Goal: Information Seeking & Learning: Check status

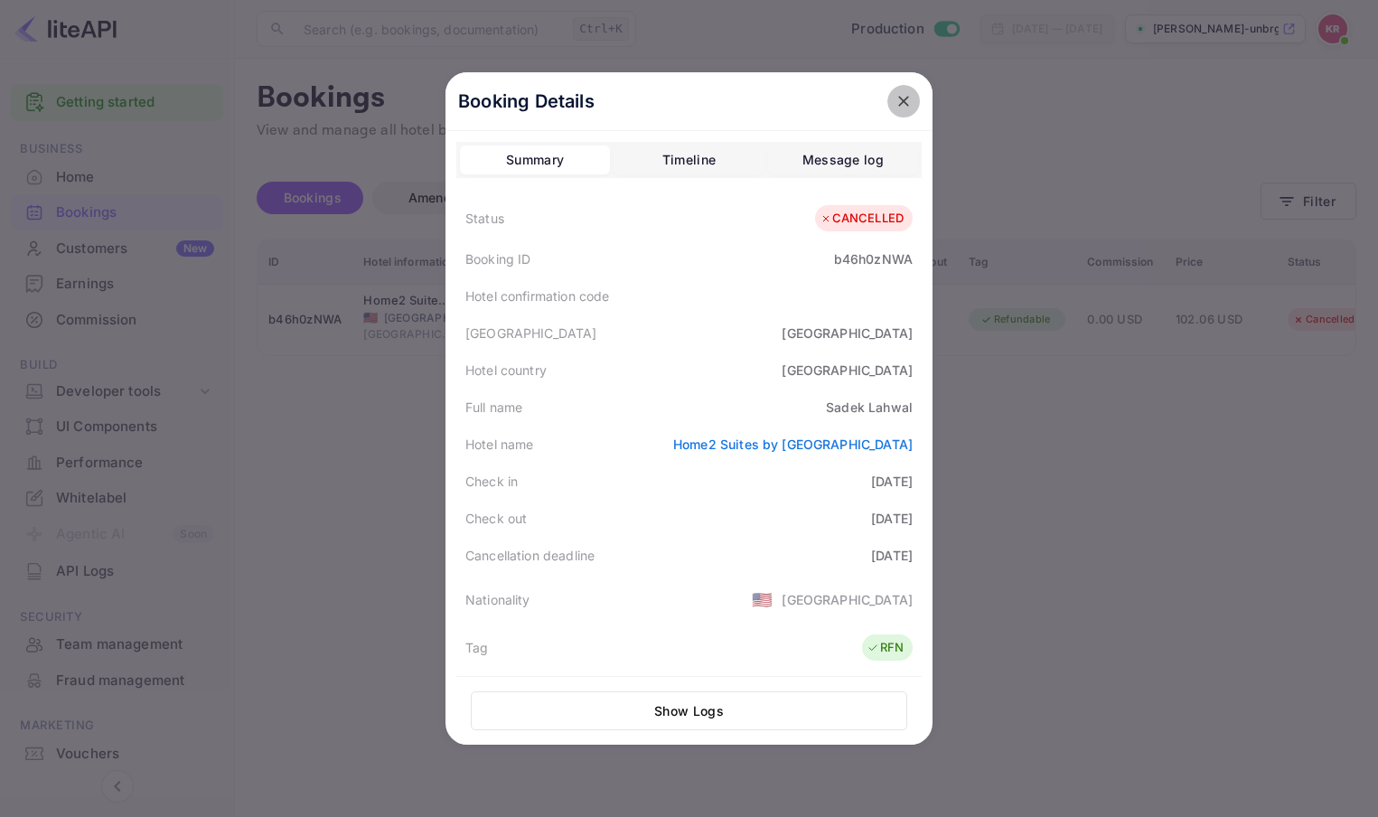
click at [902, 104] on icon "close" at bounding box center [904, 101] width 18 height 18
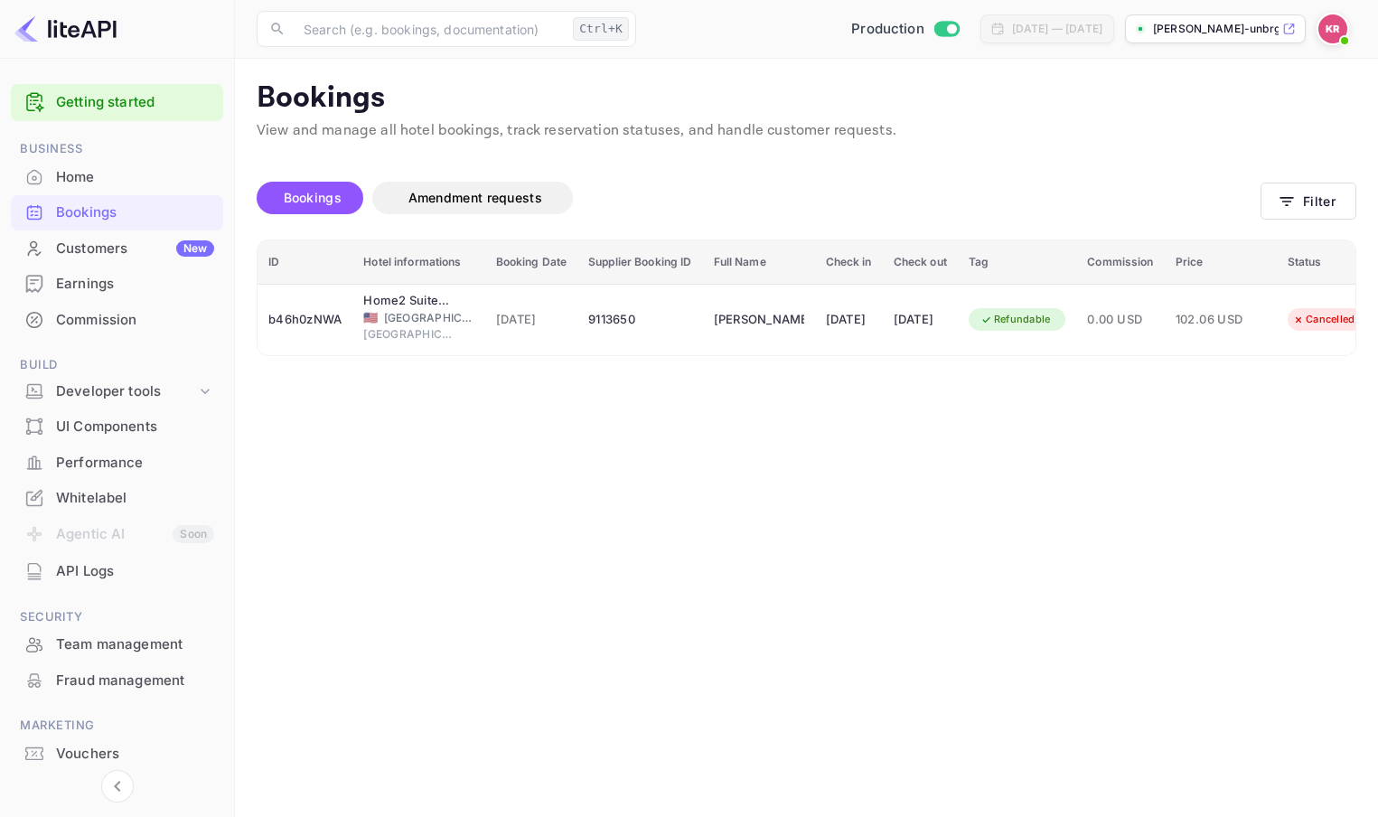
click at [1338, 23] on img at bounding box center [1333, 28] width 29 height 29
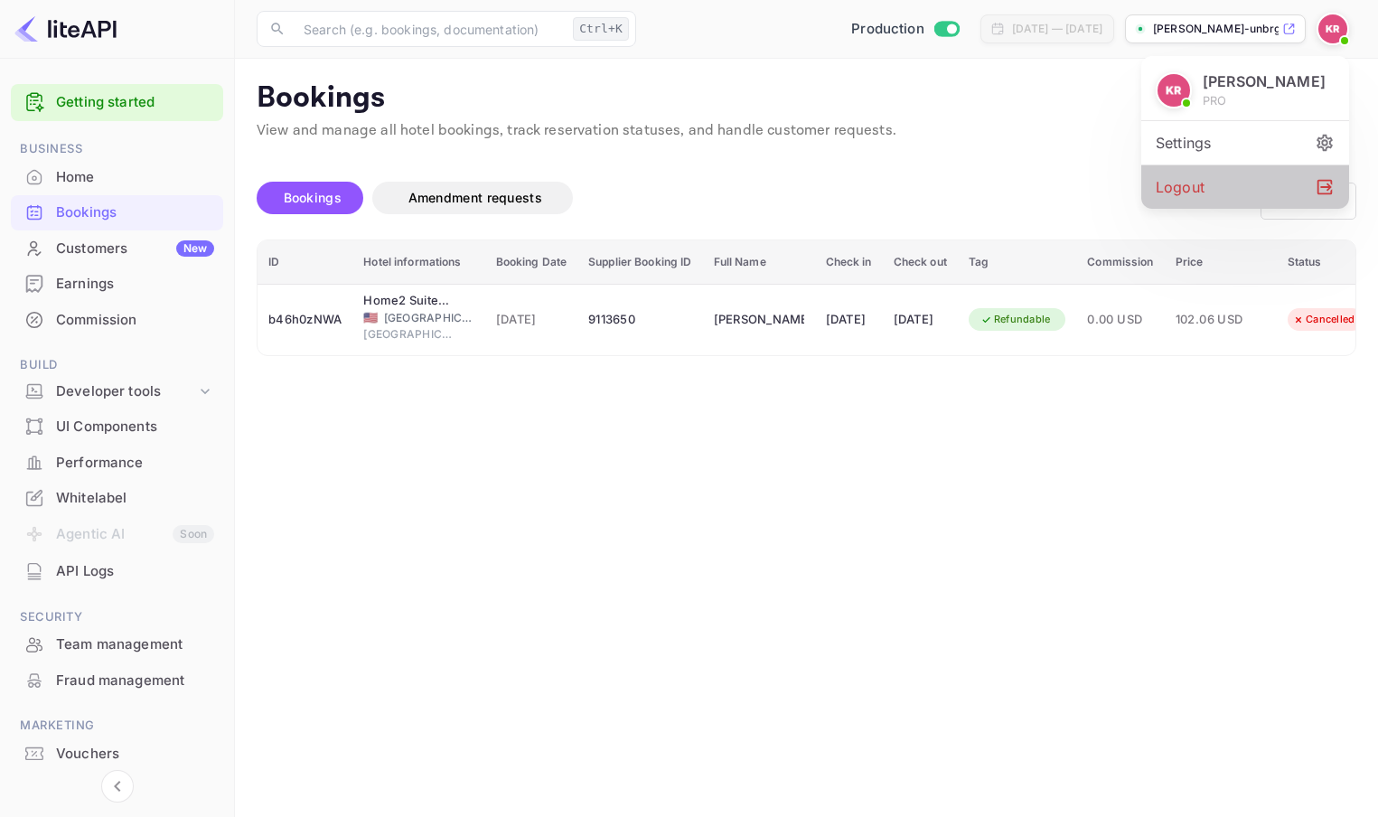
click at [1179, 193] on div "Logout" at bounding box center [1245, 186] width 208 height 43
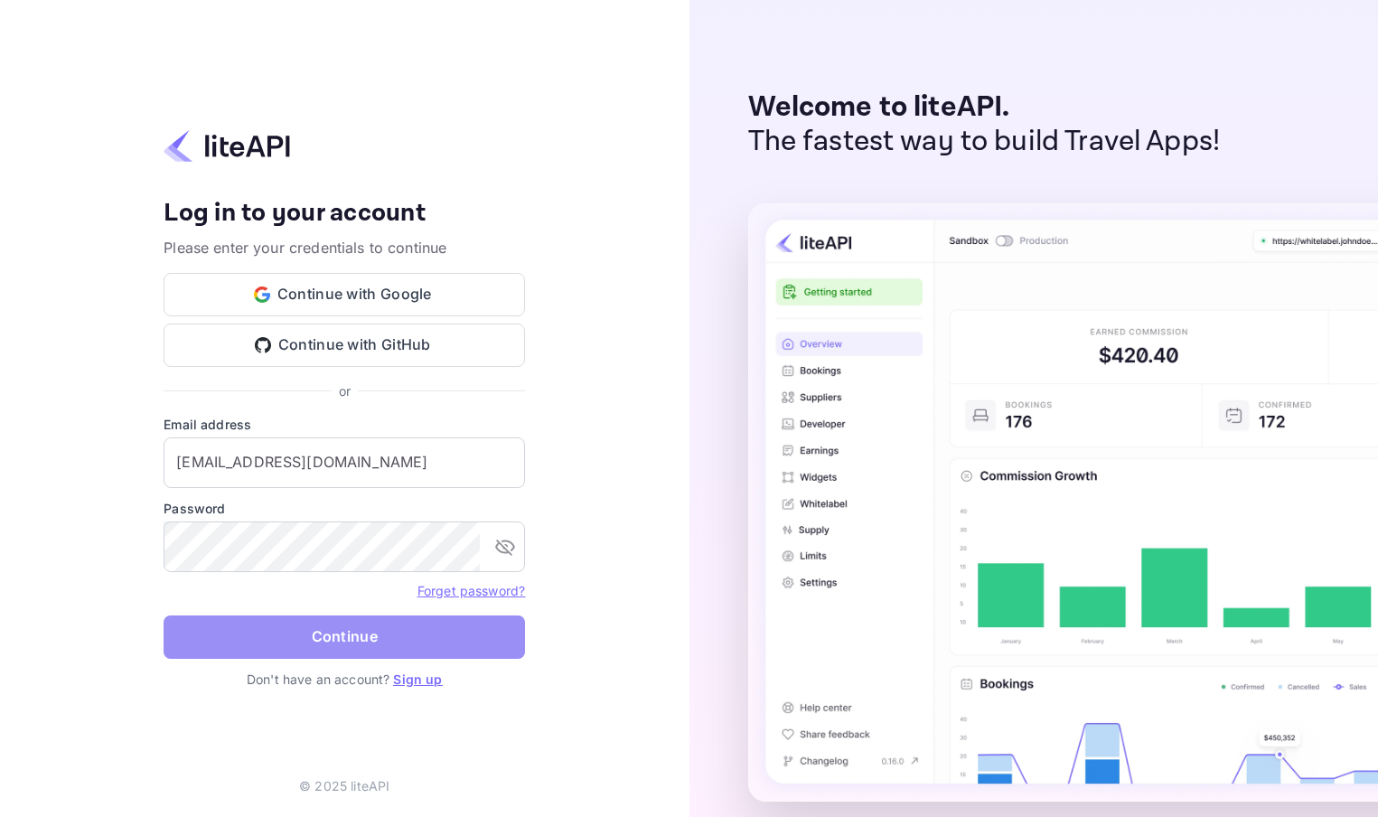
click at [297, 640] on button "Continue" at bounding box center [345, 636] width 362 height 43
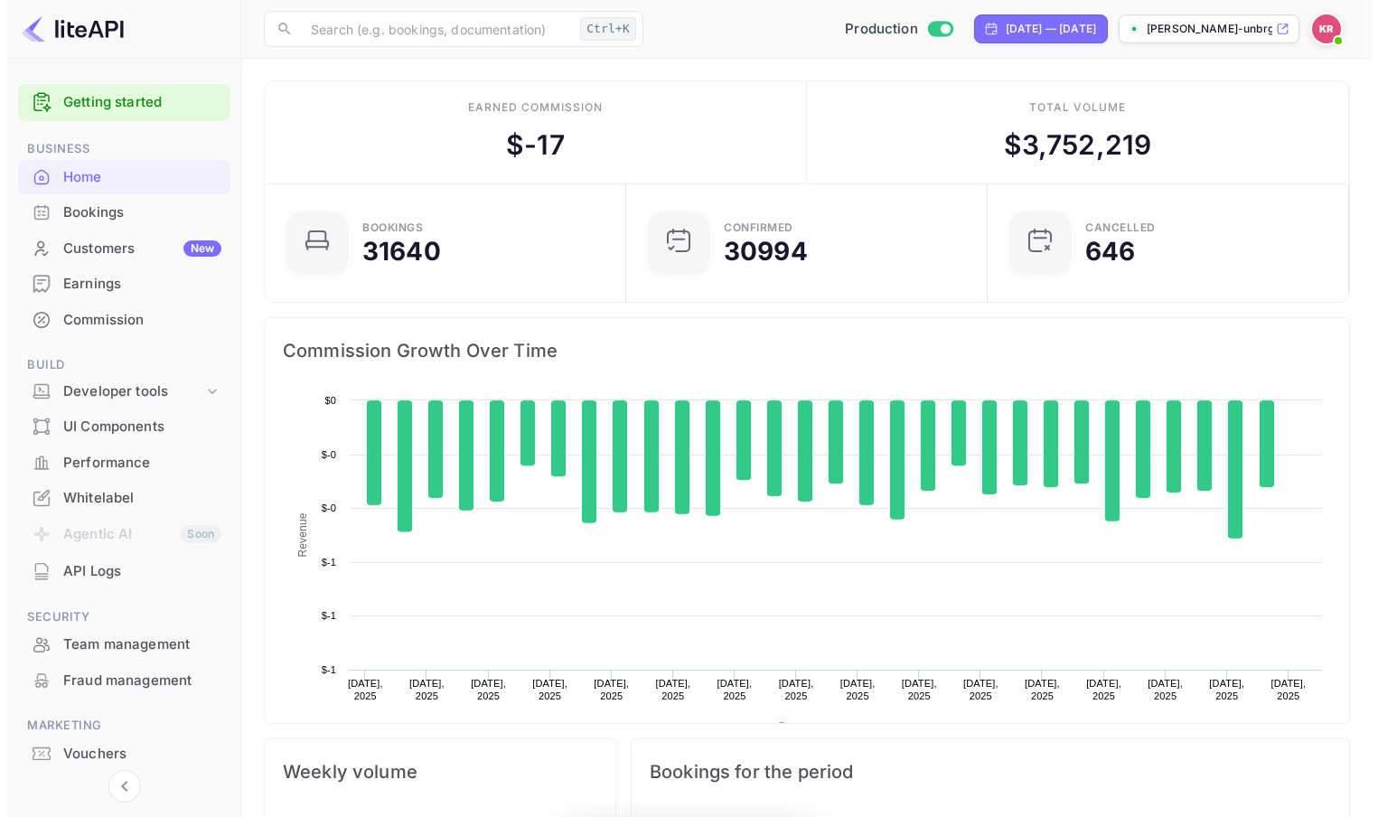
scroll to position [280, 337]
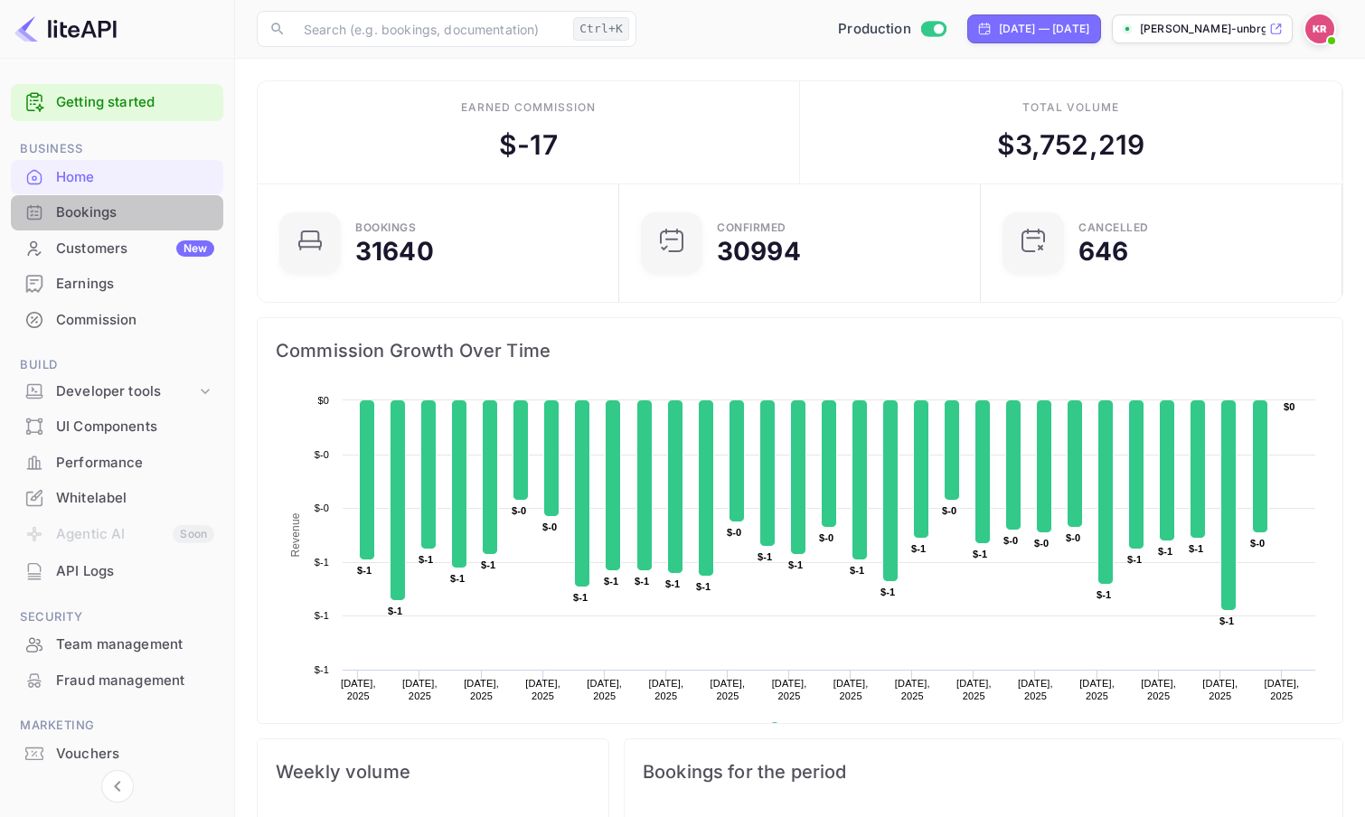
click at [97, 219] on div "Bookings" at bounding box center [135, 212] width 158 height 21
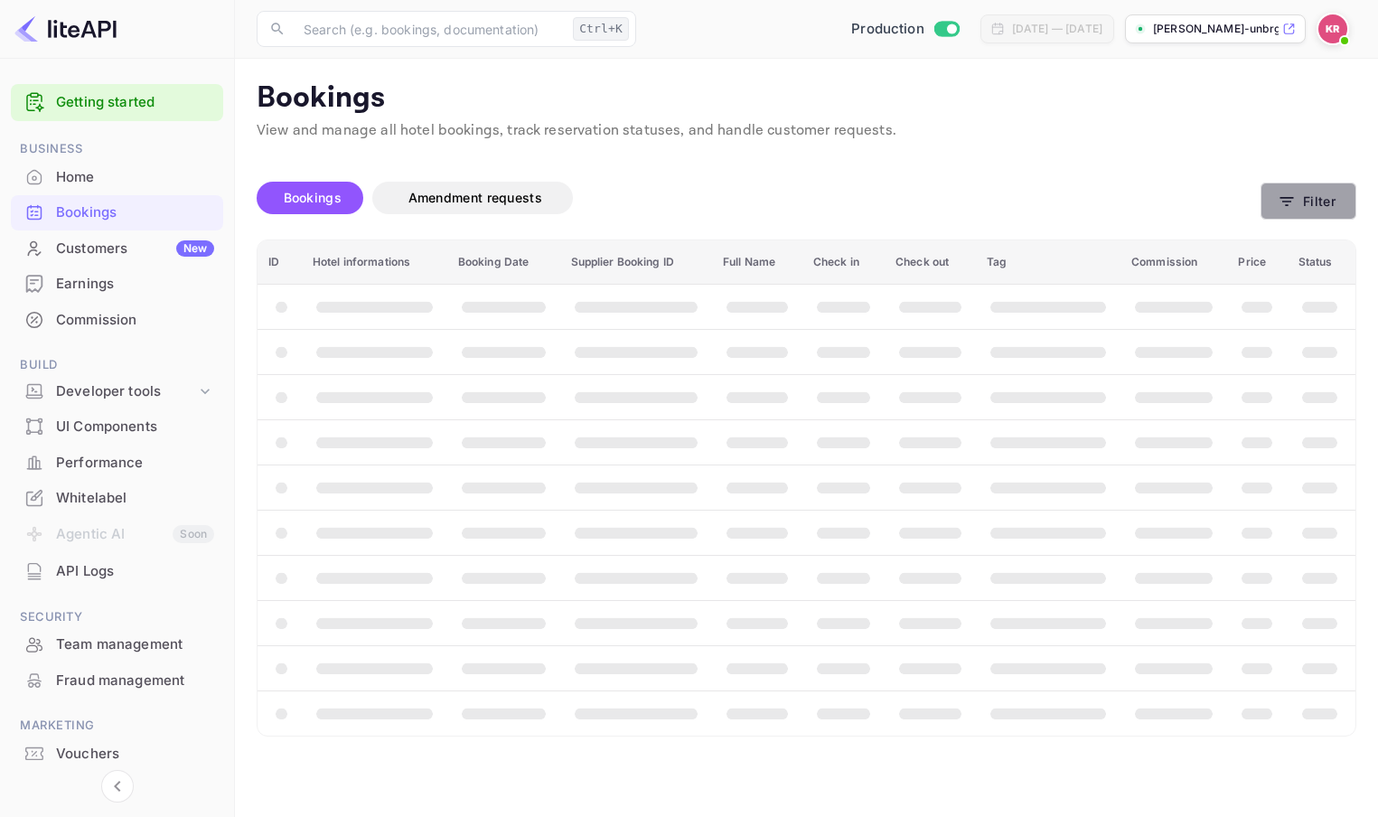
click at [1338, 205] on button "Filter" at bounding box center [1309, 201] width 96 height 37
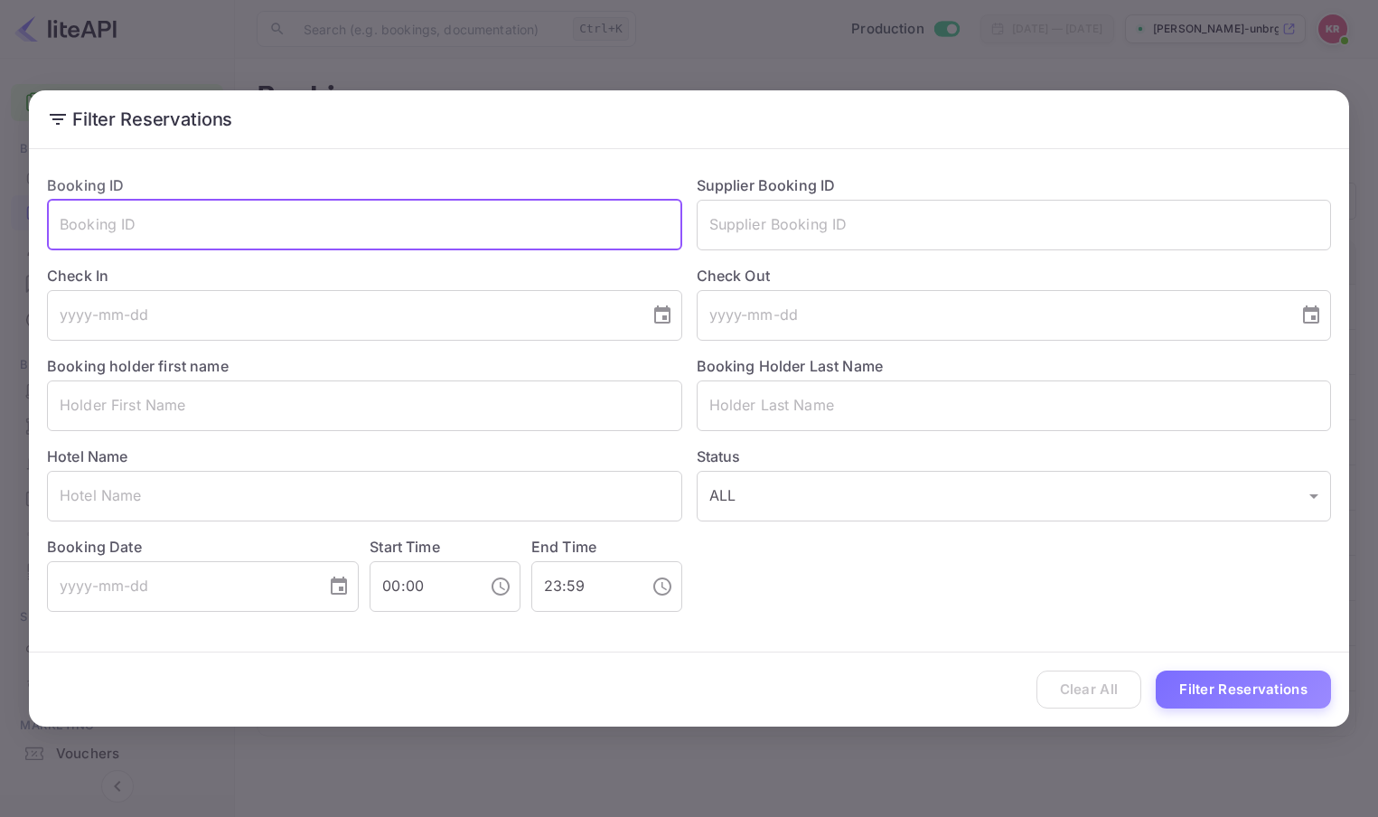
click at [108, 223] on input "text" at bounding box center [364, 225] width 635 height 51
paste input "zAH1jqXZ-"
type input "zAH1jqXZ-"
click at [1156, 671] on button "Filter Reservations" at bounding box center [1243, 690] width 175 height 39
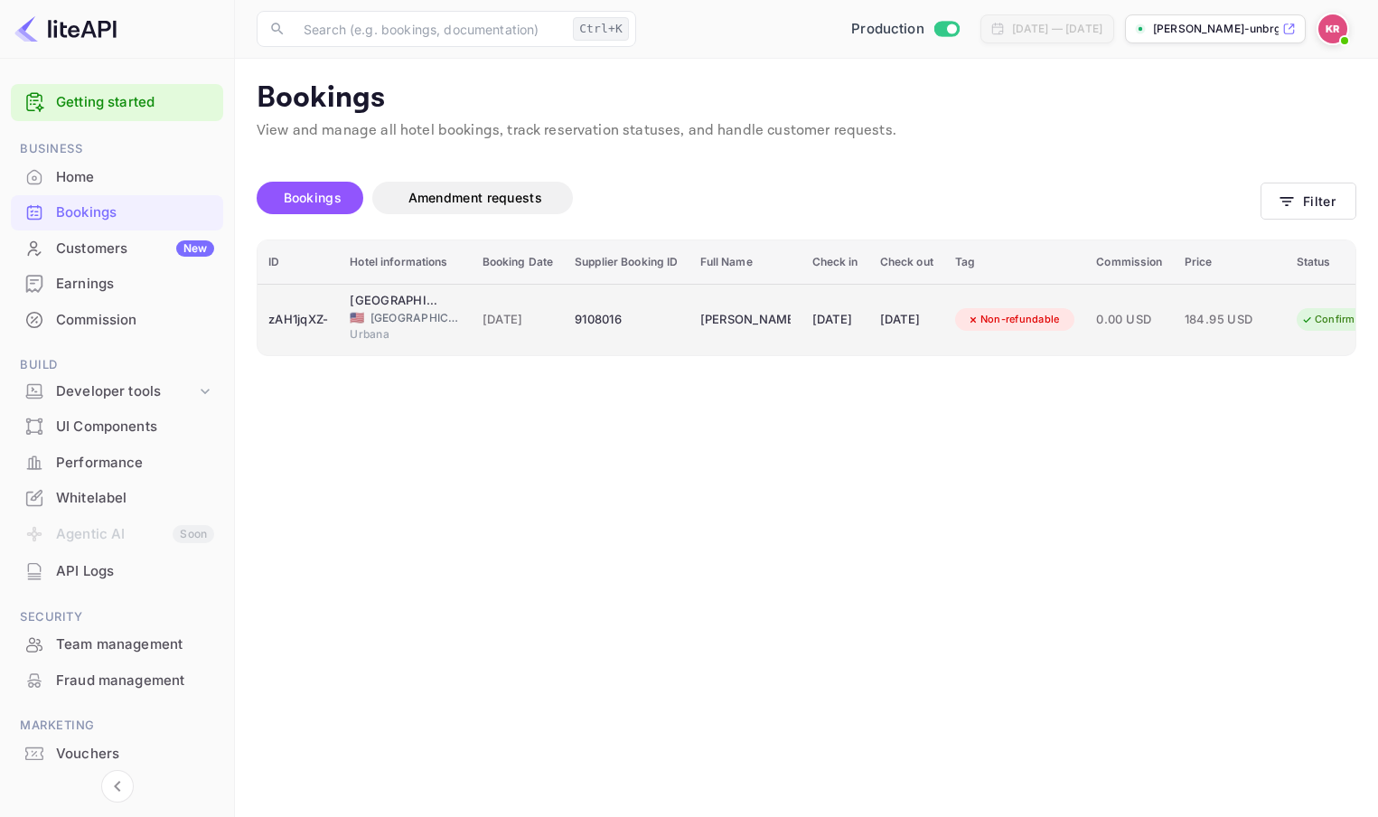
click at [405, 320] on span "[GEOGRAPHIC_DATA]" at bounding box center [416, 318] width 90 height 16
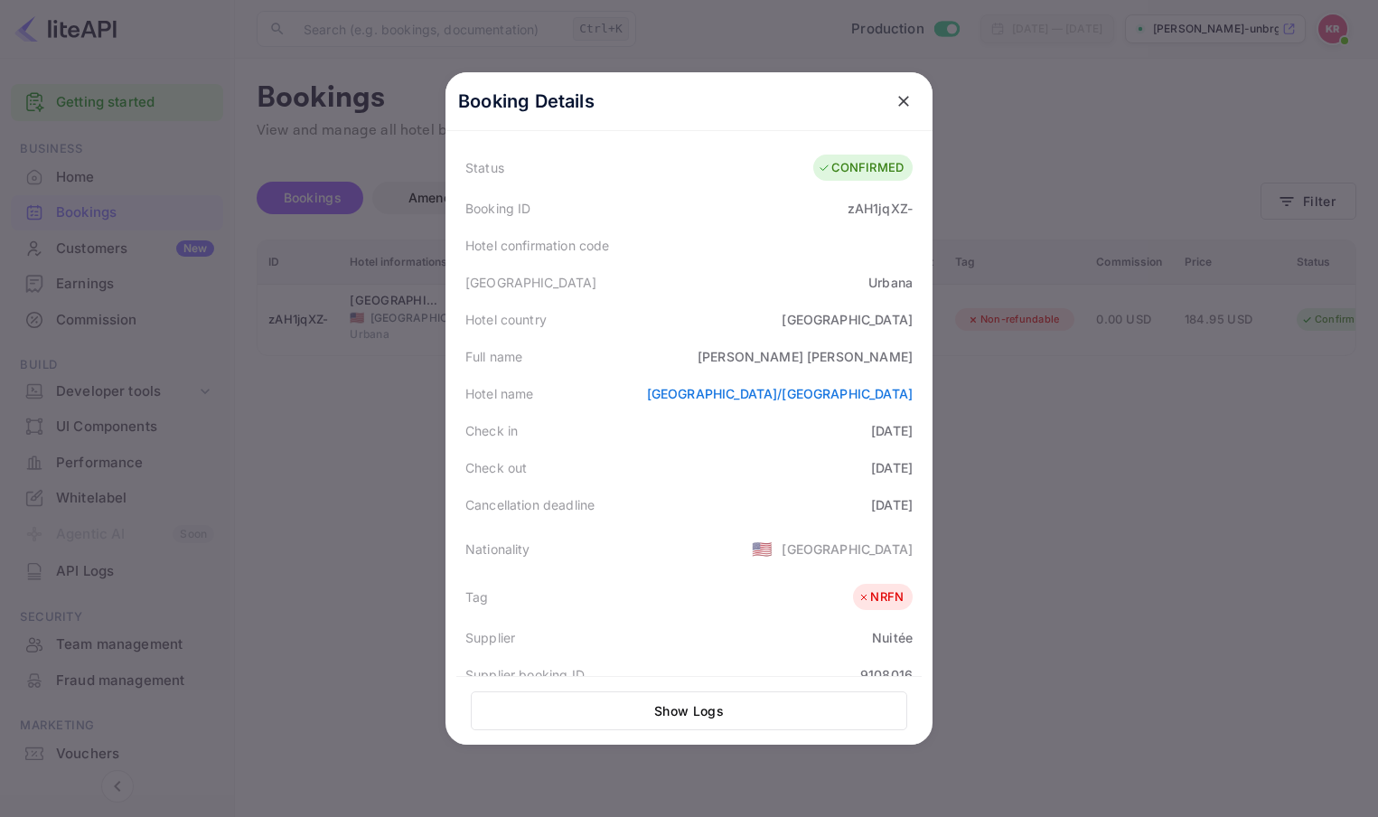
scroll to position [42, 0]
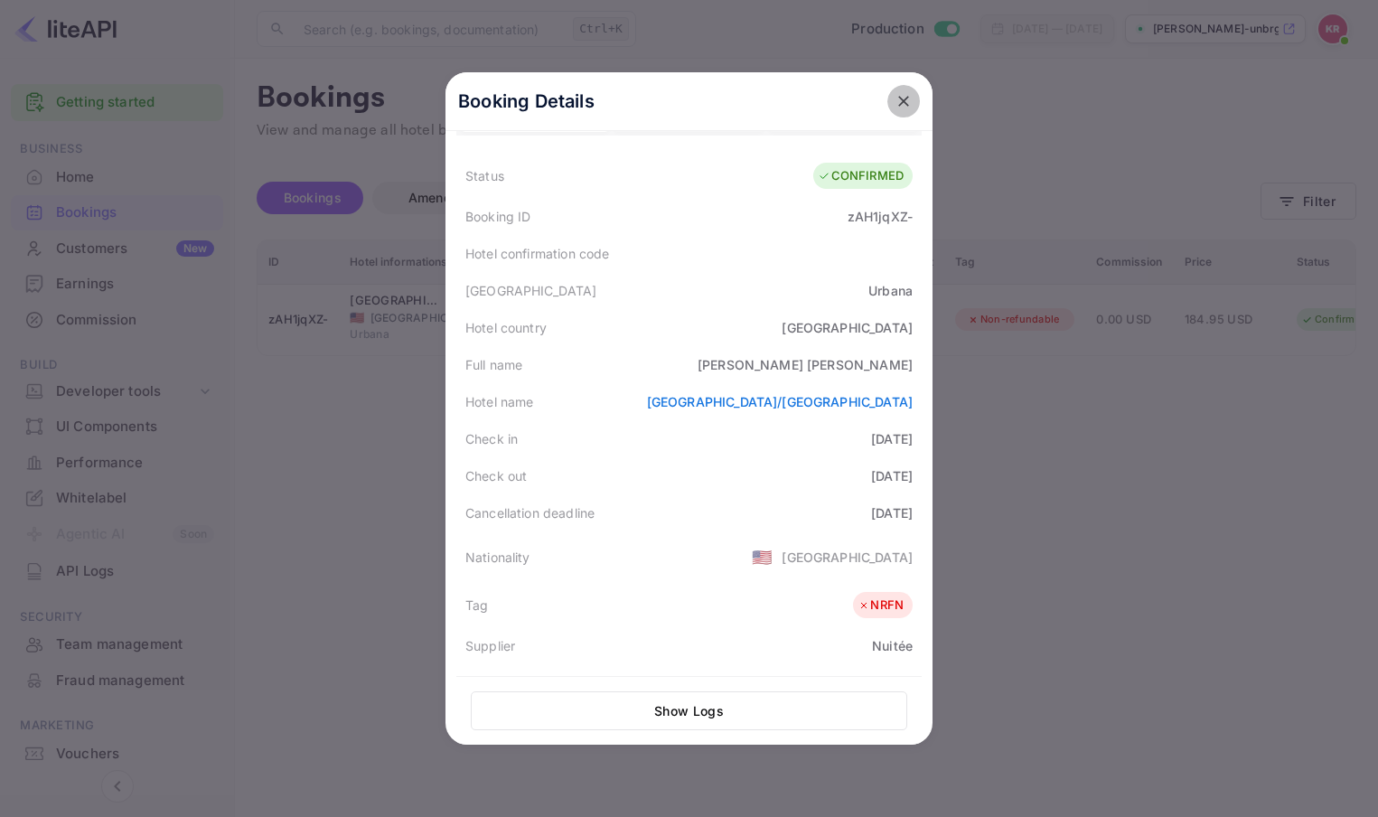
click at [898, 103] on icon "close" at bounding box center [903, 101] width 11 height 11
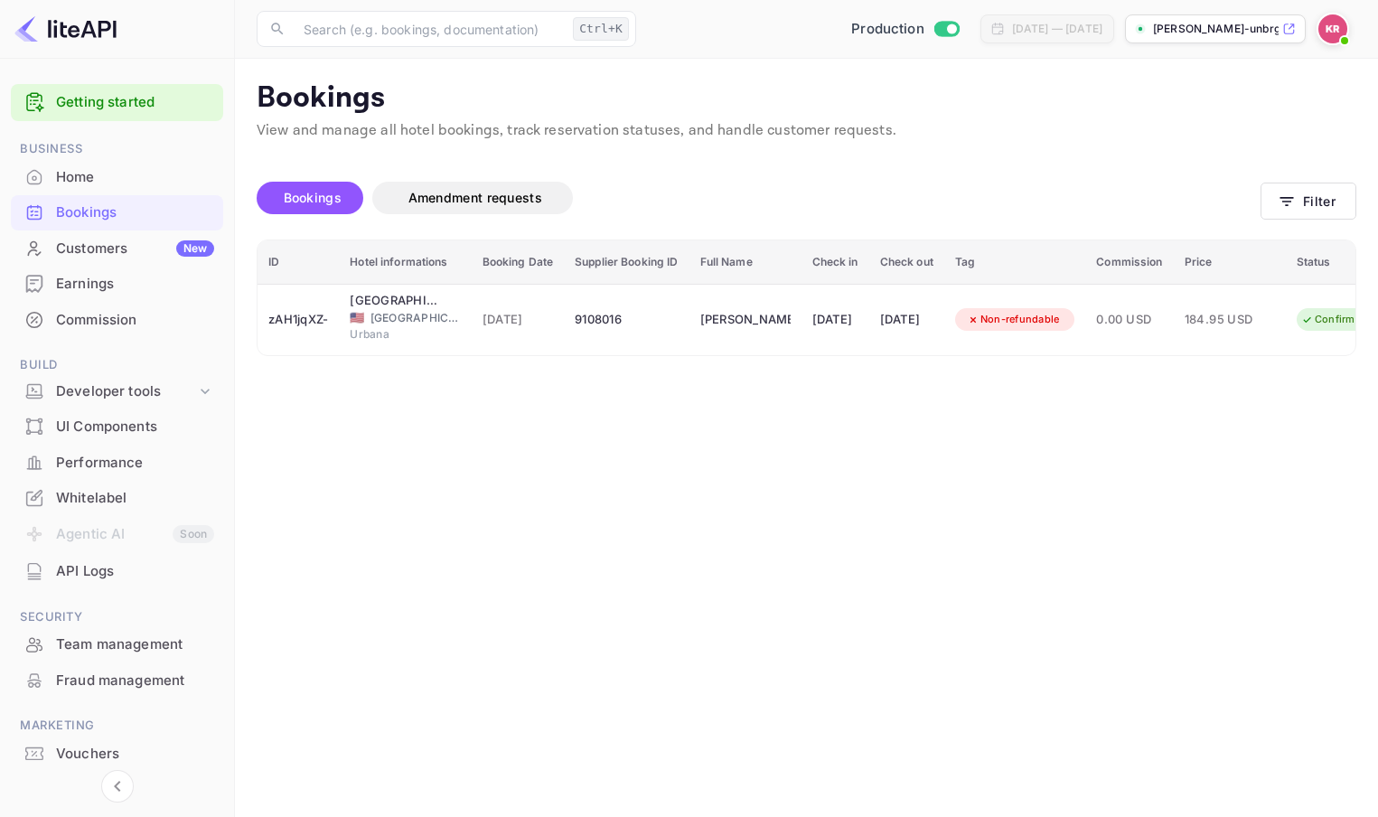
click at [1334, 34] on img at bounding box center [1333, 28] width 29 height 29
click at [994, 164] on div at bounding box center [689, 408] width 1378 height 817
click at [1288, 190] on button "Filter" at bounding box center [1309, 201] width 96 height 37
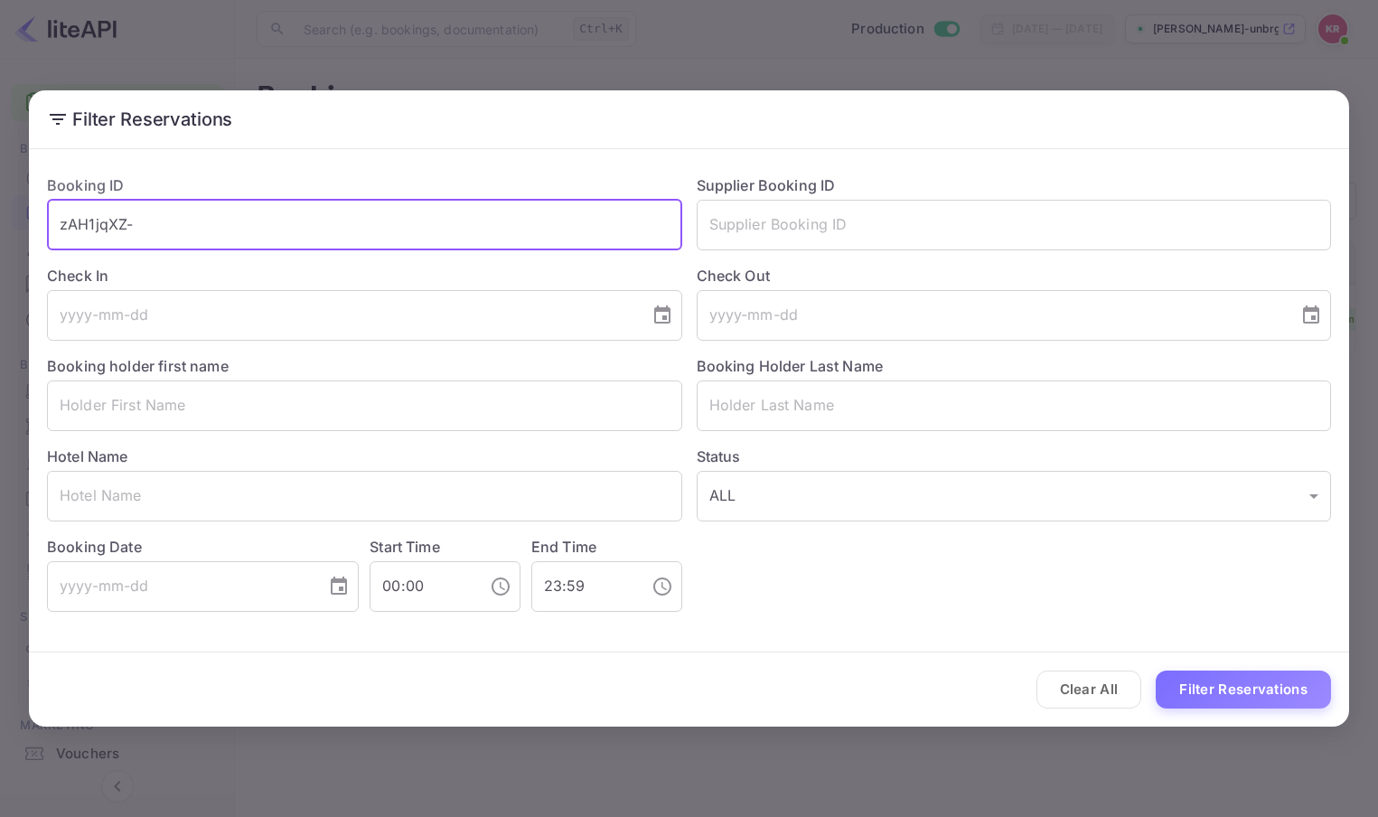
drag, startPoint x: 145, startPoint y: 229, endPoint x: -25, endPoint y: 228, distance: 169.9
click at [0, 228] on html "Getting started Business Home Bookings Customers New Earnings Commission Build …" at bounding box center [689, 408] width 1378 height 817
paste input "L7_dijtoR"
type input "L7_dijtoR"
click at [1156, 671] on button "Filter Reservations" at bounding box center [1243, 690] width 175 height 39
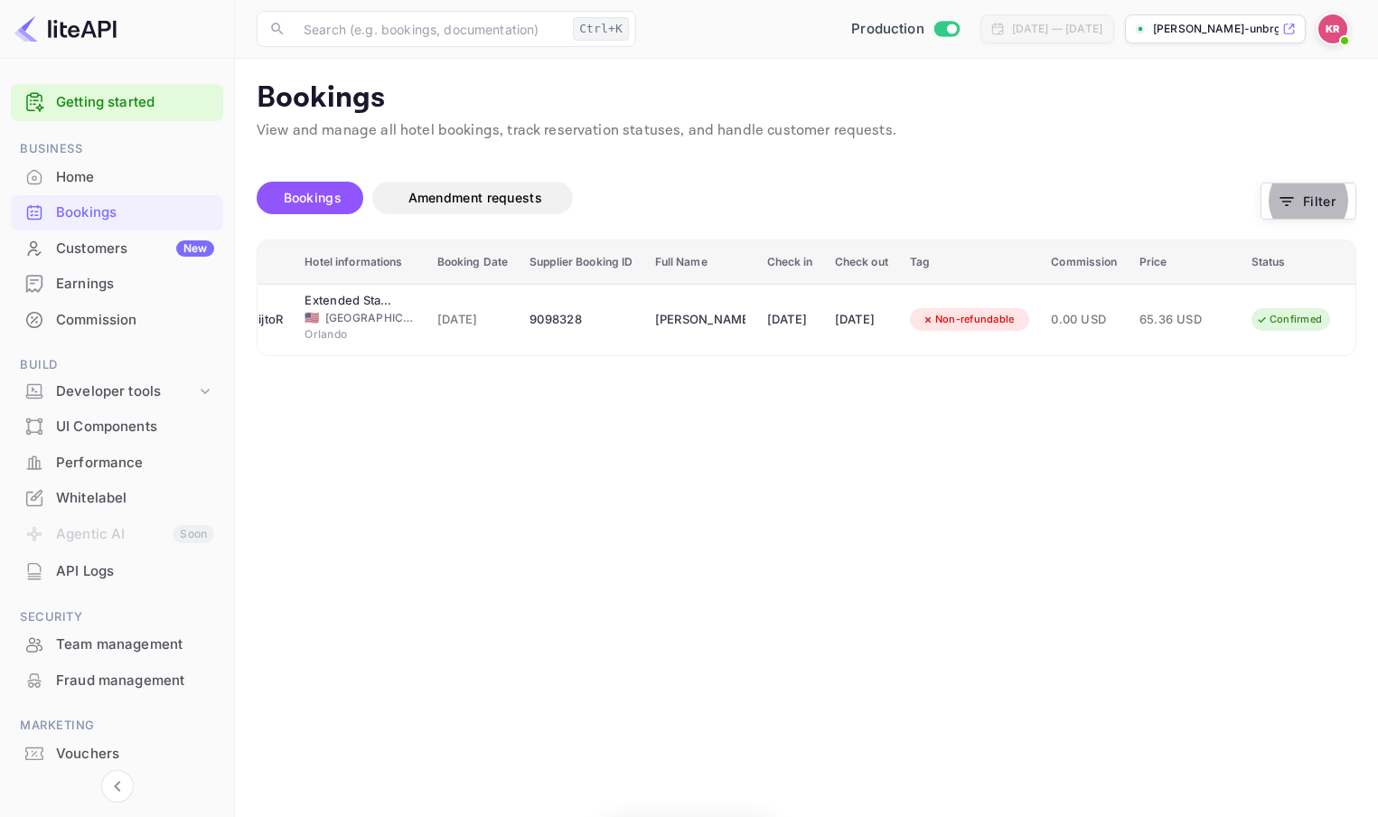
scroll to position [0, 89]
click at [1320, 197] on button "Filter" at bounding box center [1309, 201] width 96 height 37
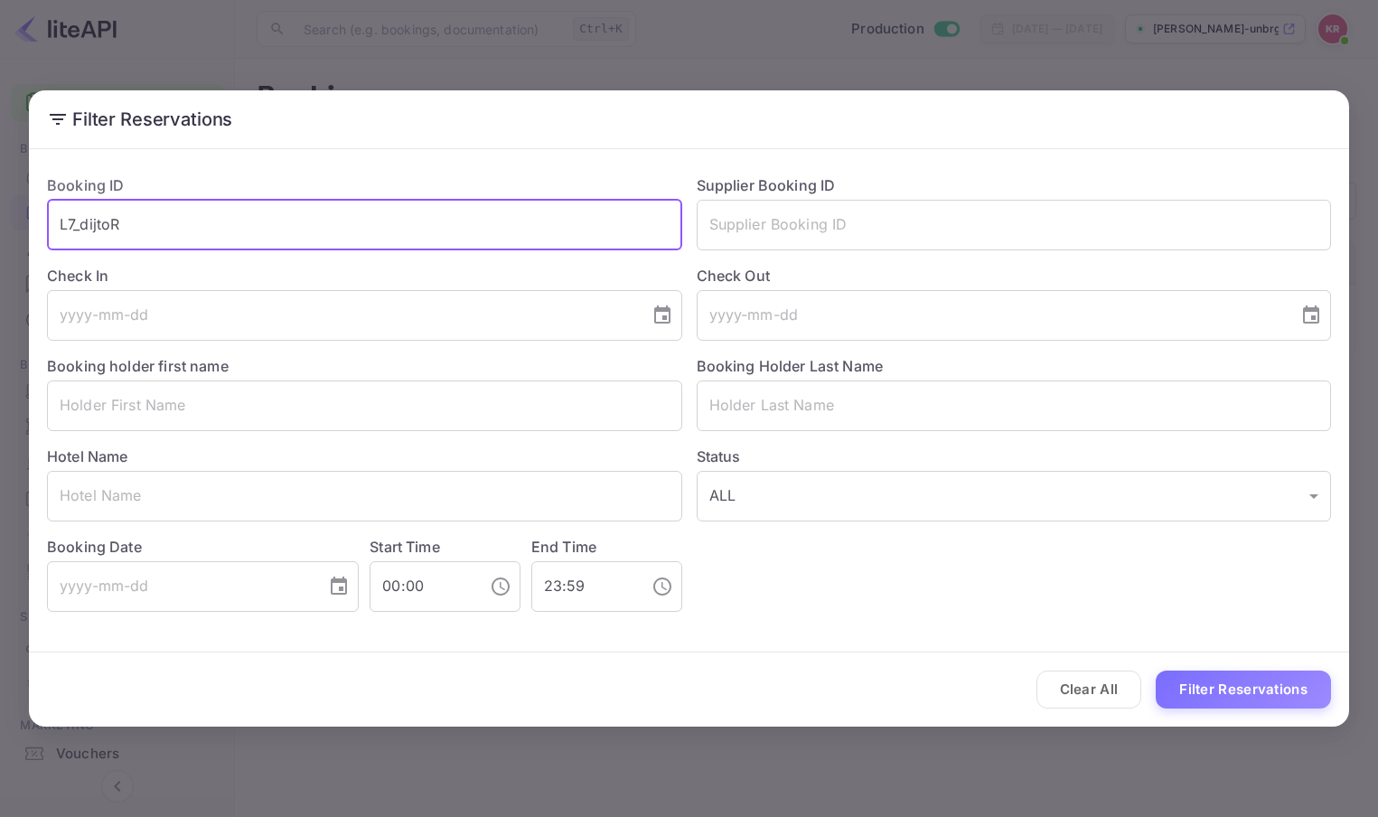
drag, startPoint x: 137, startPoint y: 223, endPoint x: -23, endPoint y: 221, distance: 160.0
click at [0, 221] on html "Getting started Business Home Bookings Customers New Earnings Commission Build …" at bounding box center [689, 408] width 1378 height 817
paste input "eWt2LAV-l"
type input "eWt2LAV-l"
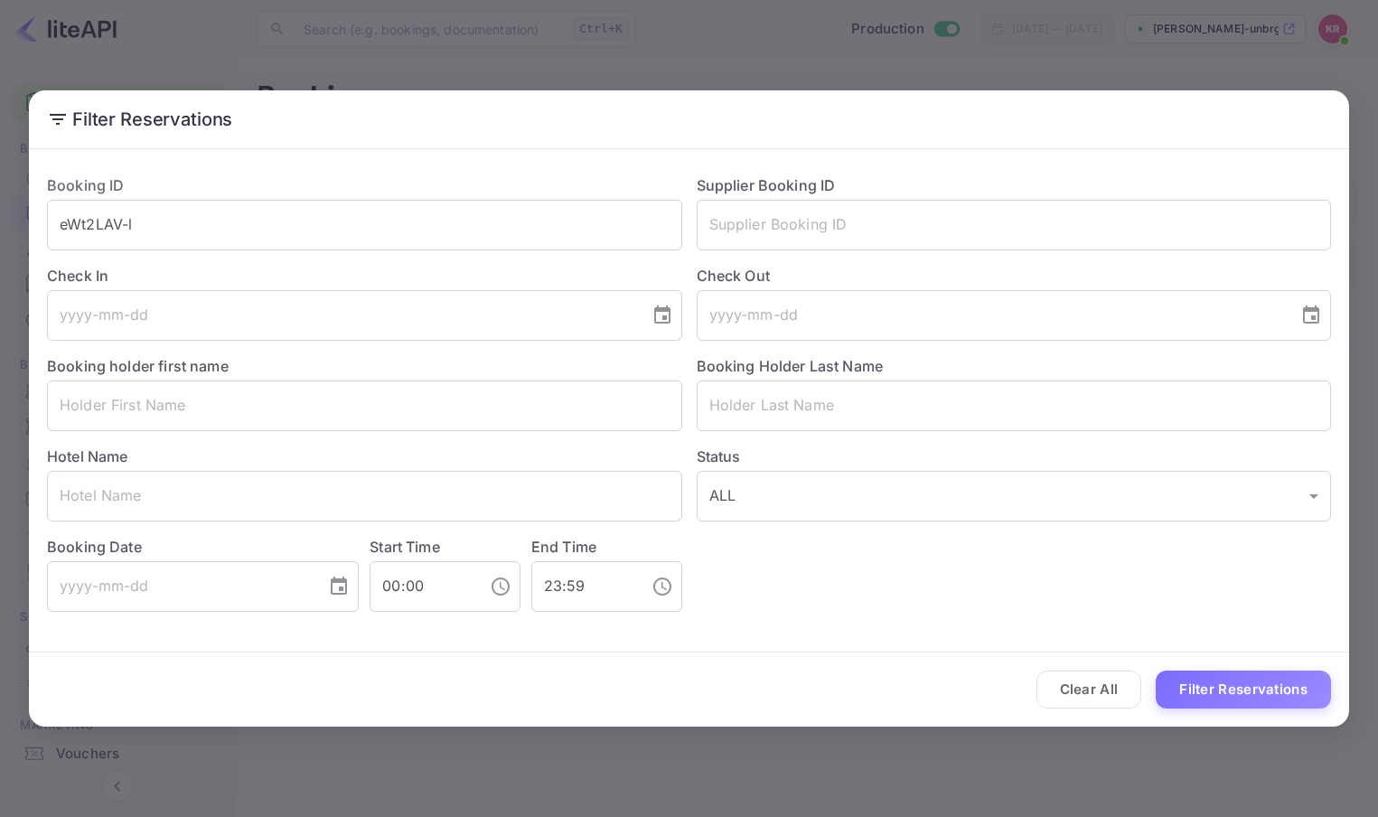
drag, startPoint x: 1205, startPoint y: 684, endPoint x: 1166, endPoint y: 581, distance: 110.1
click at [1166, 582] on form "Booking ID eWt2LAV-l ​ Supplier Booking ID ​ Check In ​ Check Out ​ Booking hol…" at bounding box center [689, 441] width 1320 height 571
click at [1156, 671] on button "Filter Reservations" at bounding box center [1243, 690] width 175 height 39
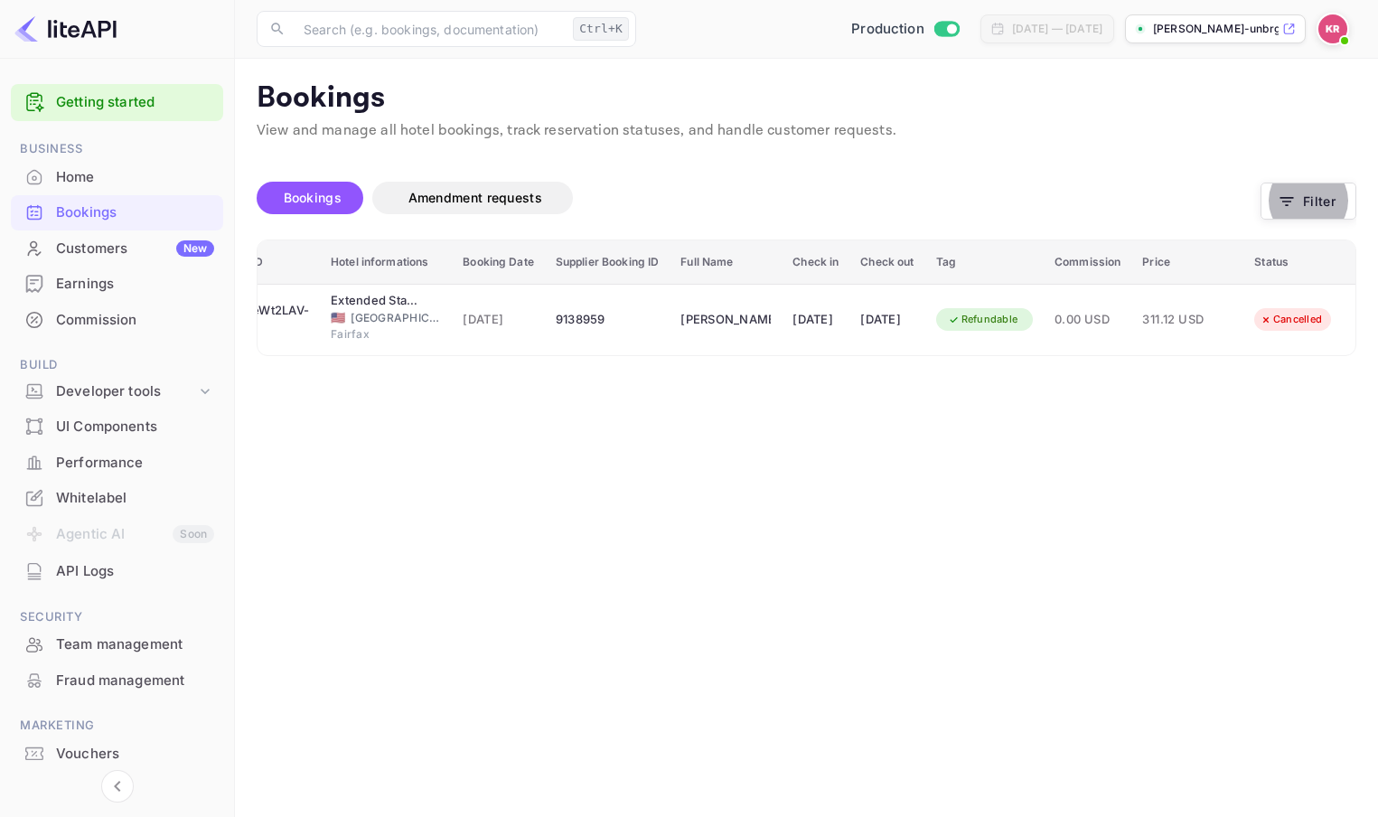
scroll to position [0, 71]
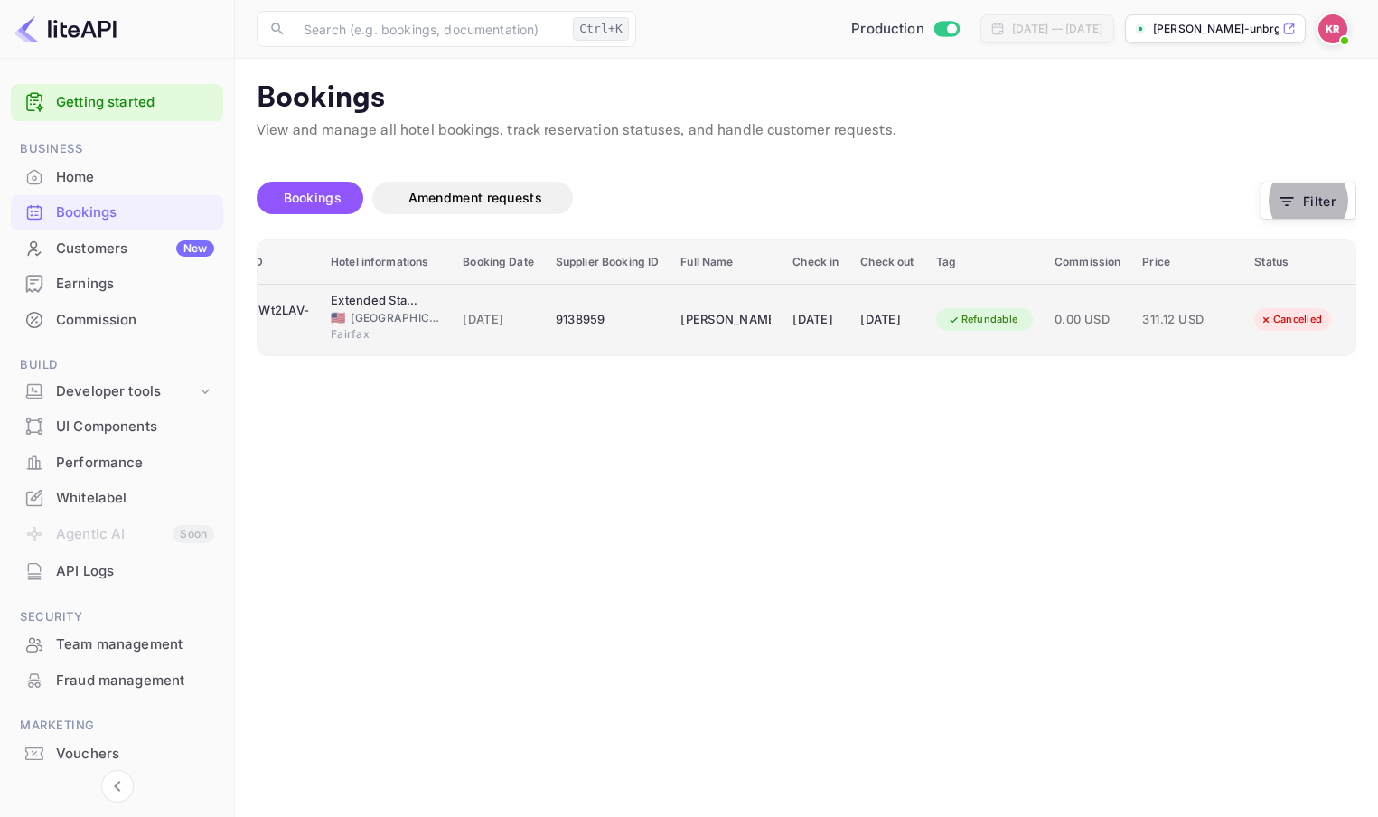
click at [793, 324] on div "04 Sep 2025" at bounding box center [816, 319] width 46 height 29
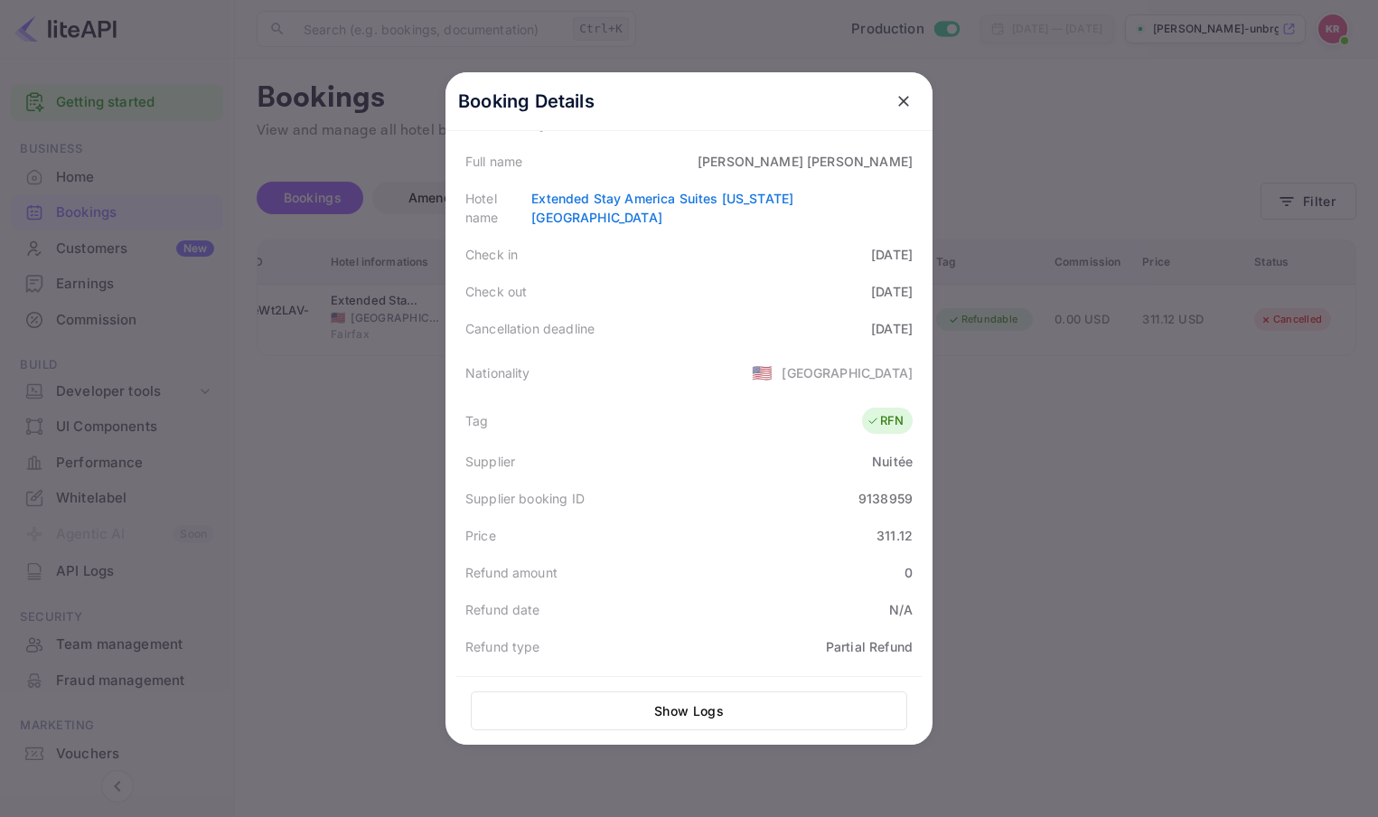
scroll to position [271, 0]
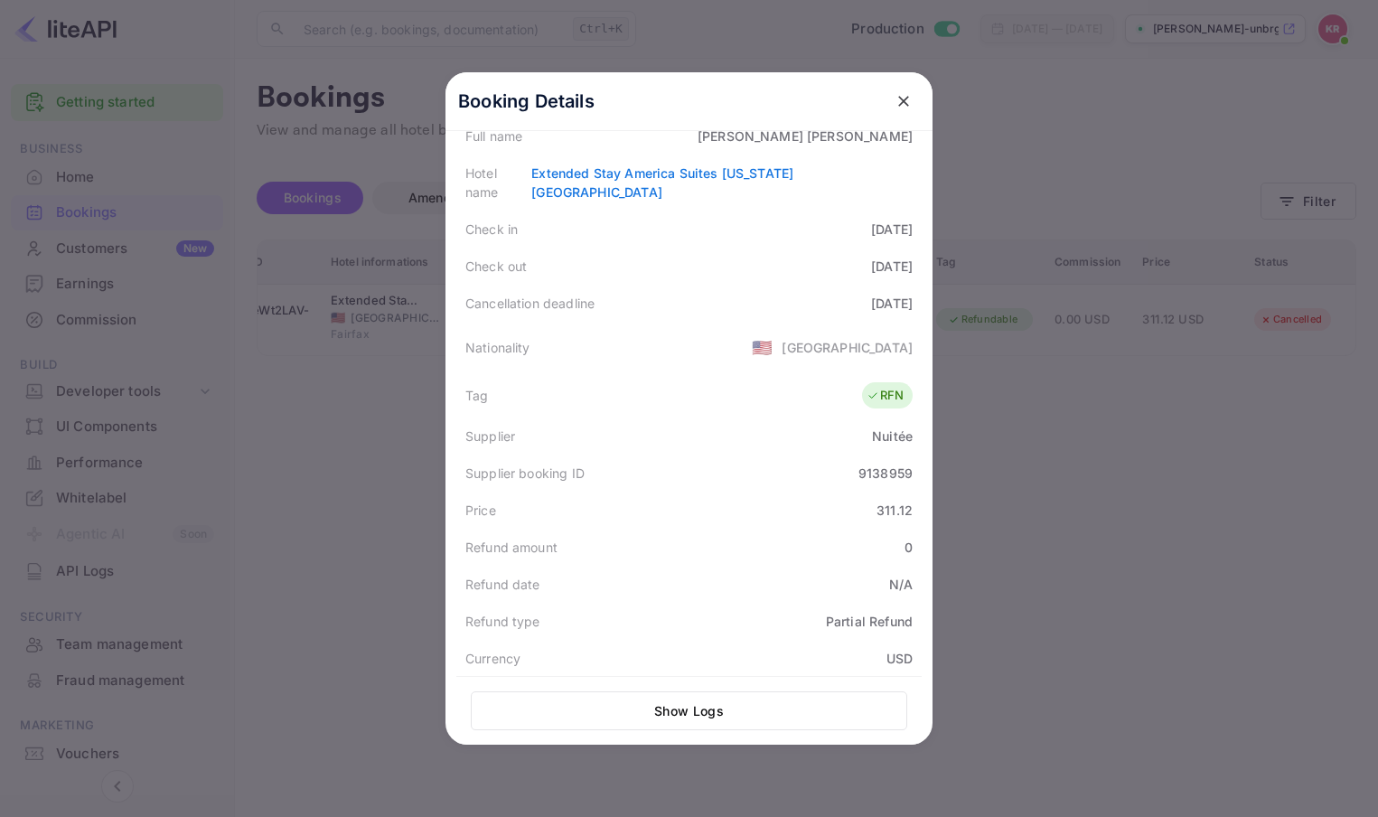
click at [898, 99] on icon "close" at bounding box center [903, 101] width 11 height 11
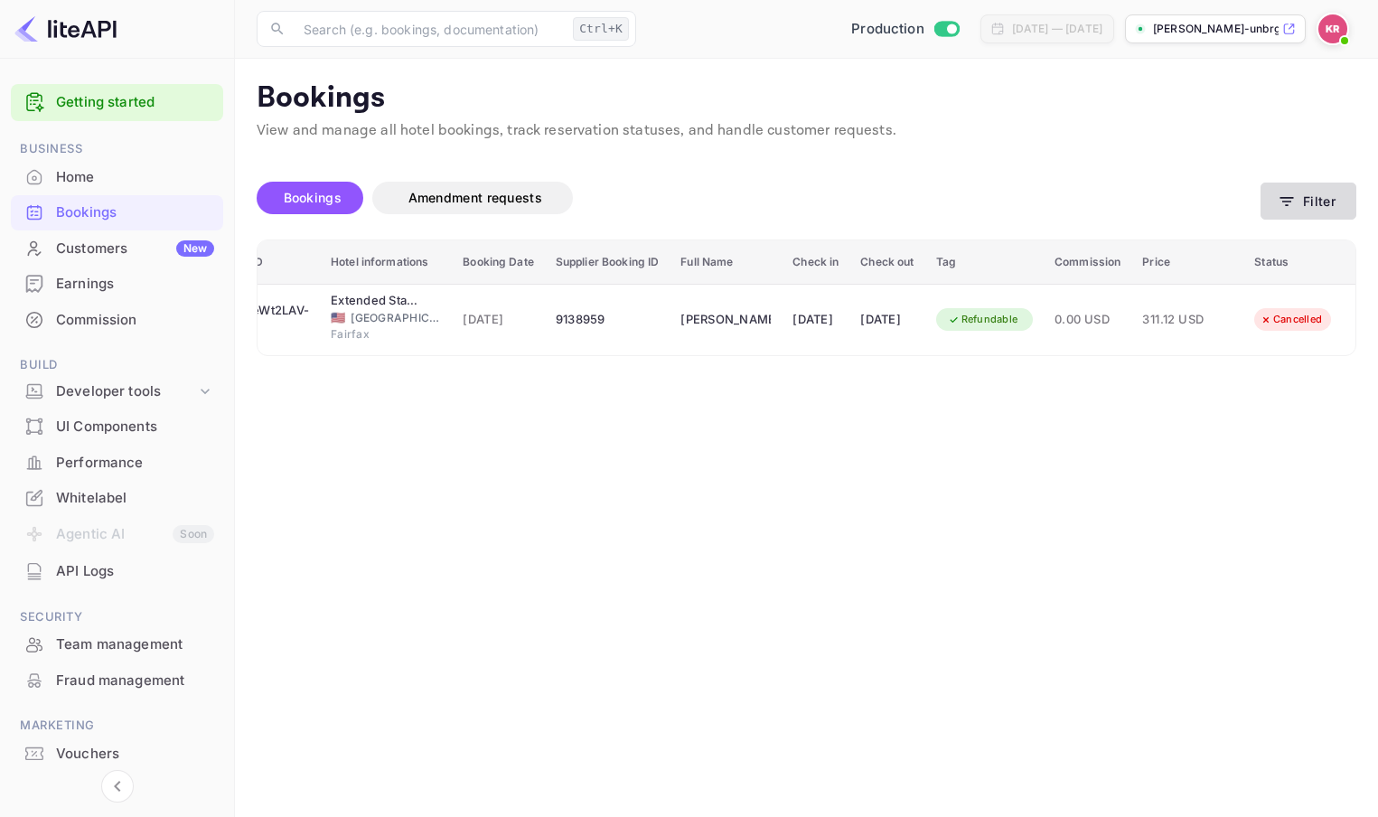
click at [1309, 202] on button "Filter" at bounding box center [1309, 201] width 96 height 37
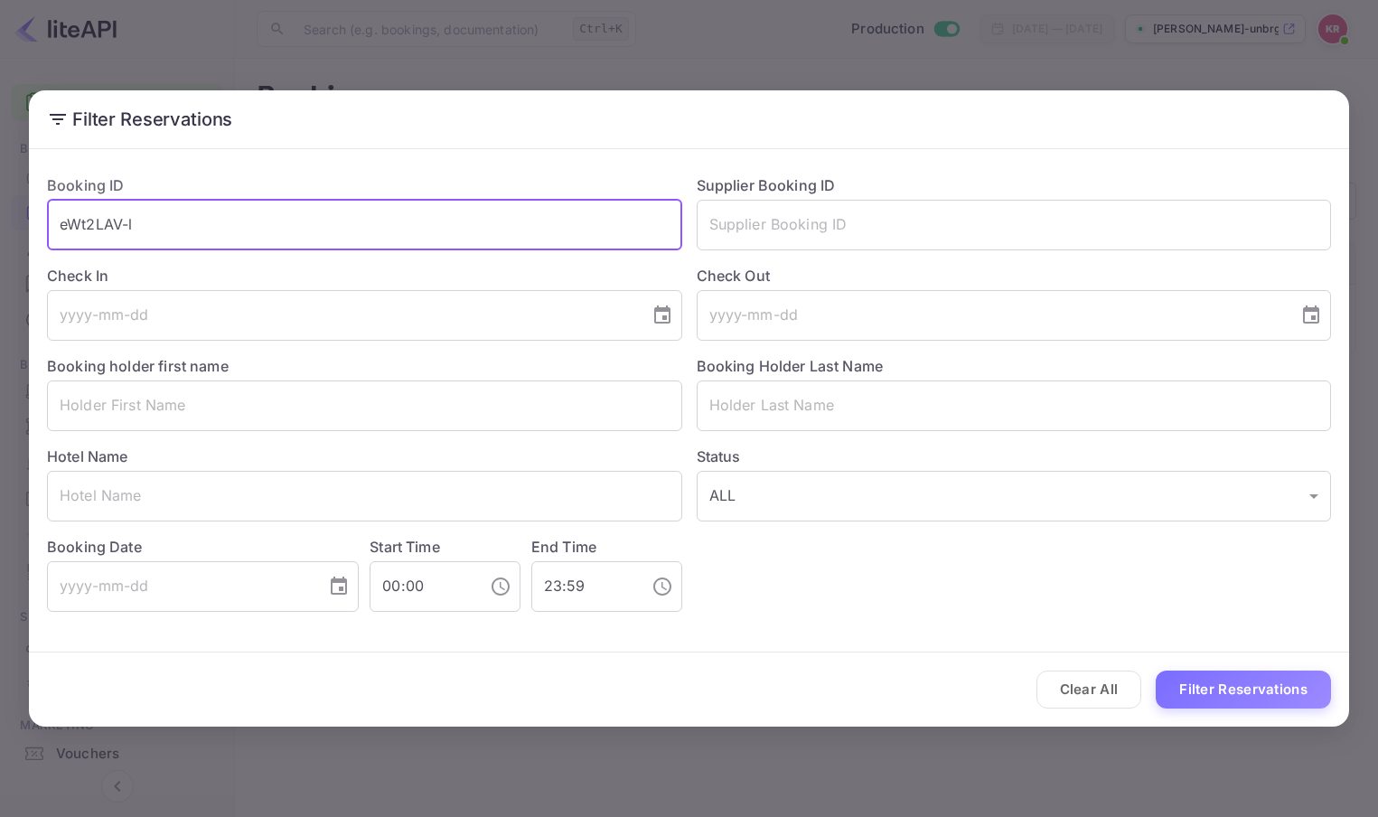
drag, startPoint x: 152, startPoint y: 226, endPoint x: -26, endPoint y: 224, distance: 178.1
click at [0, 224] on html "Getting started Business Home Bookings Customers New Earnings Commission Build …" at bounding box center [689, 408] width 1378 height 817
paste input "vCyoUm-r"
type input "evCyoUm-r"
click at [1156, 671] on button "Filter Reservations" at bounding box center [1243, 690] width 175 height 39
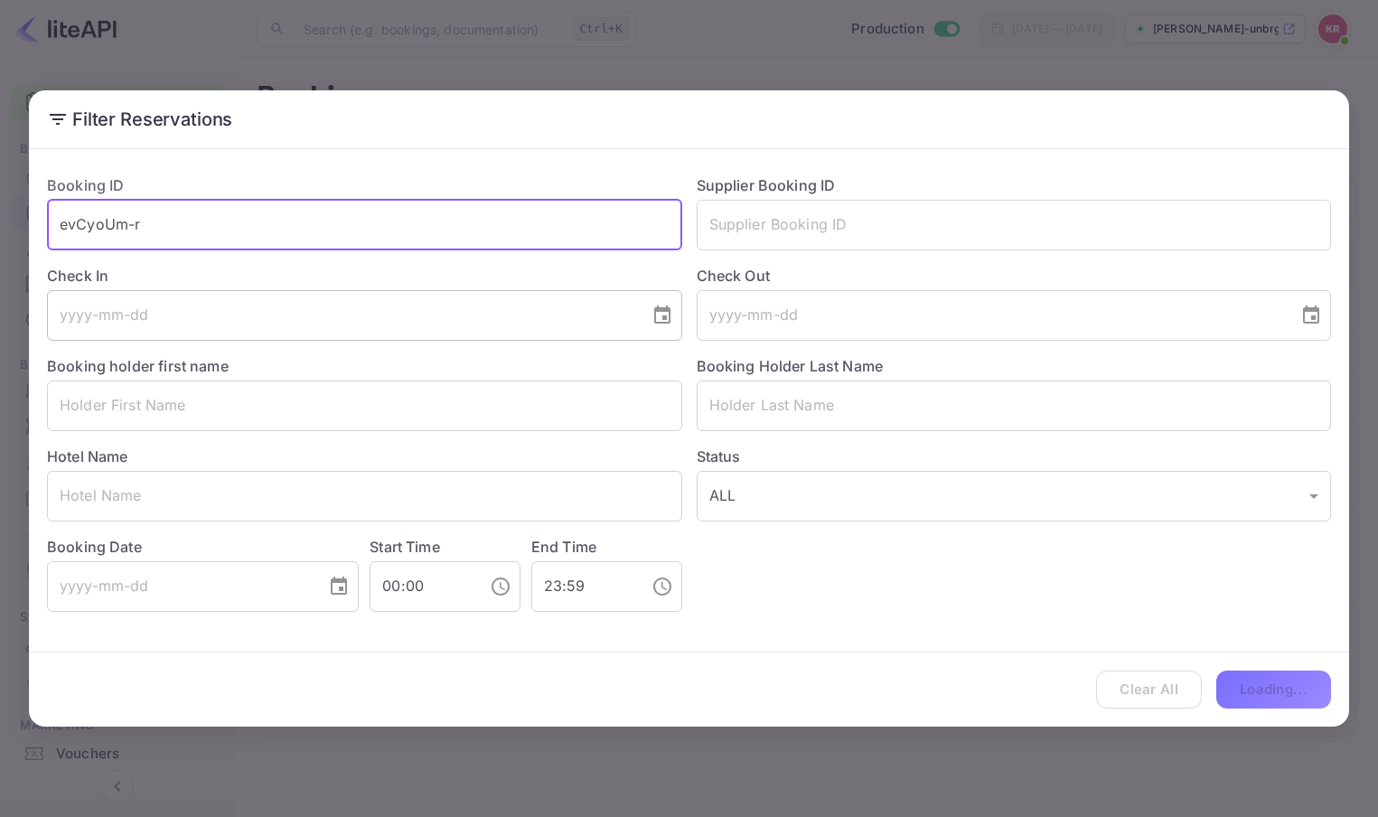
scroll to position [0, 0]
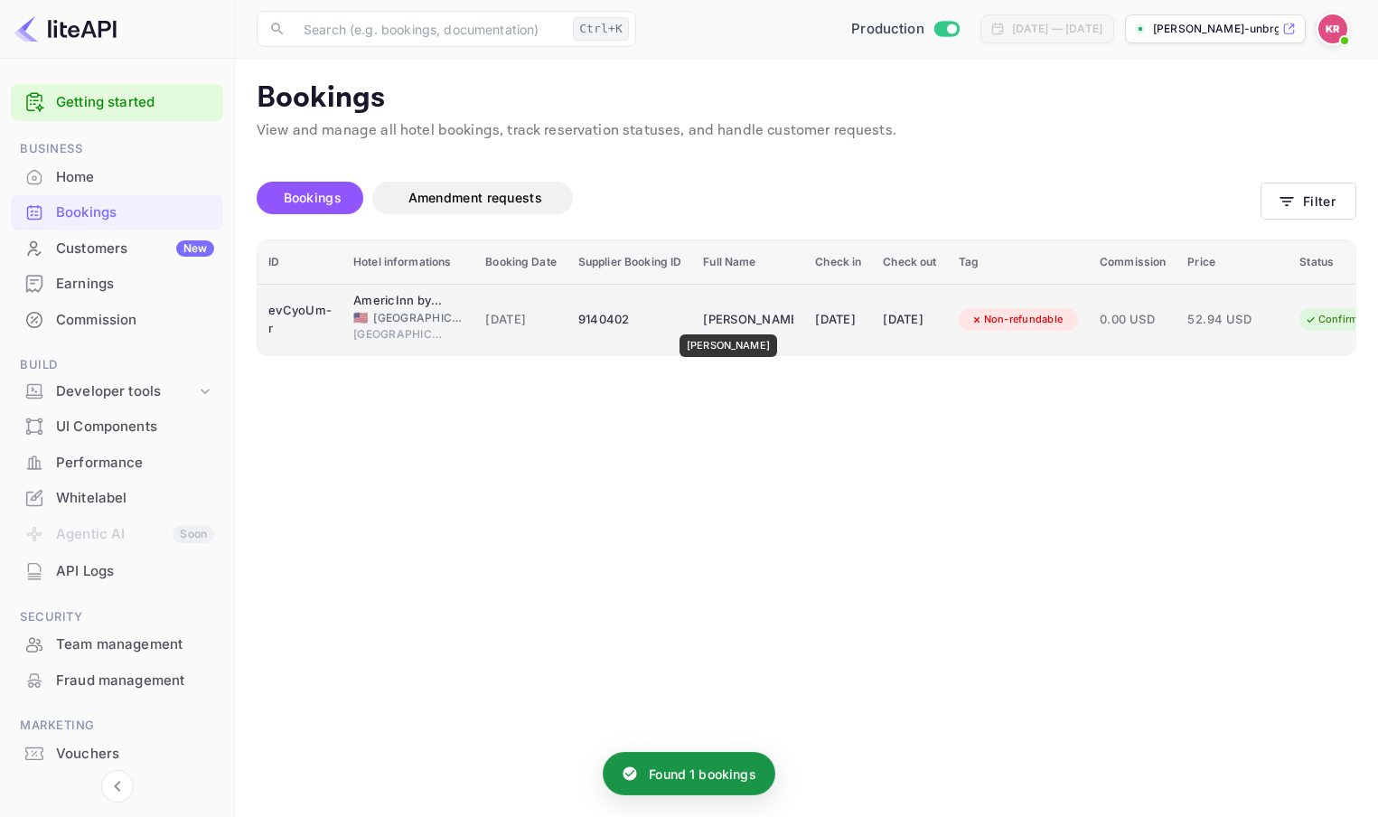
click at [722, 322] on div "[PERSON_NAME]" at bounding box center [748, 319] width 90 height 29
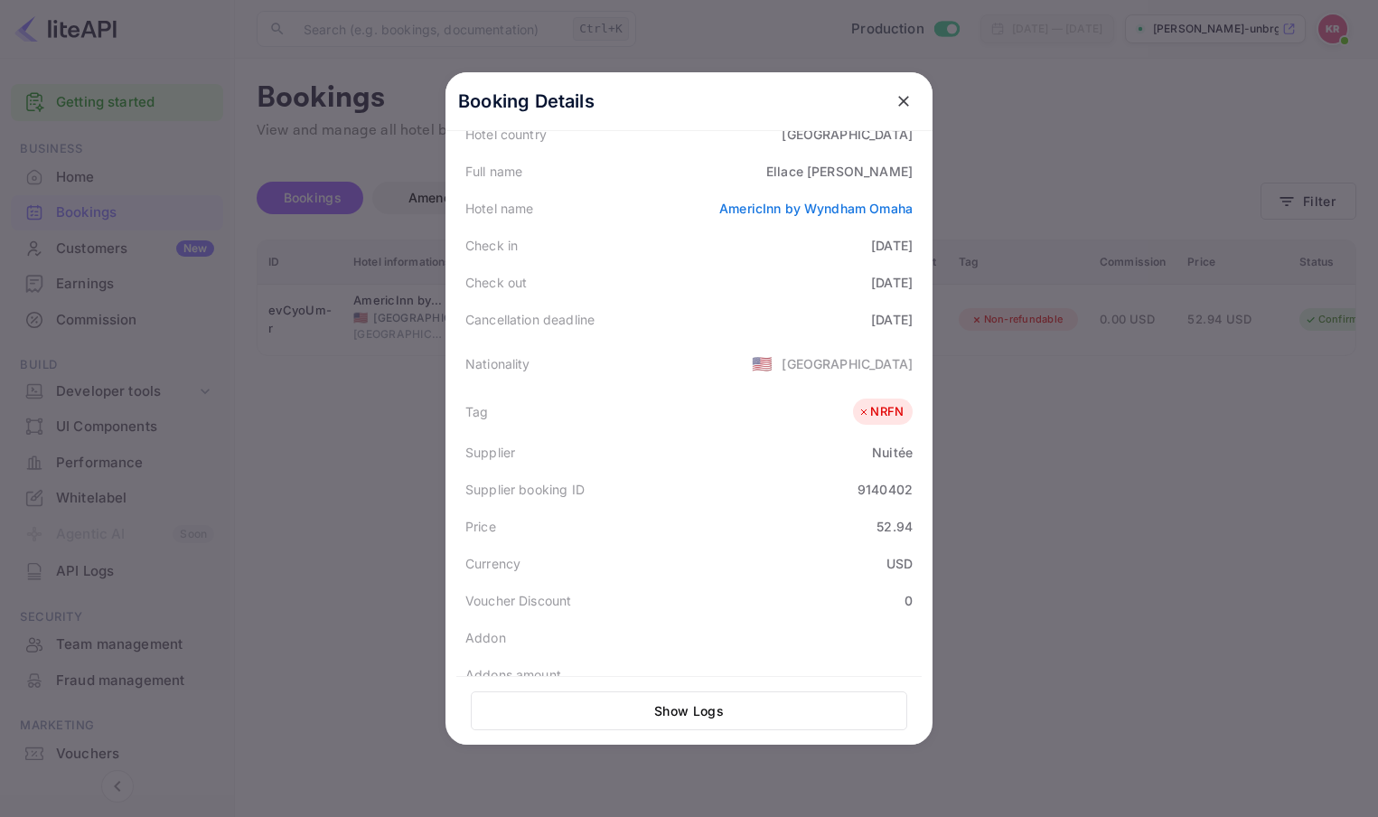
scroll to position [271, 0]
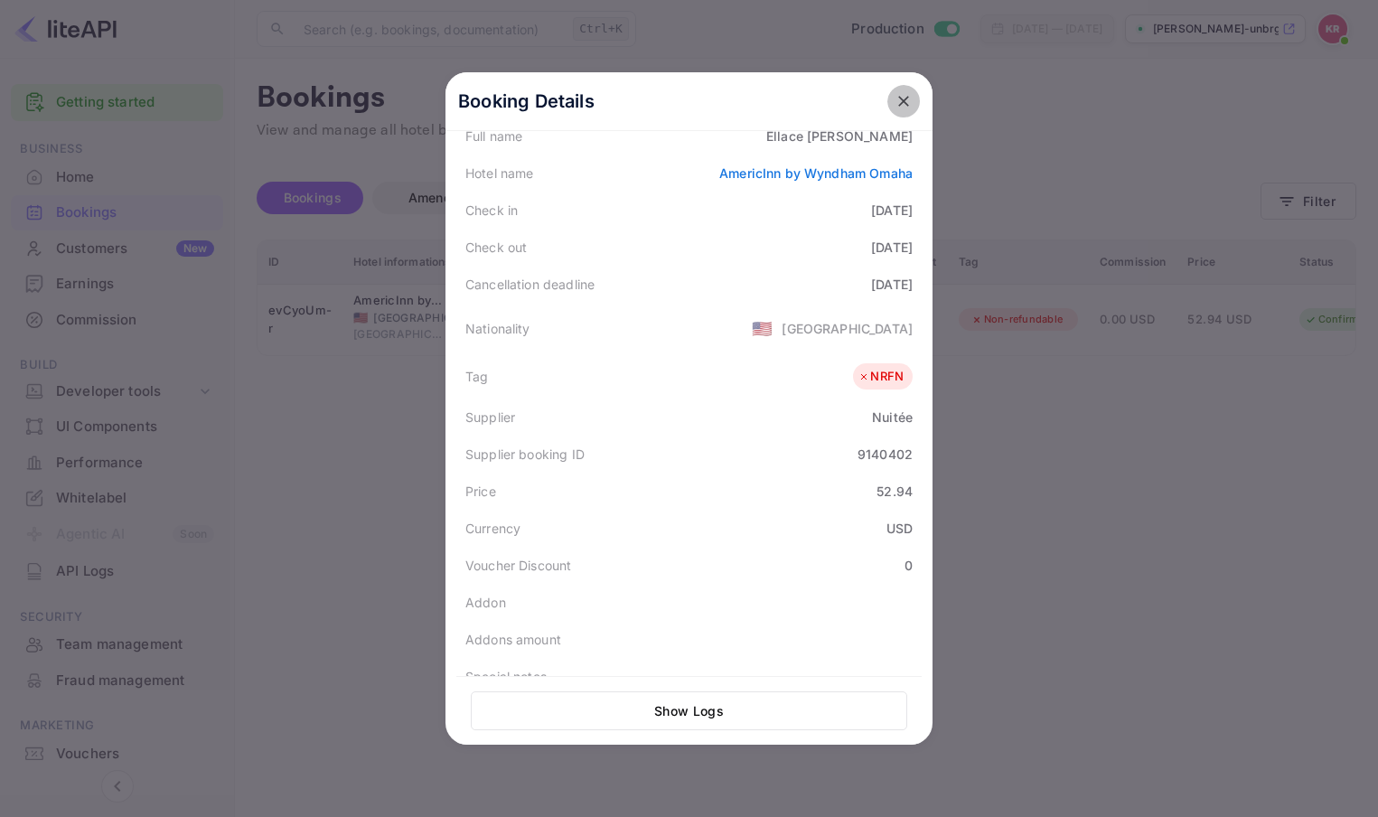
click at [896, 105] on icon "close" at bounding box center [904, 101] width 18 height 18
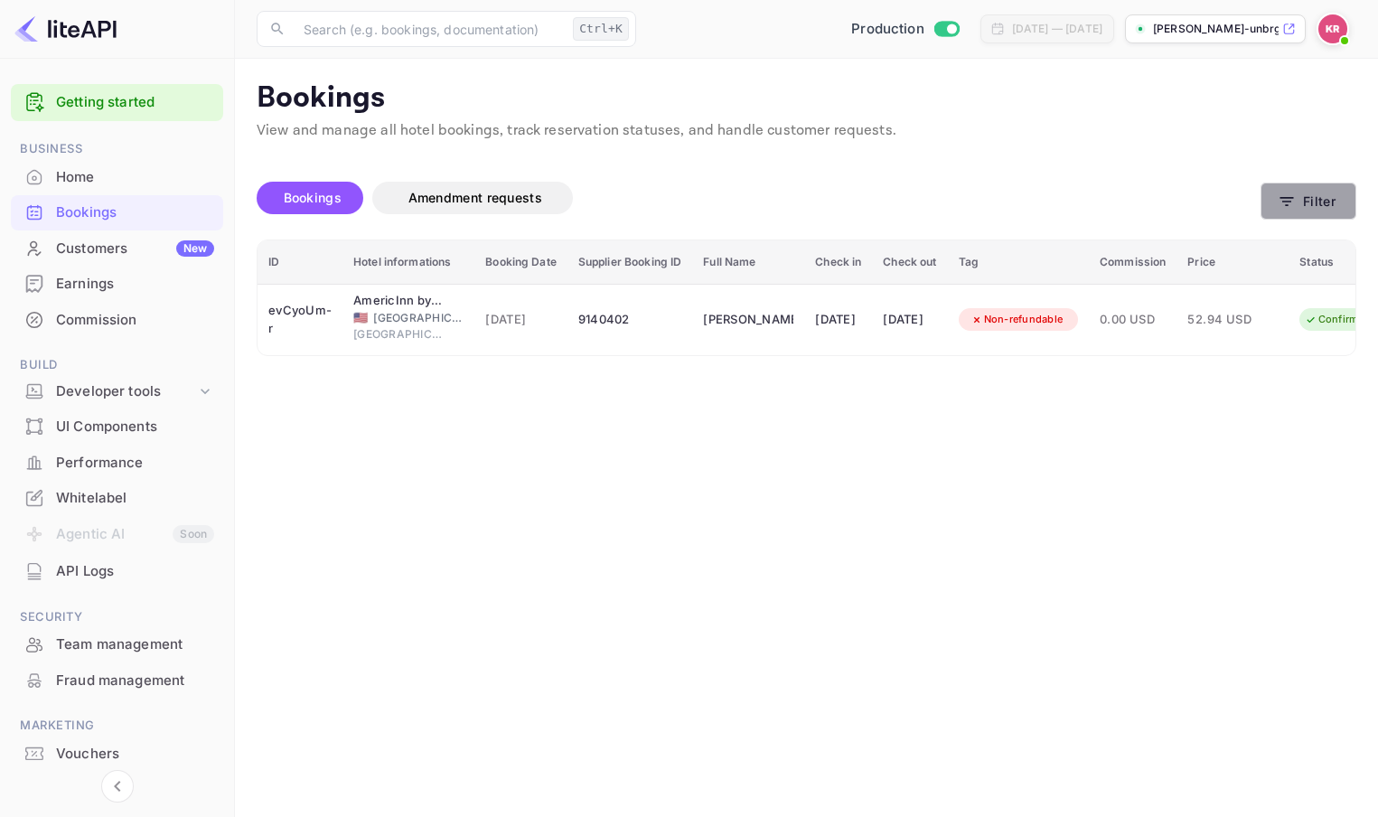
click at [1283, 199] on icon "button" at bounding box center [1287, 202] width 18 height 18
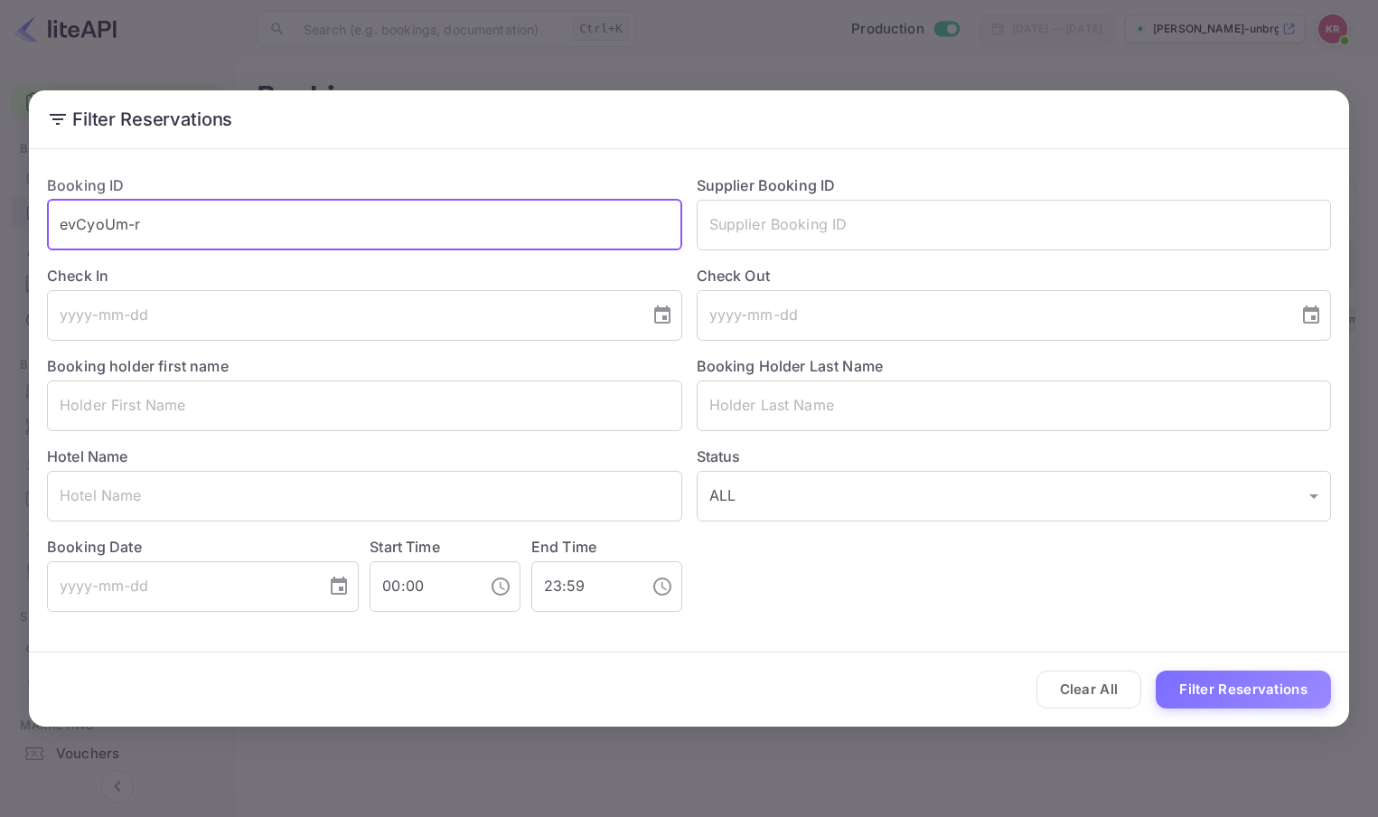
drag, startPoint x: 174, startPoint y: 225, endPoint x: -26, endPoint y: 238, distance: 201.0
click at [0, 238] on html "Getting started Business Home Bookings Customers New Earnings Commission Build …" at bounding box center [689, 408] width 1378 height 817
paste input "9vDQfGsm"
type input "9vDQfGsmr"
click at [1156, 671] on button "Filter Reservations" at bounding box center [1243, 690] width 175 height 39
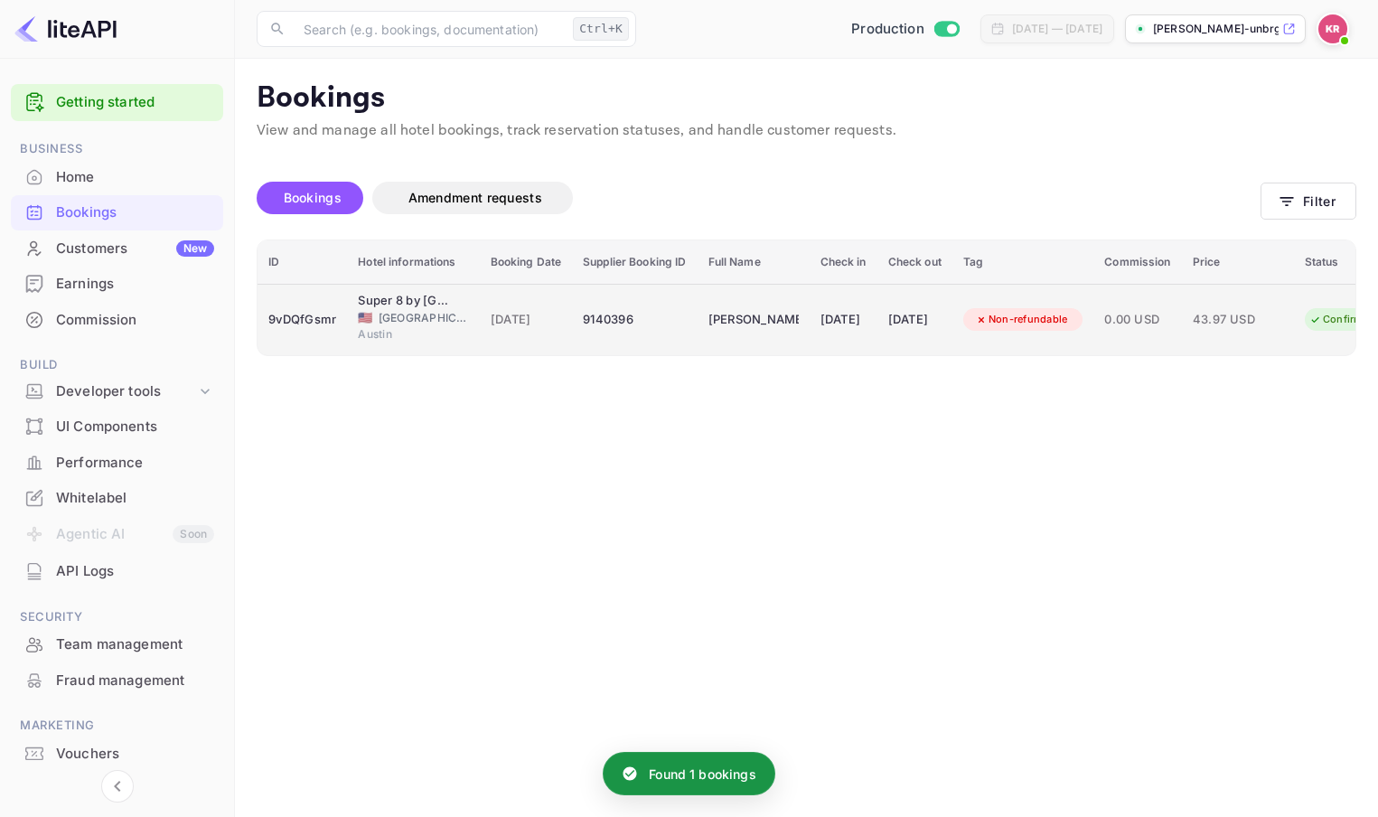
click at [837, 317] on div "[DATE]" at bounding box center [844, 319] width 46 height 29
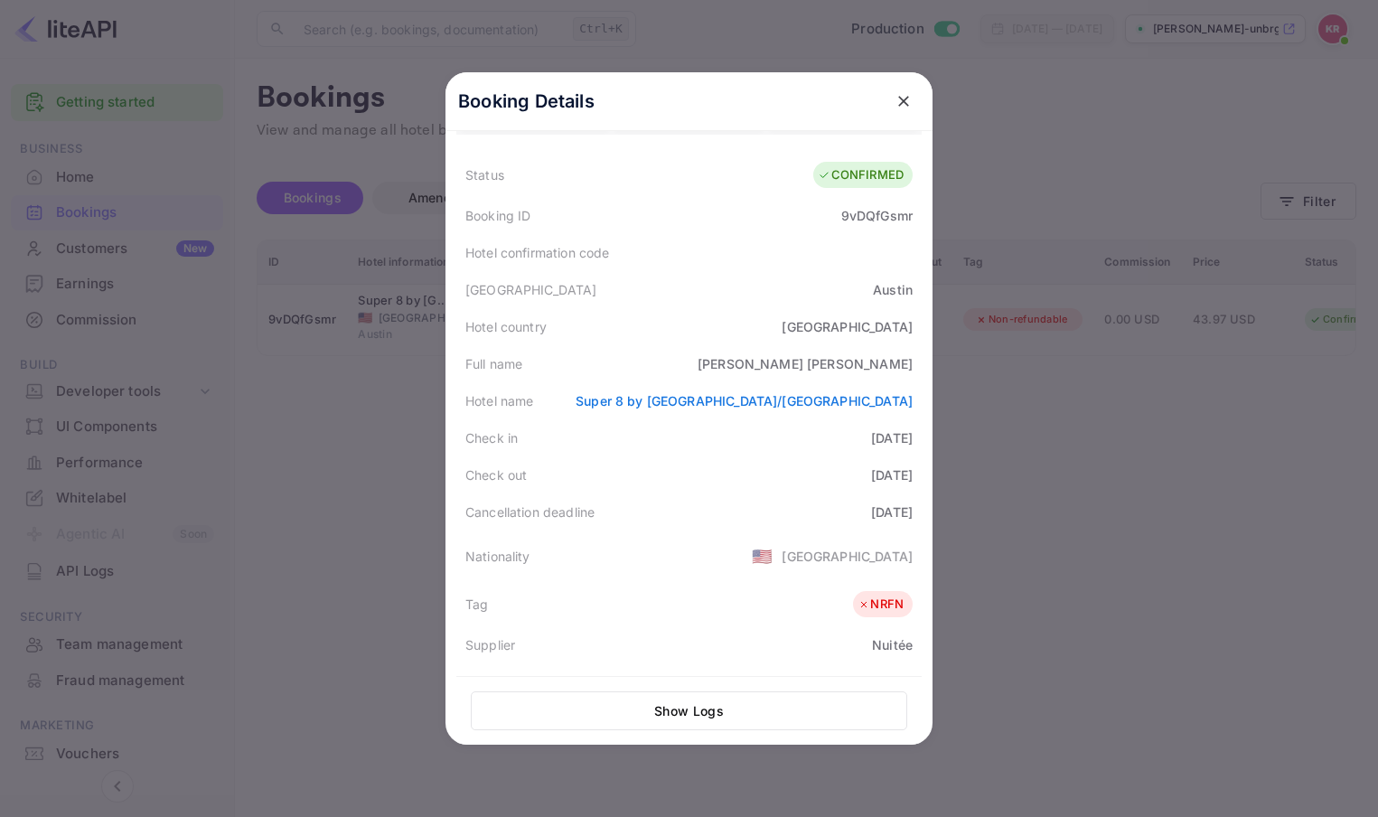
scroll to position [0, 0]
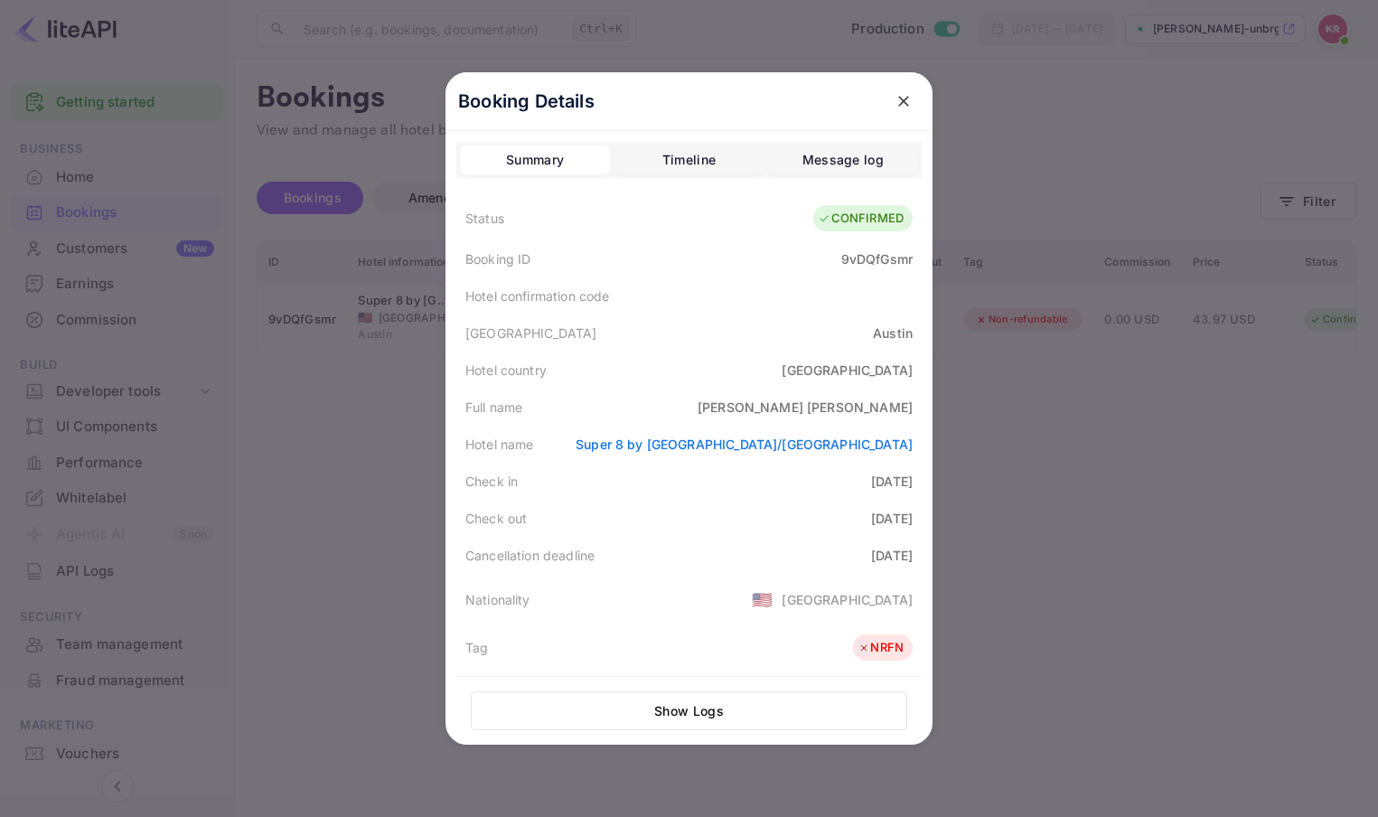
click at [897, 98] on icon "close" at bounding box center [904, 101] width 18 height 18
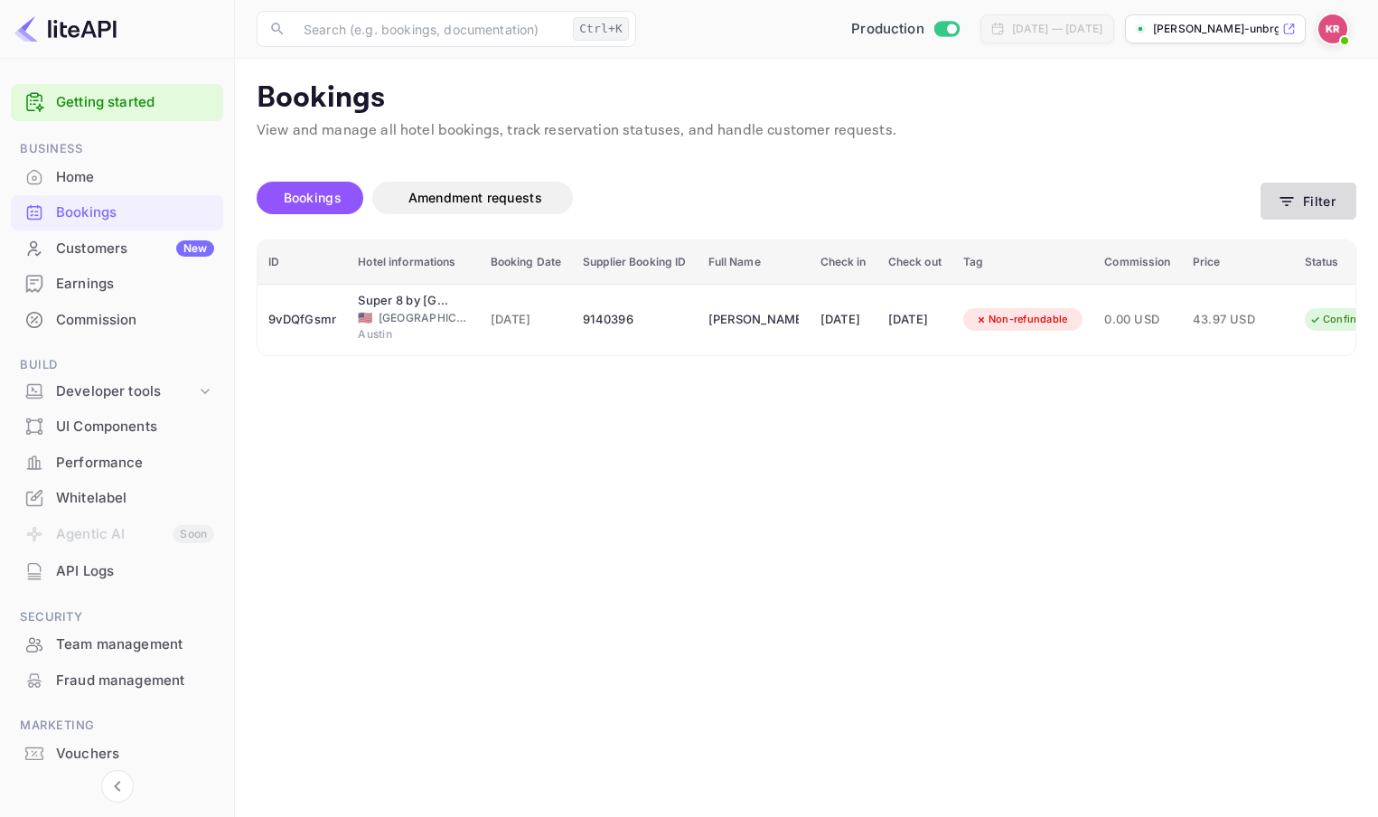
click at [1303, 202] on button "Filter" at bounding box center [1309, 201] width 96 height 37
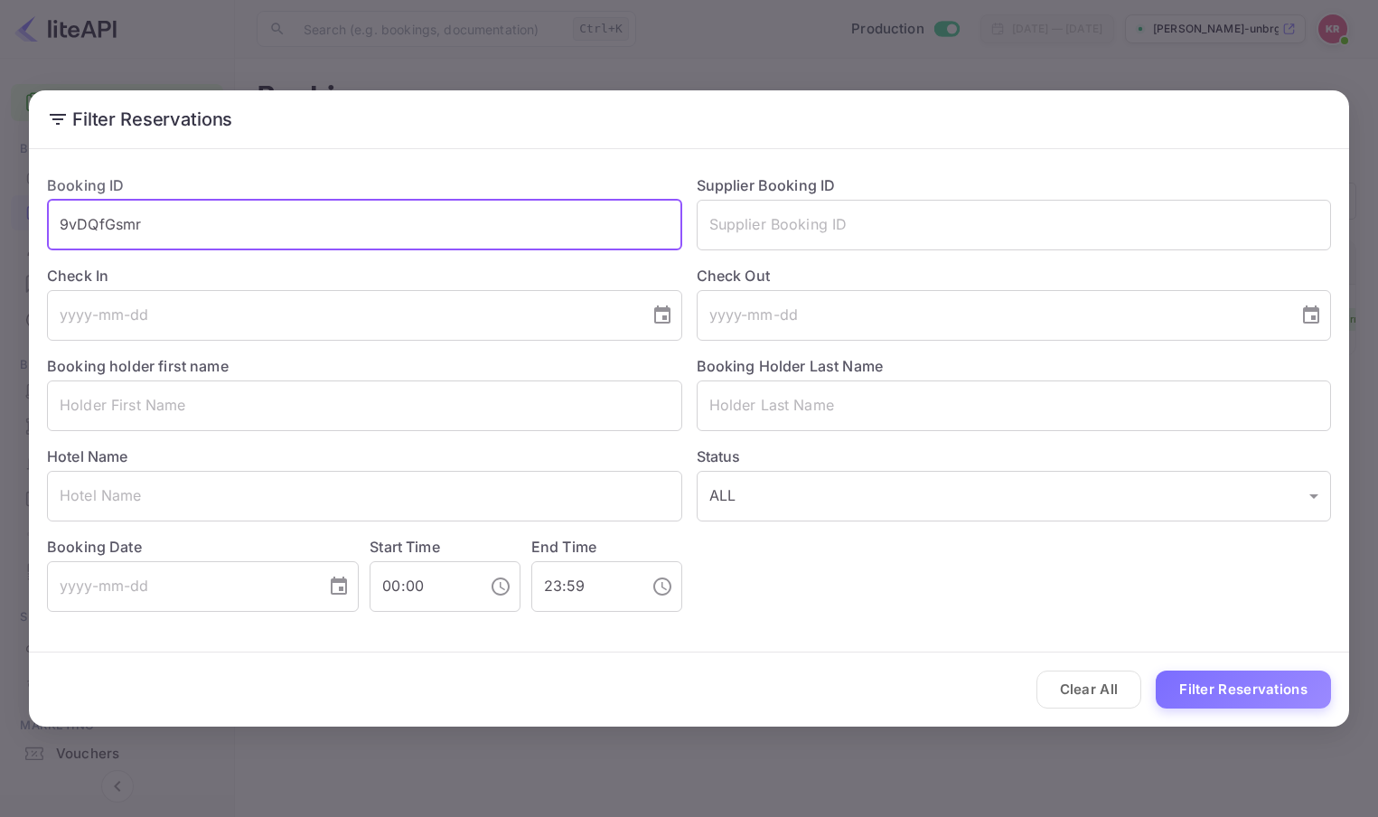
drag, startPoint x: 189, startPoint y: 233, endPoint x: -20, endPoint y: 234, distance: 208.8
click at [0, 234] on html "Getting started Business Home Bookings Customers New Earnings Commission Build …" at bounding box center [689, 408] width 1378 height 817
paste input "sddLJ41Fs"
type input "sddLJ41Fs"
click at [1156, 671] on button "Filter Reservations" at bounding box center [1243, 690] width 175 height 39
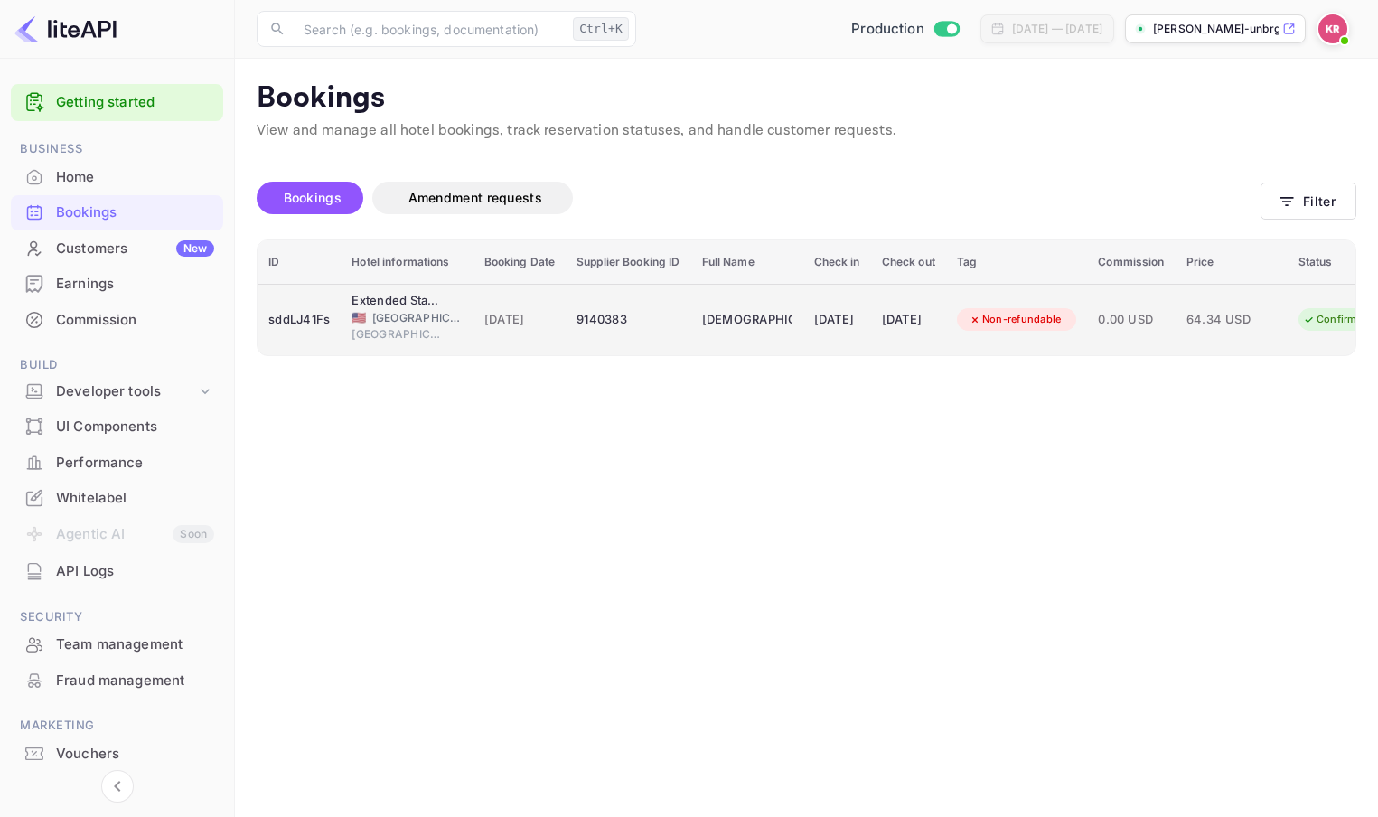
click at [625, 323] on div "9140383" at bounding box center [628, 319] width 103 height 29
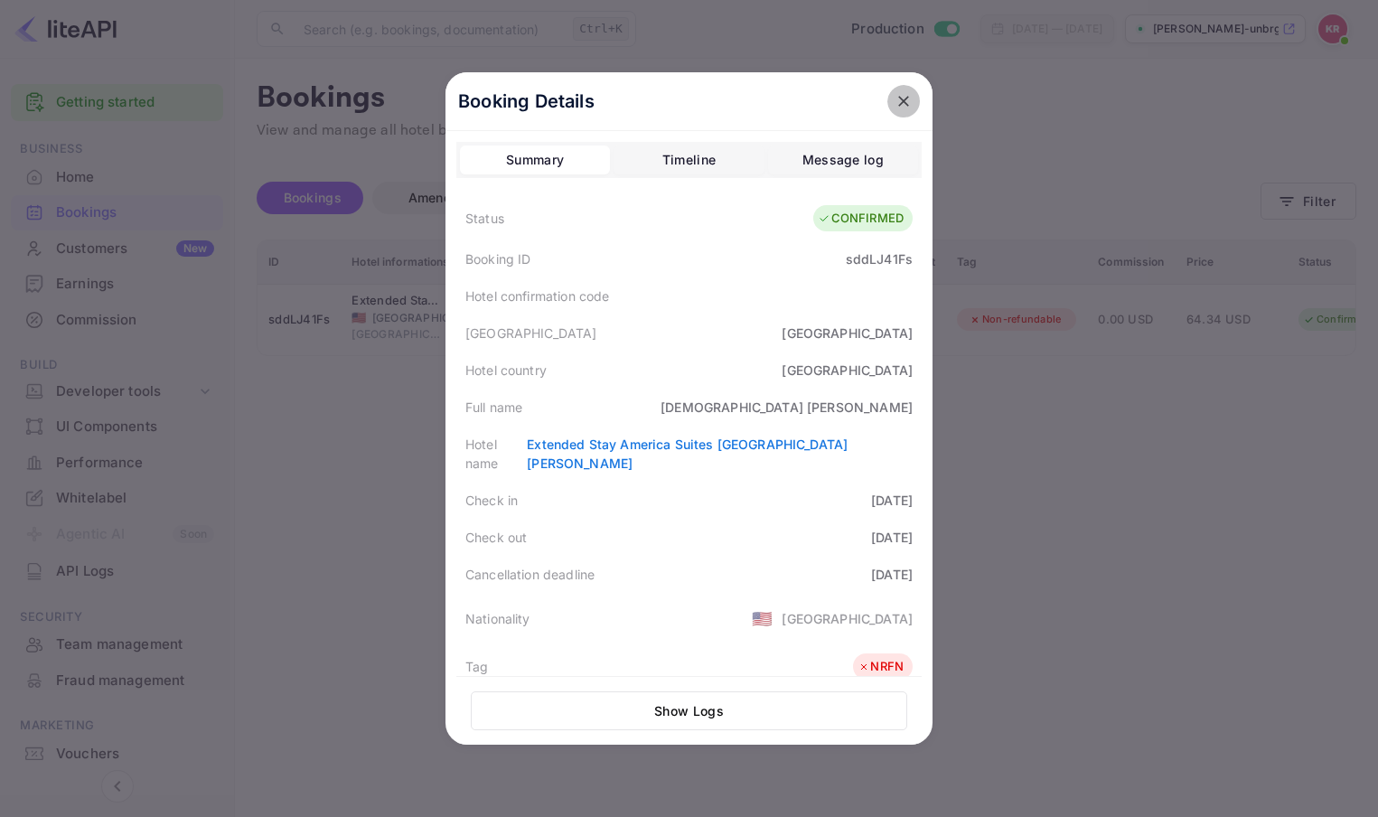
click at [895, 100] on icon "close" at bounding box center [904, 101] width 18 height 18
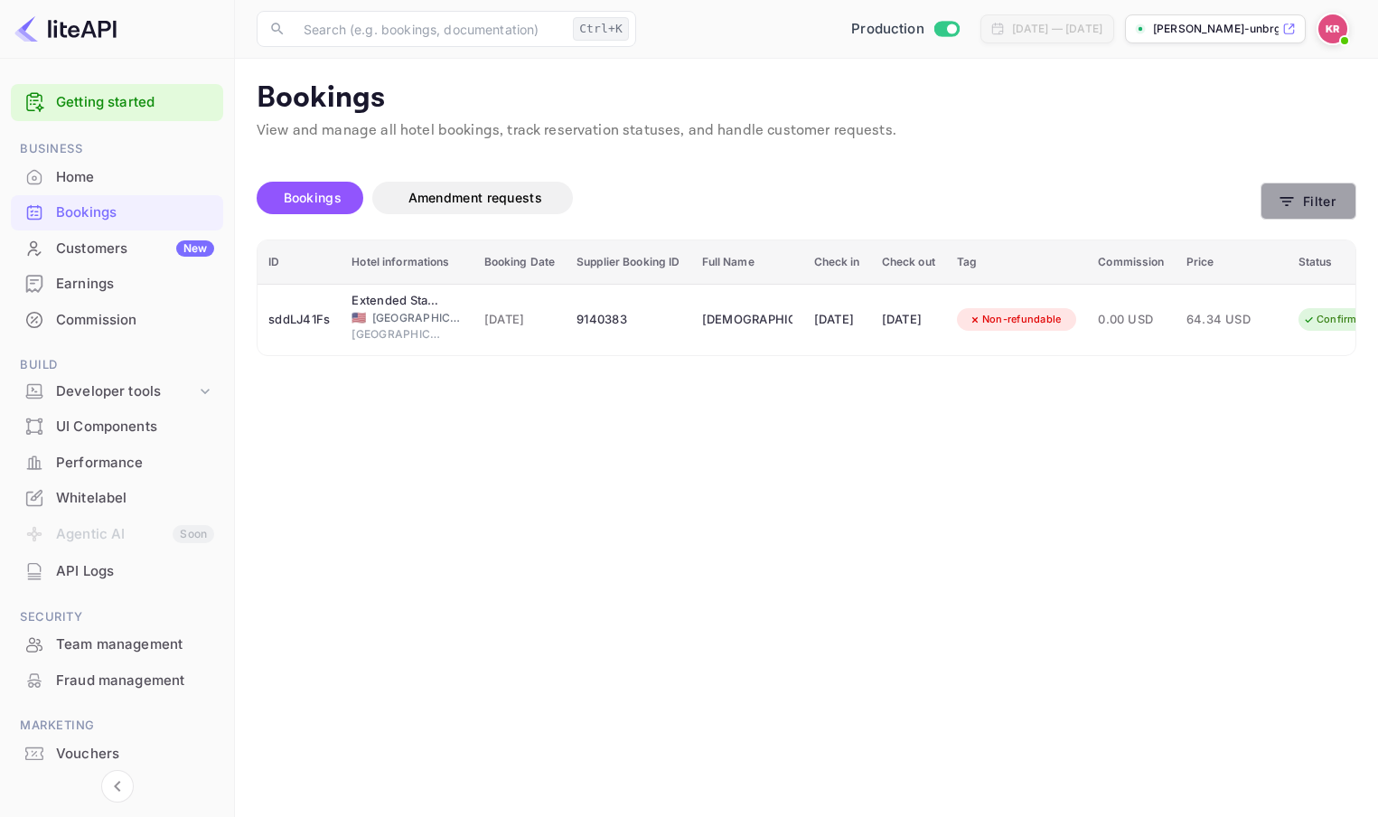
click at [1316, 190] on button "Filter" at bounding box center [1309, 201] width 96 height 37
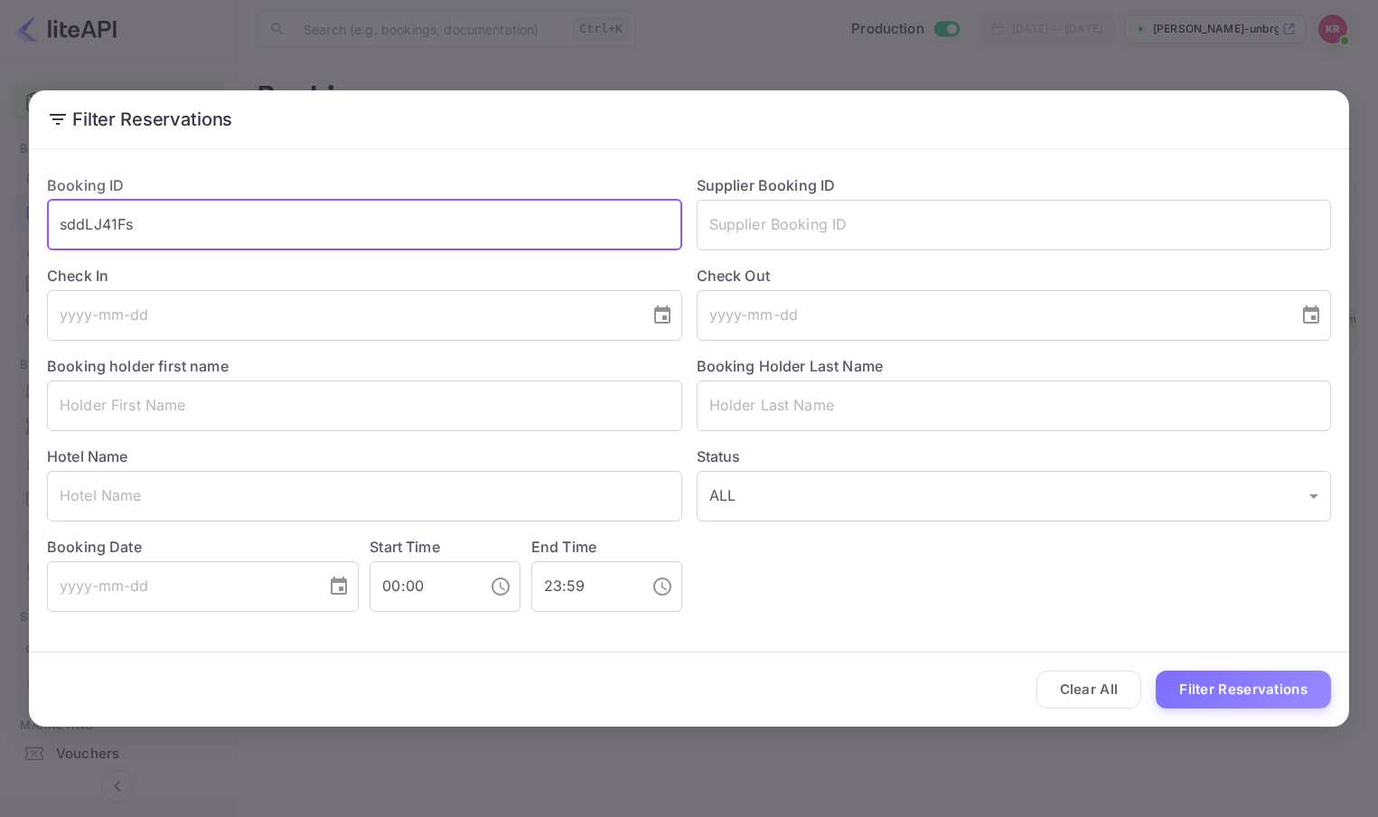
drag, startPoint x: 155, startPoint y: 225, endPoint x: -26, endPoint y: 230, distance: 180.8
click at [0, 230] on html "Getting started Business Home Bookings Customers New Earnings Commission Build …" at bounding box center [689, 408] width 1378 height 817
paste input "bx7w9sMR9"
type input "bx7w9sMR9"
click at [1156, 671] on button "Filter Reservations" at bounding box center [1243, 690] width 175 height 39
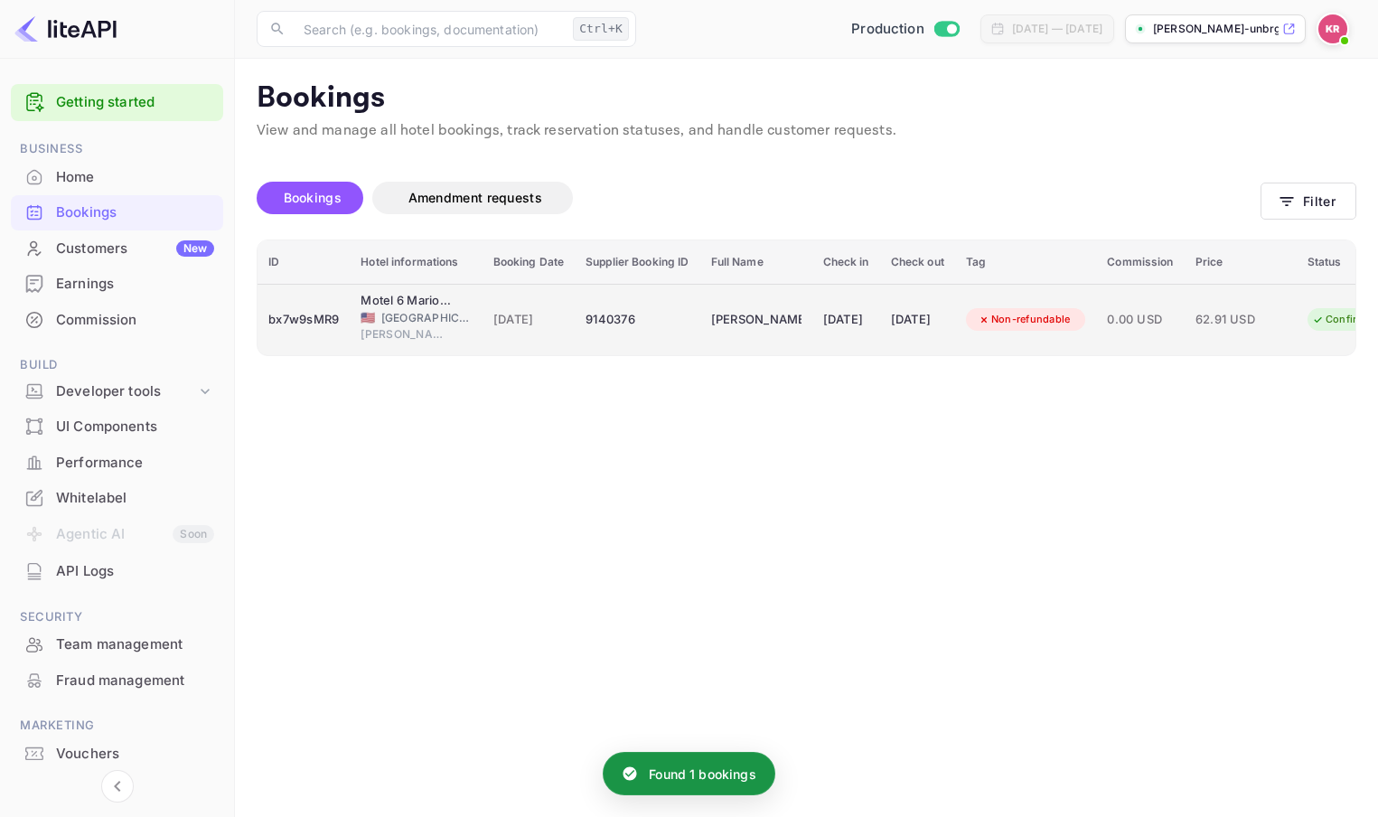
click at [508, 324] on span "[DATE]" at bounding box center [528, 320] width 71 height 20
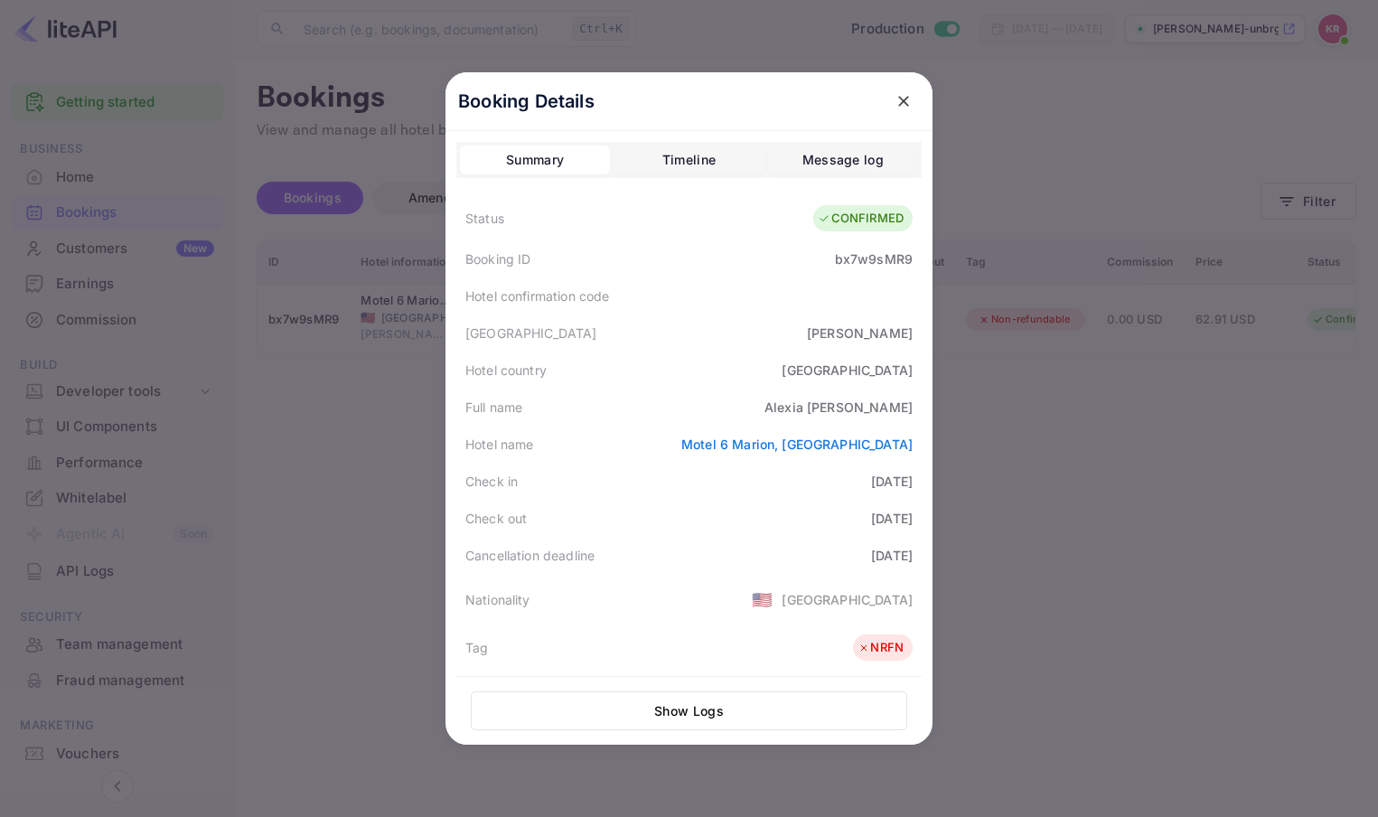
click at [895, 99] on icon "close" at bounding box center [904, 101] width 18 height 18
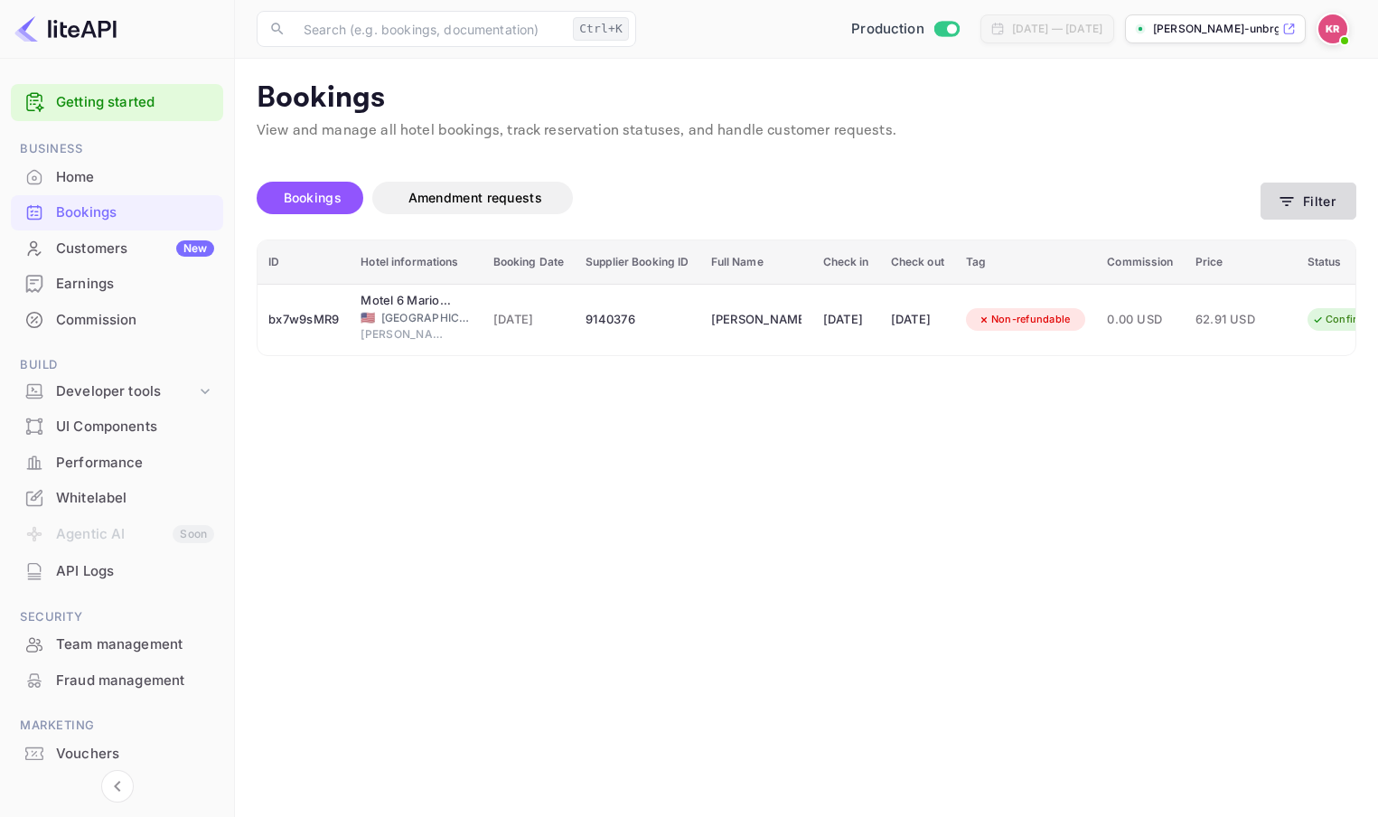
click at [1313, 202] on button "Filter" at bounding box center [1309, 201] width 96 height 37
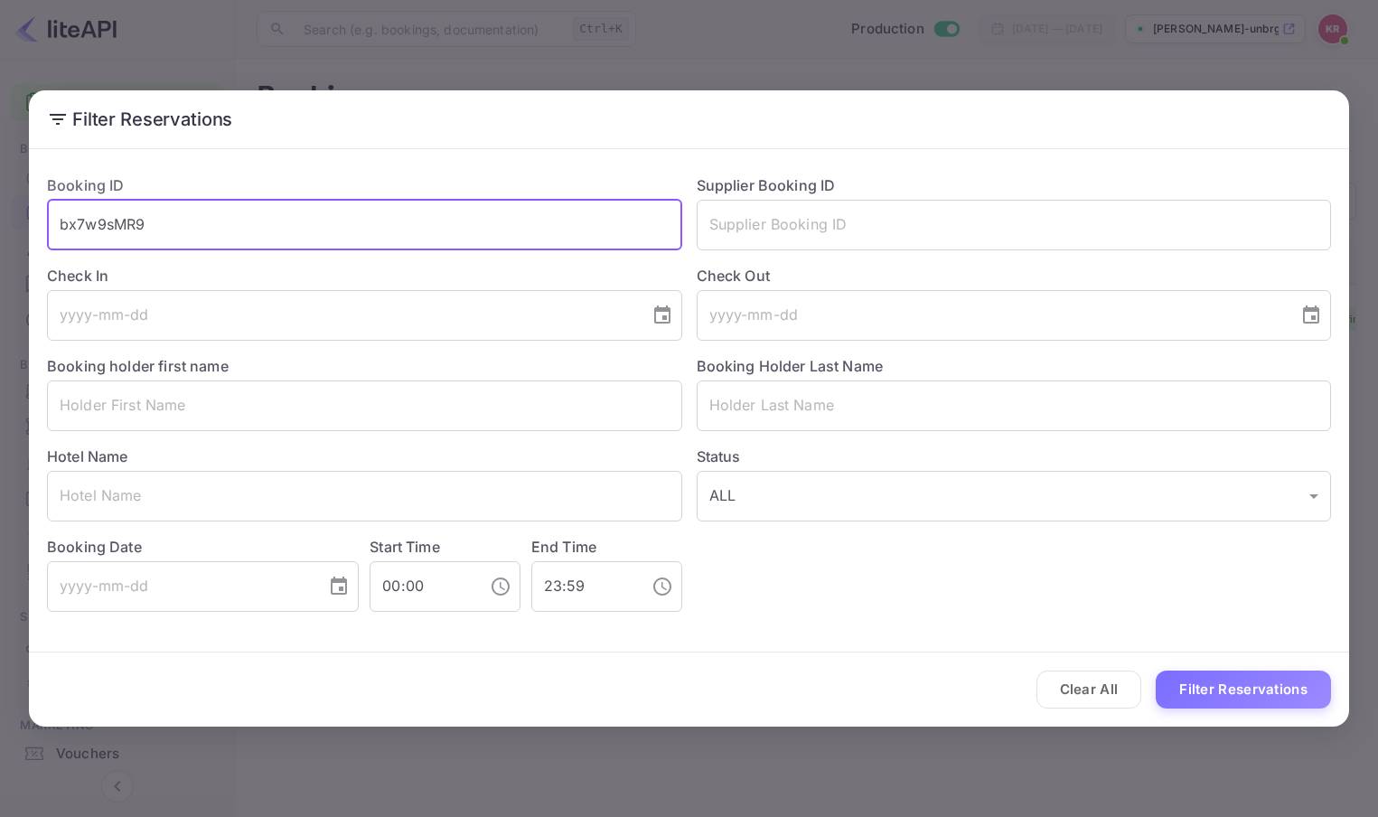
drag, startPoint x: 154, startPoint y: 229, endPoint x: -26, endPoint y: 230, distance: 179.9
click at [0, 230] on html "Getting started Business Home Bookings Customers New Earnings Commission Build …" at bounding box center [689, 408] width 1378 height 817
paste input "evCyoUm-r"
type input "evCyoUm-r"
click at [1156, 671] on button "Filter Reservations" at bounding box center [1243, 690] width 175 height 39
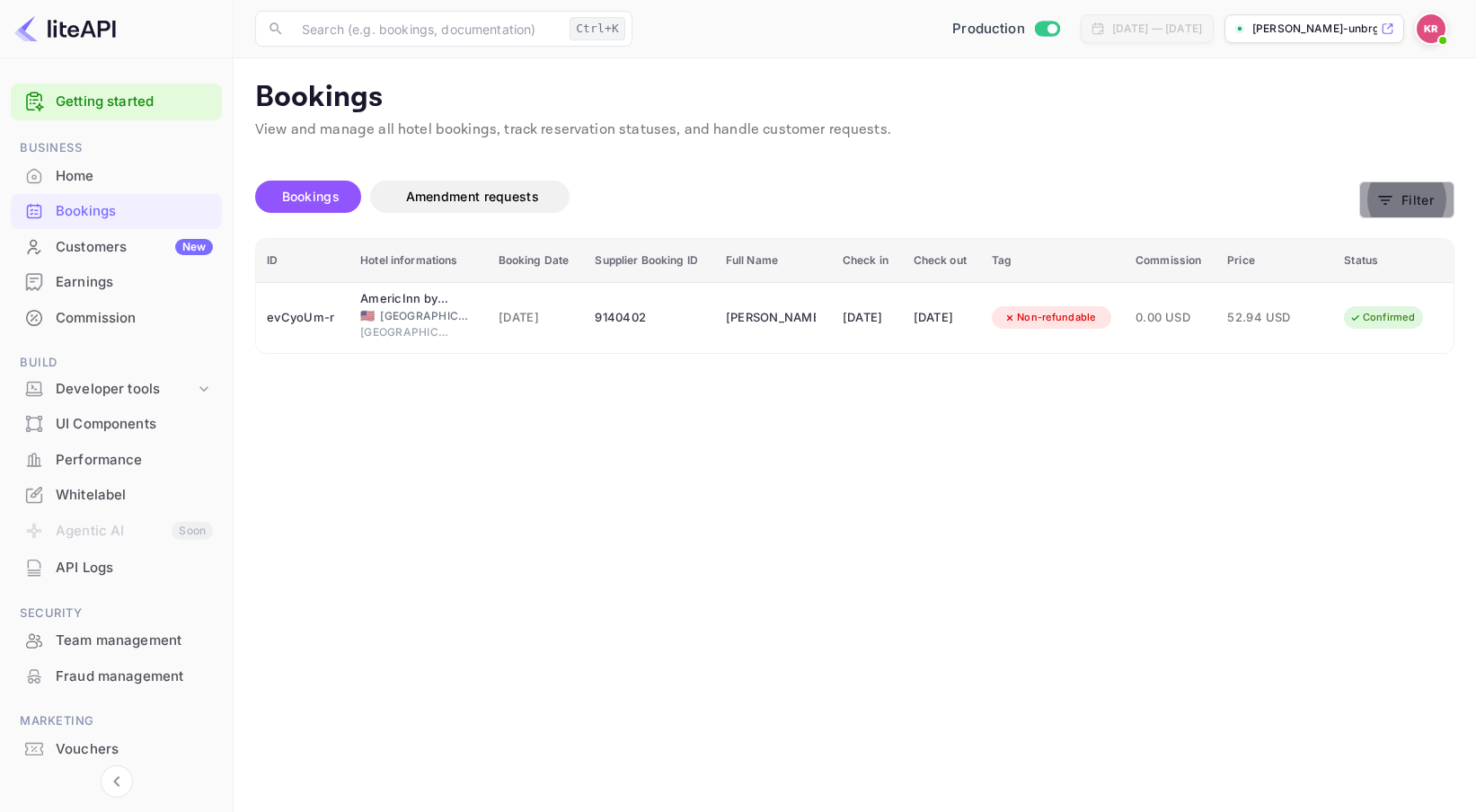
click at [1356, 202] on icon "button" at bounding box center [1386, 201] width 18 height 18
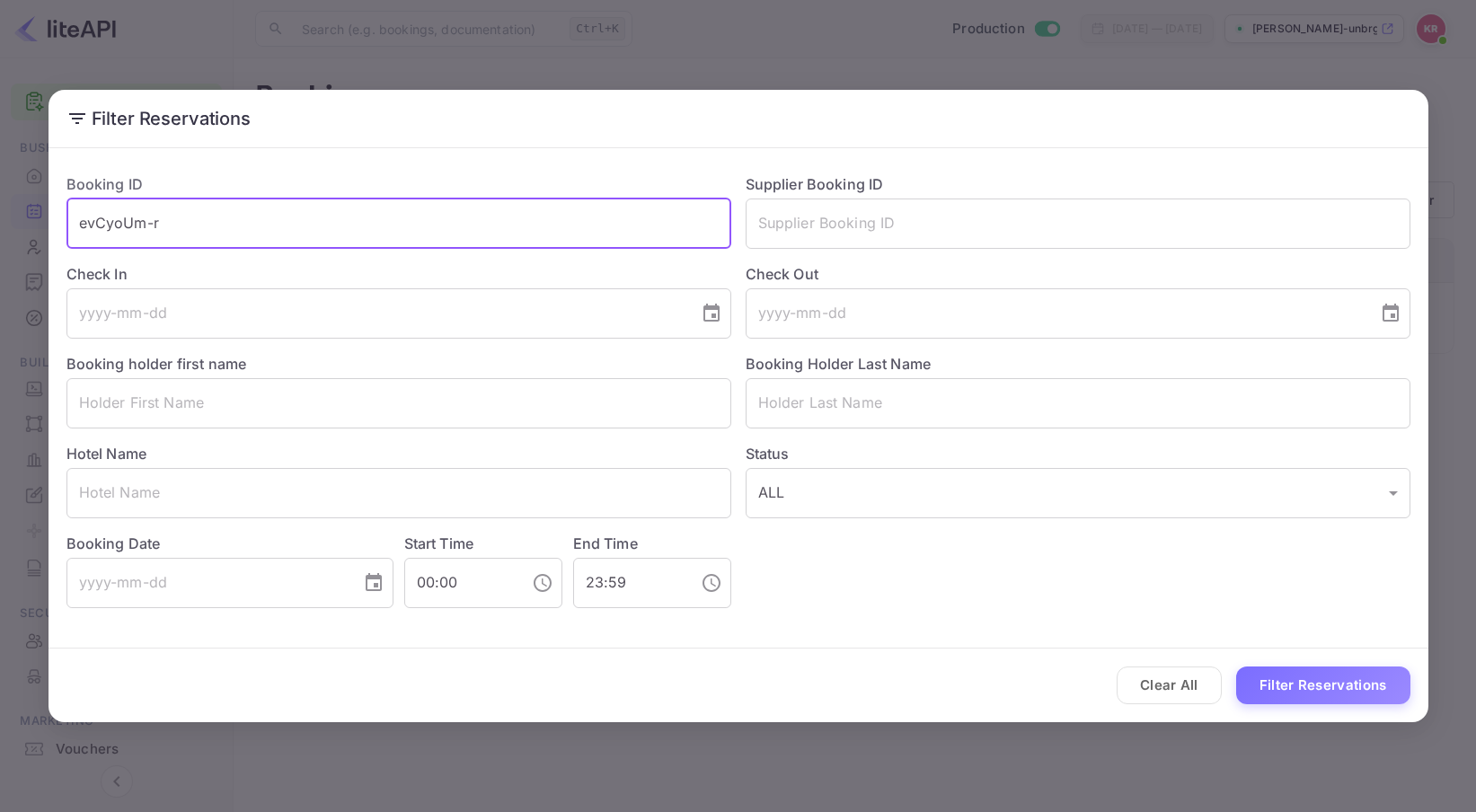
drag, startPoint x: 171, startPoint y: 227, endPoint x: -26, endPoint y: 228, distance: 197.0
click at [0, 228] on html "Getting started Business Home Bookings Customers New Earnings Commission Build …" at bounding box center [738, 406] width 1476 height 812
paste input "OmwPoXol-"
type input "OmwPoXol-"
click at [1236, 667] on button "Filter Reservations" at bounding box center [1323, 686] width 174 height 39
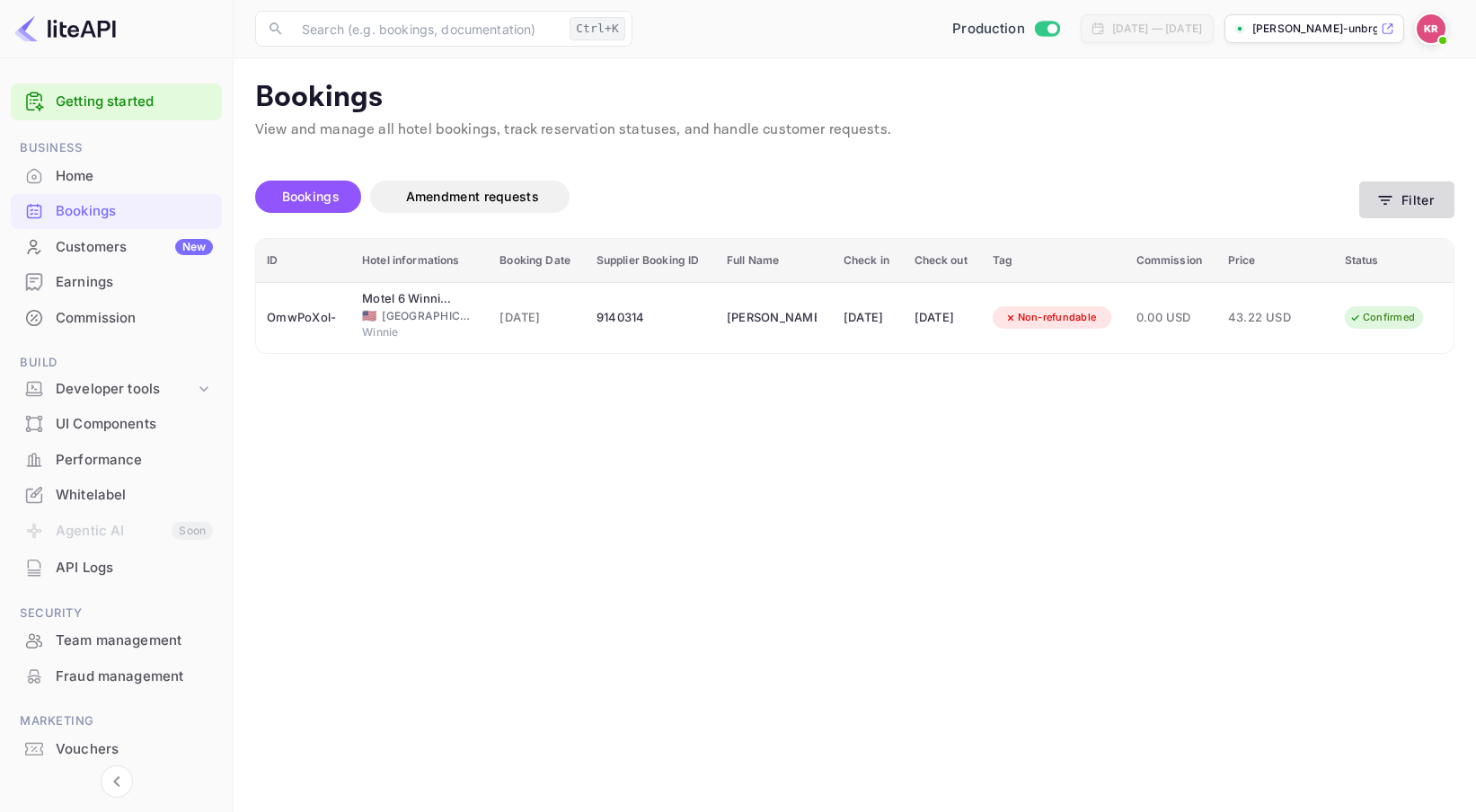
click at [1356, 206] on button "Filter" at bounding box center [1406, 200] width 95 height 37
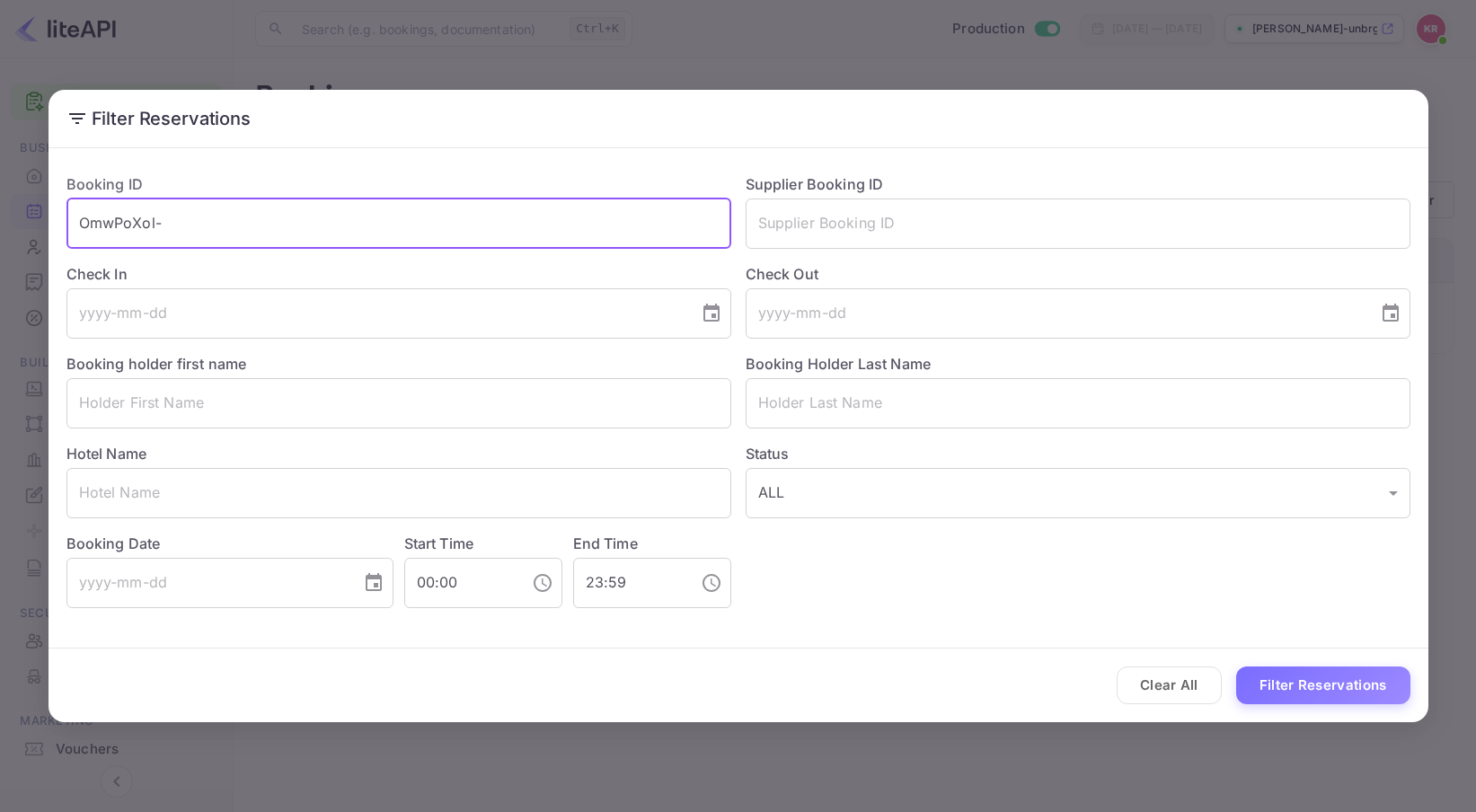
drag, startPoint x: 165, startPoint y: 228, endPoint x: -4, endPoint y: 229, distance: 169.0
click at [0, 229] on html "Getting started Business Home Bookings Customers New Earnings Commission Build …" at bounding box center [738, 406] width 1476 height 812
paste input "Kp8OMTPoX"
type input "Kp8OMTPoX"
click at [1236, 667] on button "Filter Reservations" at bounding box center [1323, 686] width 174 height 39
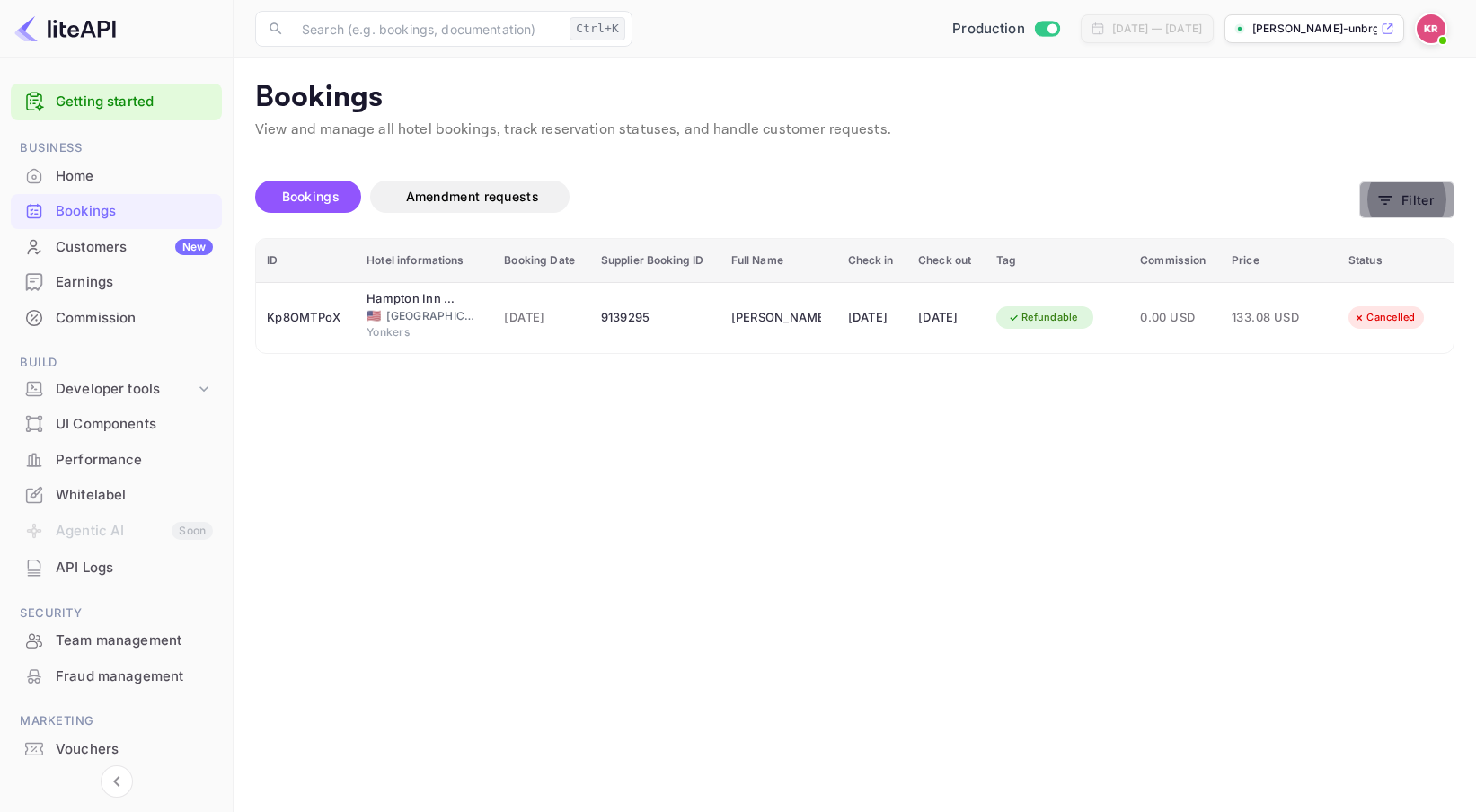
click at [1356, 205] on icon "button" at bounding box center [1386, 201] width 18 height 18
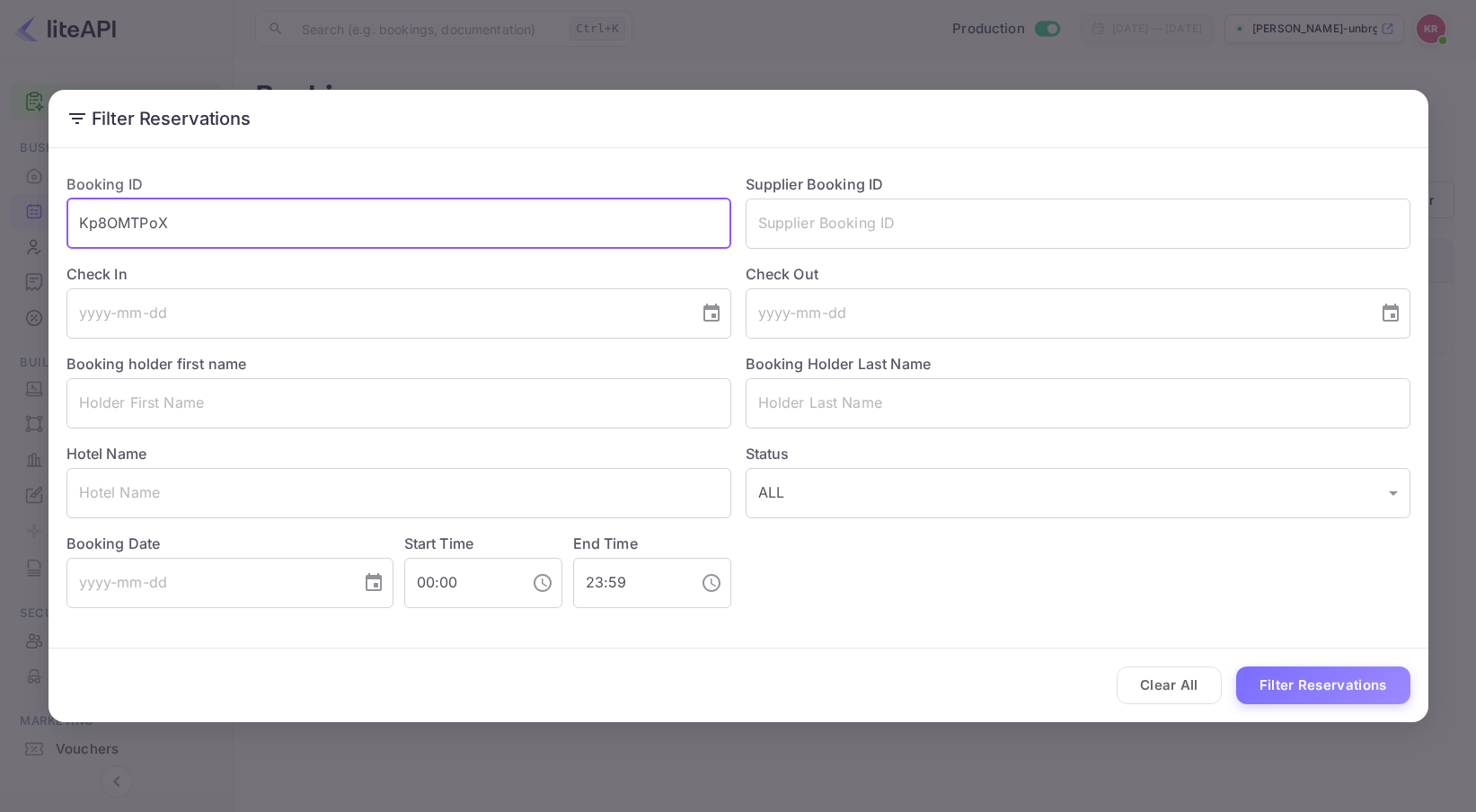
drag, startPoint x: 180, startPoint y: 224, endPoint x: 42, endPoint y: 216, distance: 138.2
click at [42, 216] on div "Filter Reservations Booking ID Kp8OMTPoX ​ Supplier Booking ID ​ Check In ​ Che…" at bounding box center [738, 406] width 1476 height 812
paste input "21mQNX-0W"
type input "21mQNX-0W"
click at [1236, 667] on button "Filter Reservations" at bounding box center [1323, 686] width 174 height 39
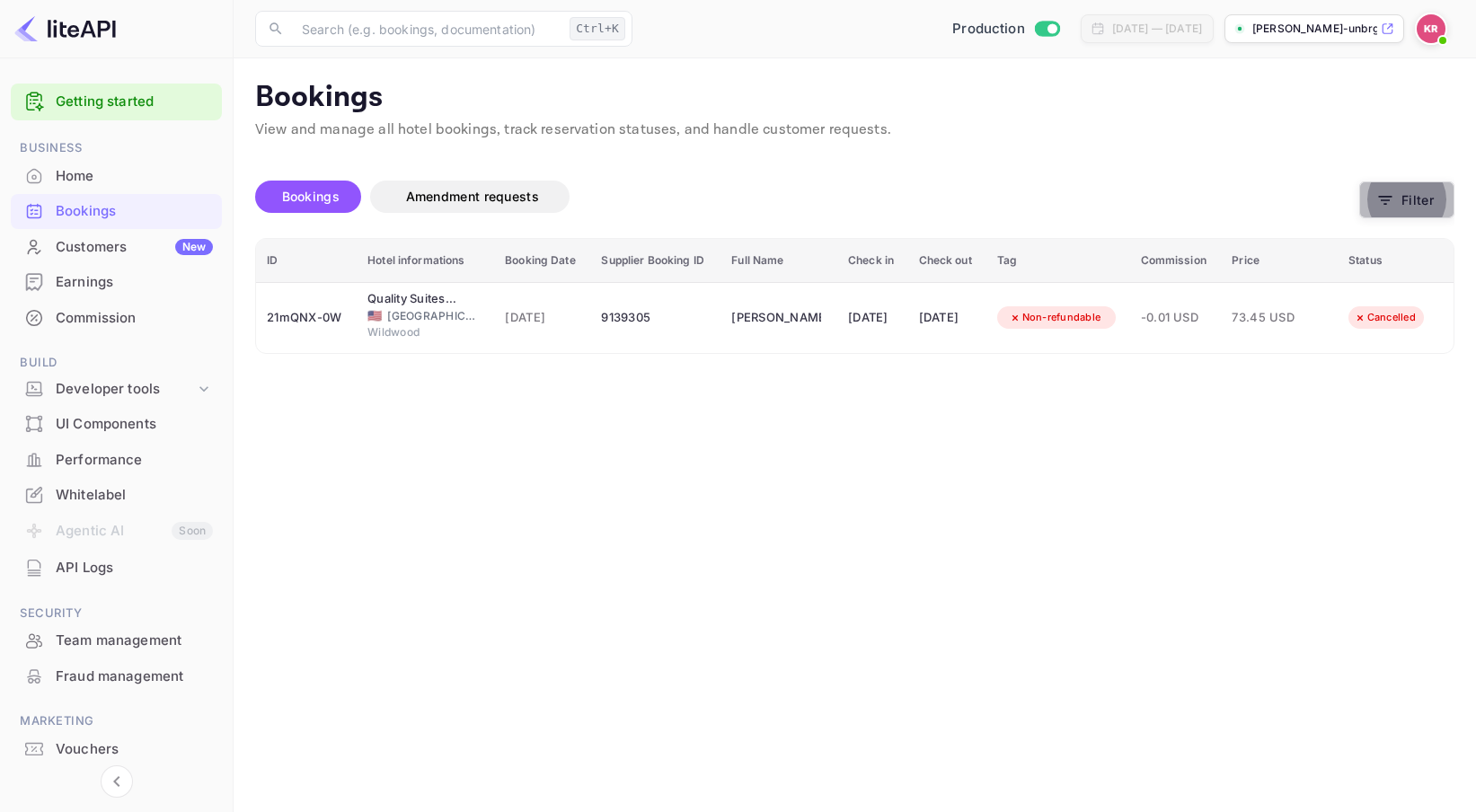
drag, startPoint x: 1357, startPoint y: 196, endPoint x: 1347, endPoint y: 192, distance: 10.8
click at [1347, 192] on div "Bookings Amendment requests Filter" at bounding box center [855, 201] width 1200 height 76
click at [1356, 207] on button "Filter" at bounding box center [1406, 200] width 95 height 37
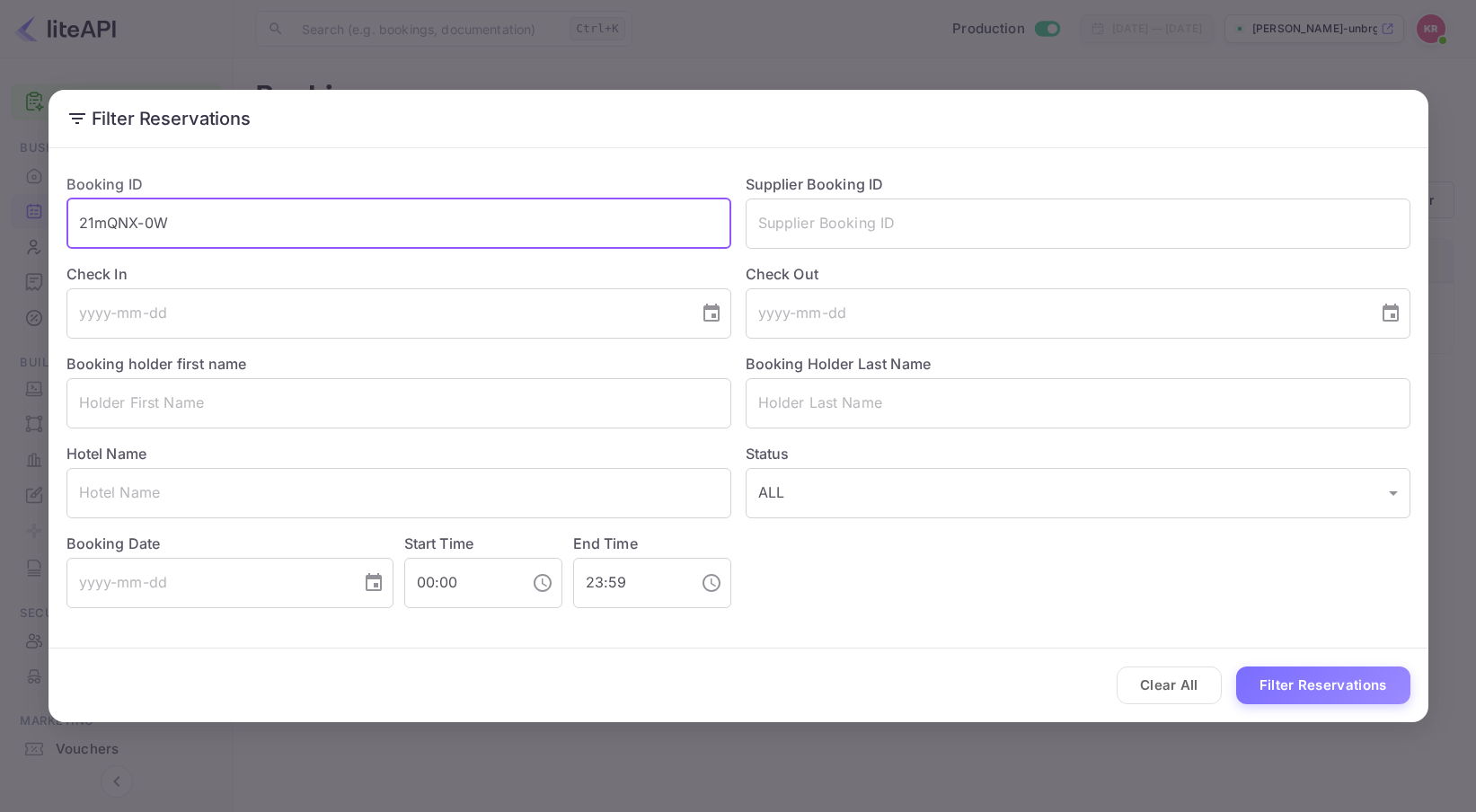
drag, startPoint x: 180, startPoint y: 224, endPoint x: -26, endPoint y: 223, distance: 206.0
click at [0, 223] on html "Getting started Business Home Bookings Customers New Earnings Commission Build …" at bounding box center [738, 406] width 1476 height 812
paste input "IugmN40zs"
type input "IugmN40zs"
click at [1236, 667] on button "Filter Reservations" at bounding box center [1323, 686] width 174 height 39
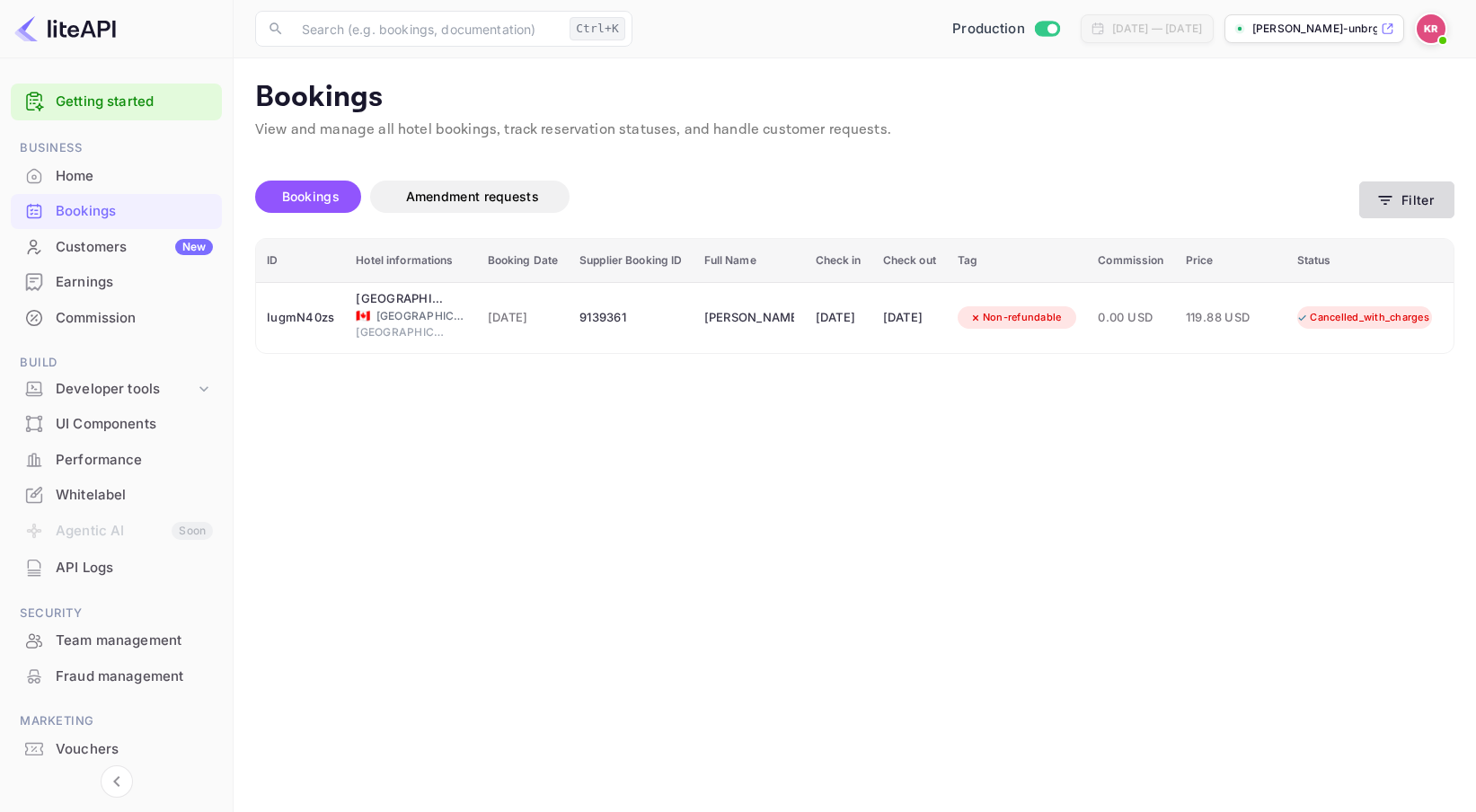
click at [1356, 201] on button "Filter" at bounding box center [1406, 200] width 95 height 37
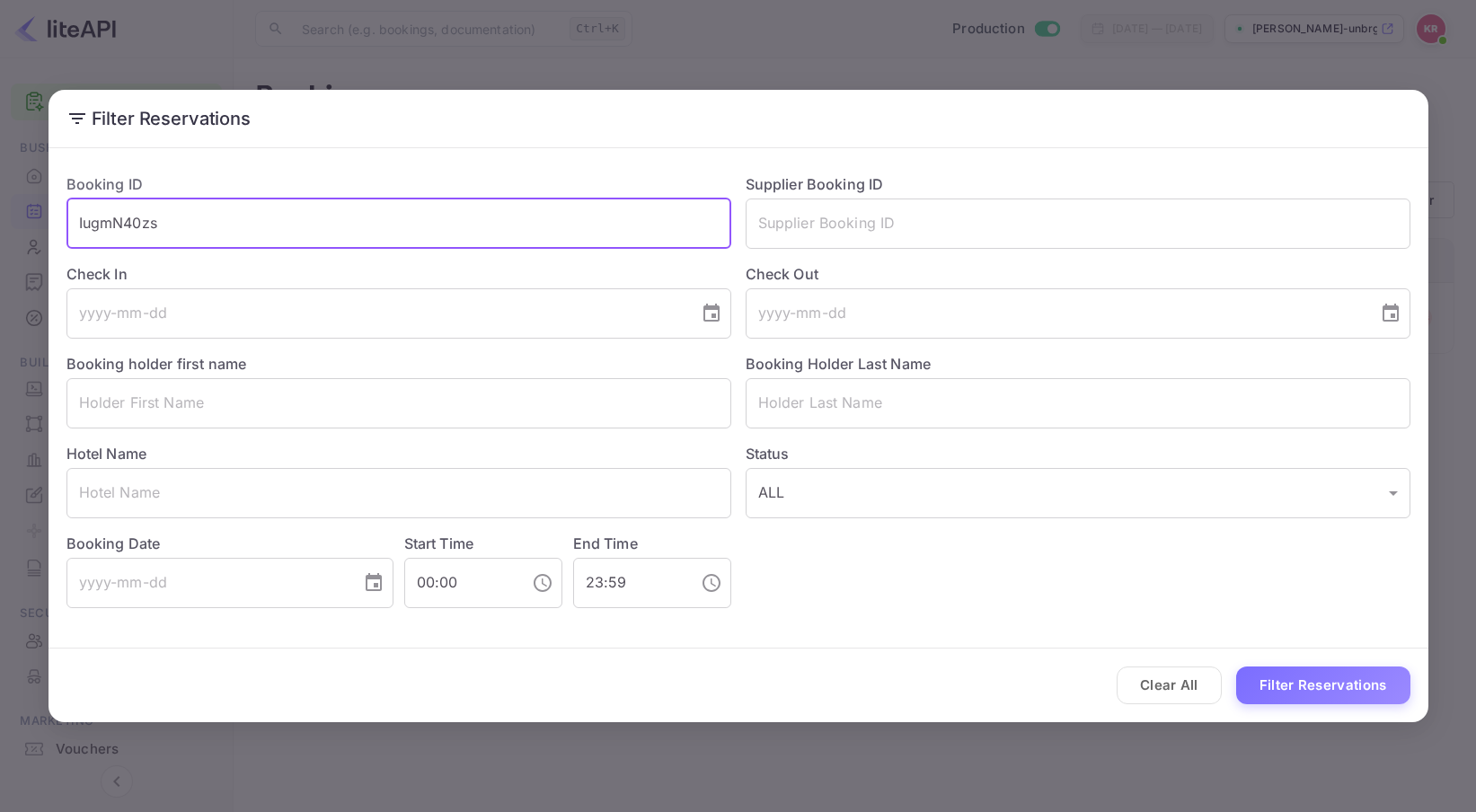
drag, startPoint x: 175, startPoint y: 229, endPoint x: -26, endPoint y: 220, distance: 201.2
click at [0, 220] on html "Getting started Business Home Bookings Customers New Earnings Commission Build …" at bounding box center [738, 406] width 1476 height 812
paste input "rV5bFmboZ"
type input "rV5bFmboZ"
click at [1236, 667] on button "Filter Reservations" at bounding box center [1323, 686] width 174 height 39
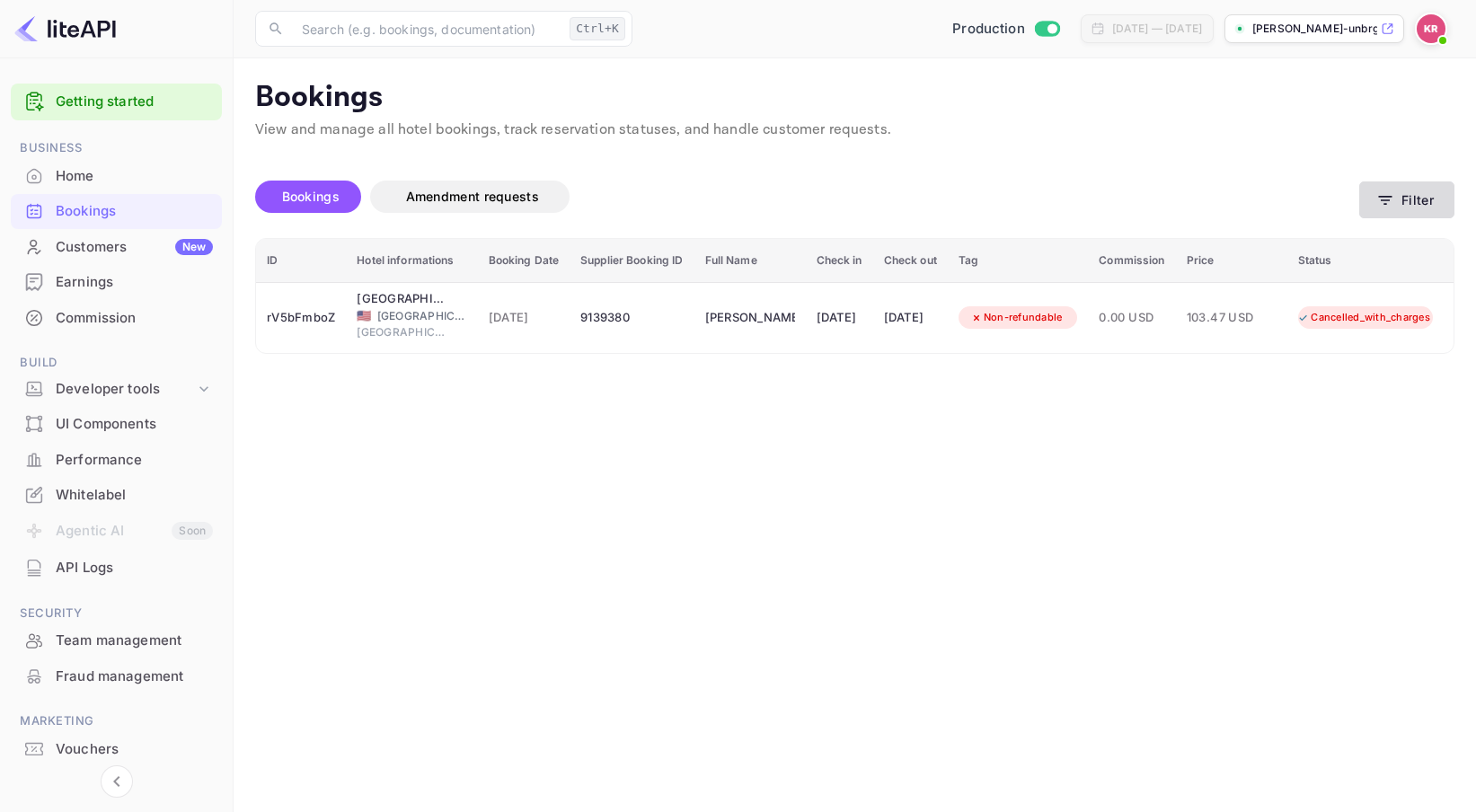
click at [1356, 202] on icon "button" at bounding box center [1386, 201] width 18 height 18
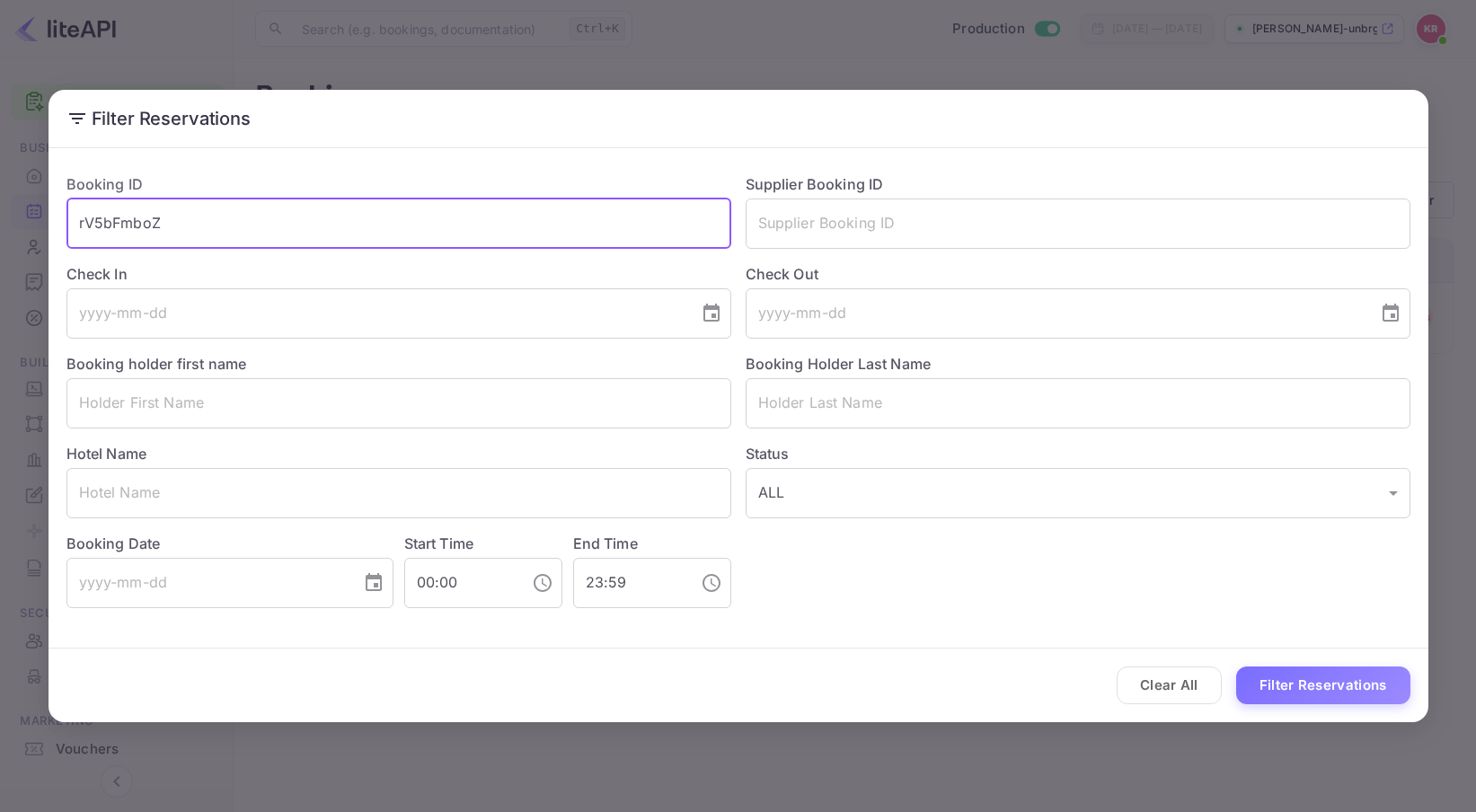
drag, startPoint x: 199, startPoint y: 229, endPoint x: -26, endPoint y: 225, distance: 225.0
click at [0, 225] on html "Getting started Business Home Bookings Customers New Earnings Commission Build …" at bounding box center [738, 406] width 1476 height 812
paste input "LPmnwDaqs"
type input "LPmnwDaqs"
click at [1236, 667] on button "Filter Reservations" at bounding box center [1323, 686] width 174 height 39
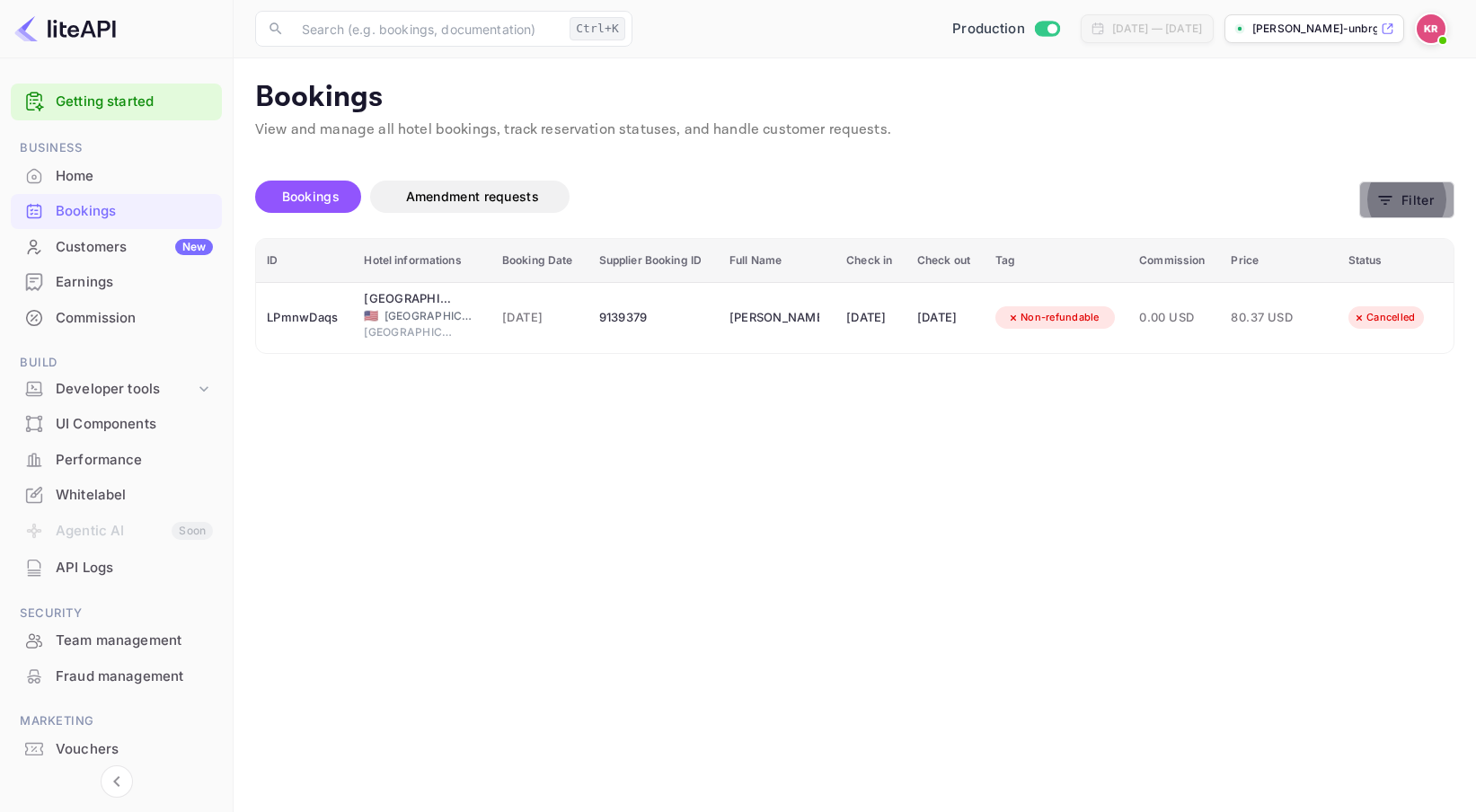
click at [1356, 206] on button "Filter" at bounding box center [1406, 200] width 95 height 37
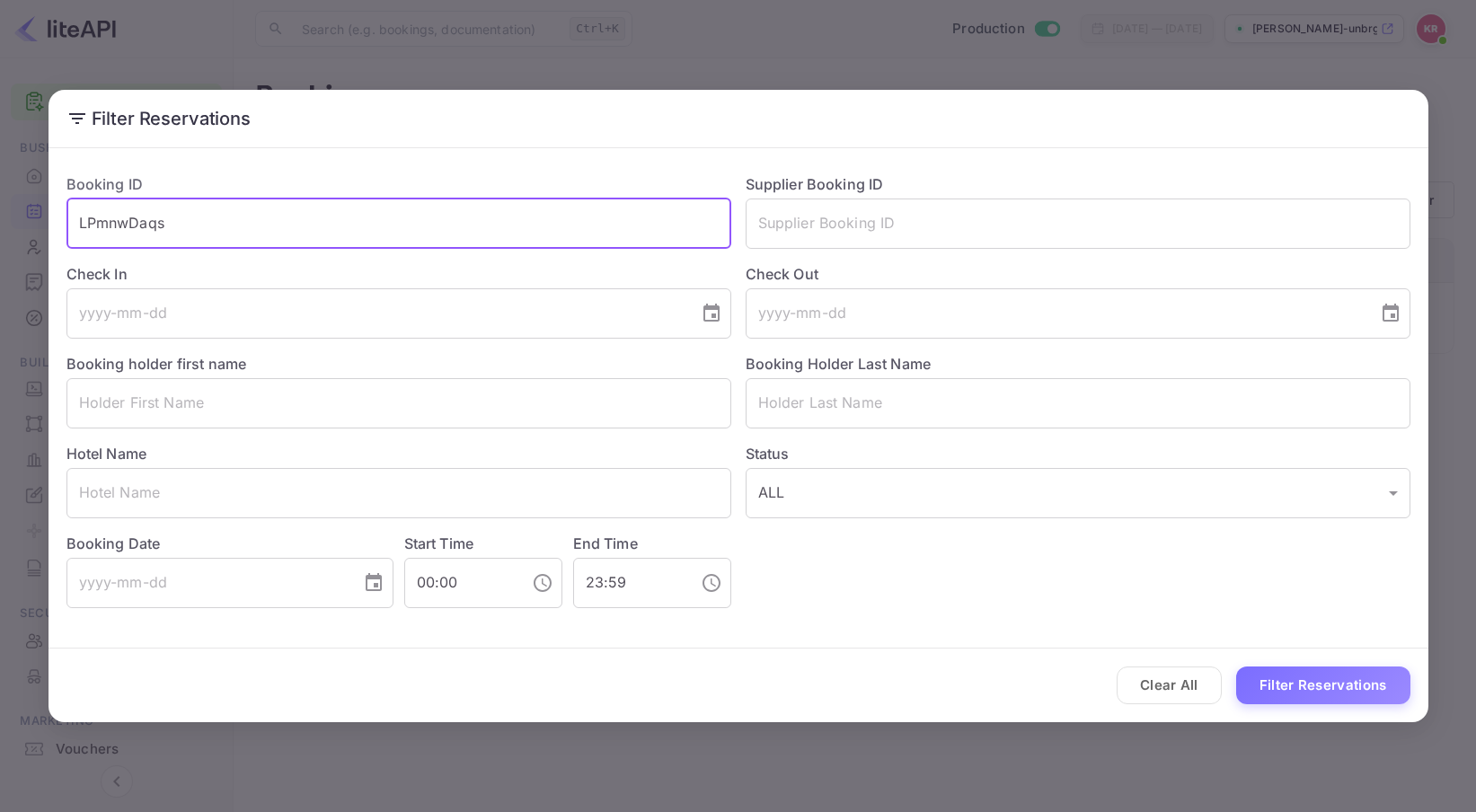
drag, startPoint x: 182, startPoint y: 225, endPoint x: 5, endPoint y: 230, distance: 177.1
click at [0, 223] on html "Getting started Business Home Bookings Customers New Earnings Commission Build …" at bounding box center [738, 406] width 1476 height 812
paste input "cRNmGAuIt"
type input "cRNmGAuIt"
click at [1236, 667] on button "Filter Reservations" at bounding box center [1323, 686] width 174 height 39
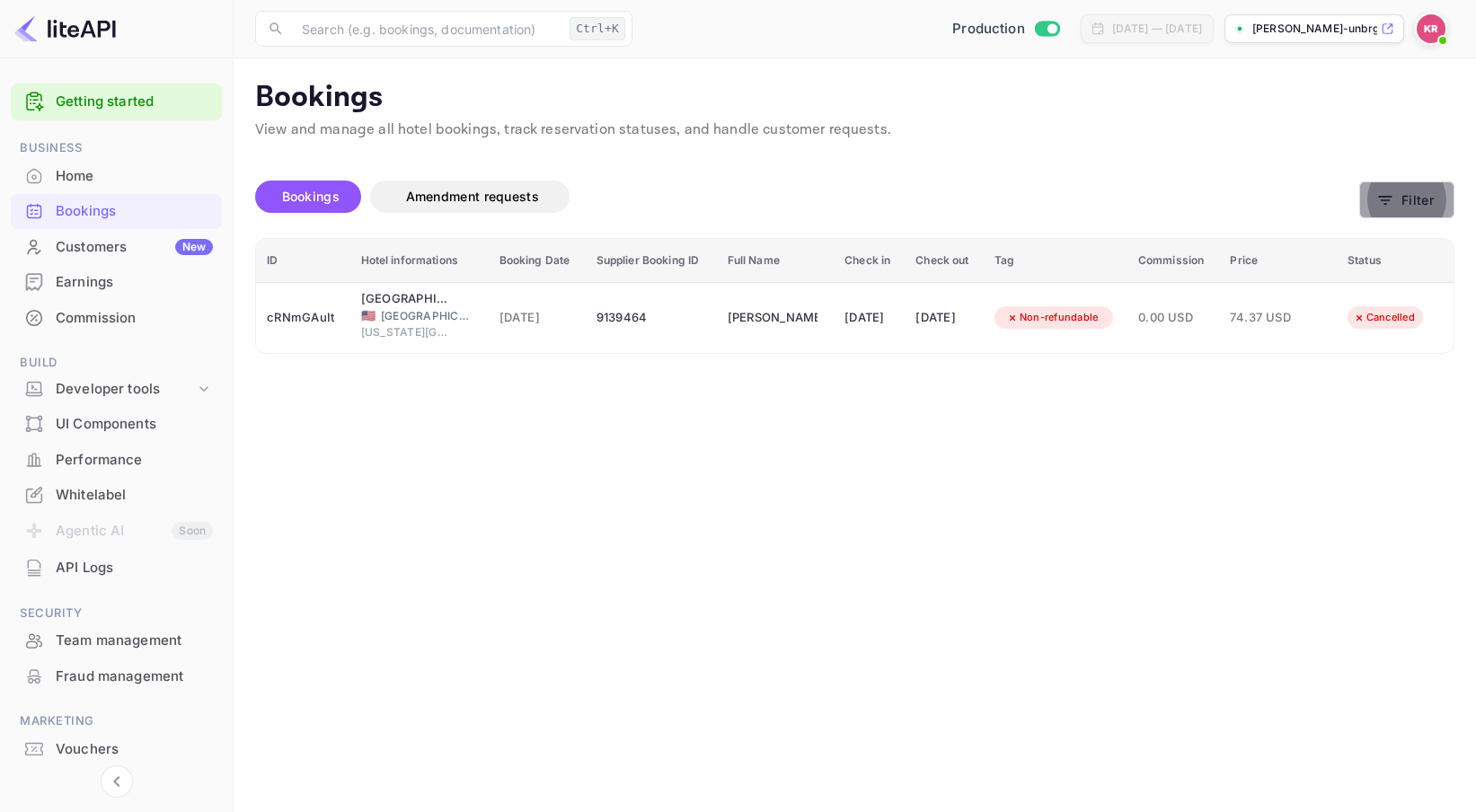
click at [1356, 199] on button "Filter" at bounding box center [1406, 200] width 95 height 37
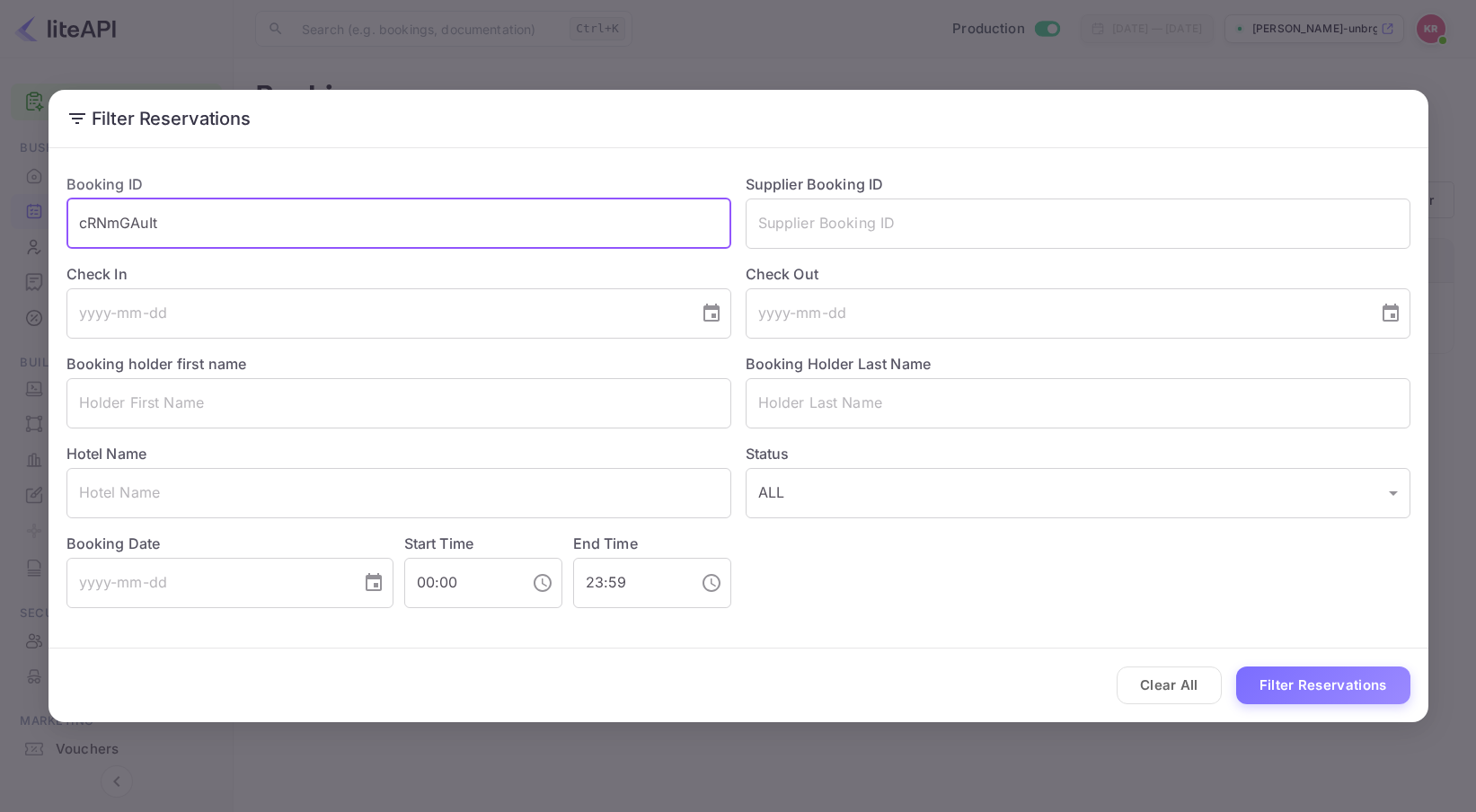
drag, startPoint x: 190, startPoint y: 221, endPoint x: -26, endPoint y: 225, distance: 216.0
click at [0, 225] on html "Getting started Business Home Bookings Customers New Earnings Commission Build …" at bounding box center [738, 406] width 1476 height 812
paste input "EJX5EIwUo"
type input "EJX5EIwUo"
click at [1236, 667] on button "Filter Reservations" at bounding box center [1323, 686] width 174 height 39
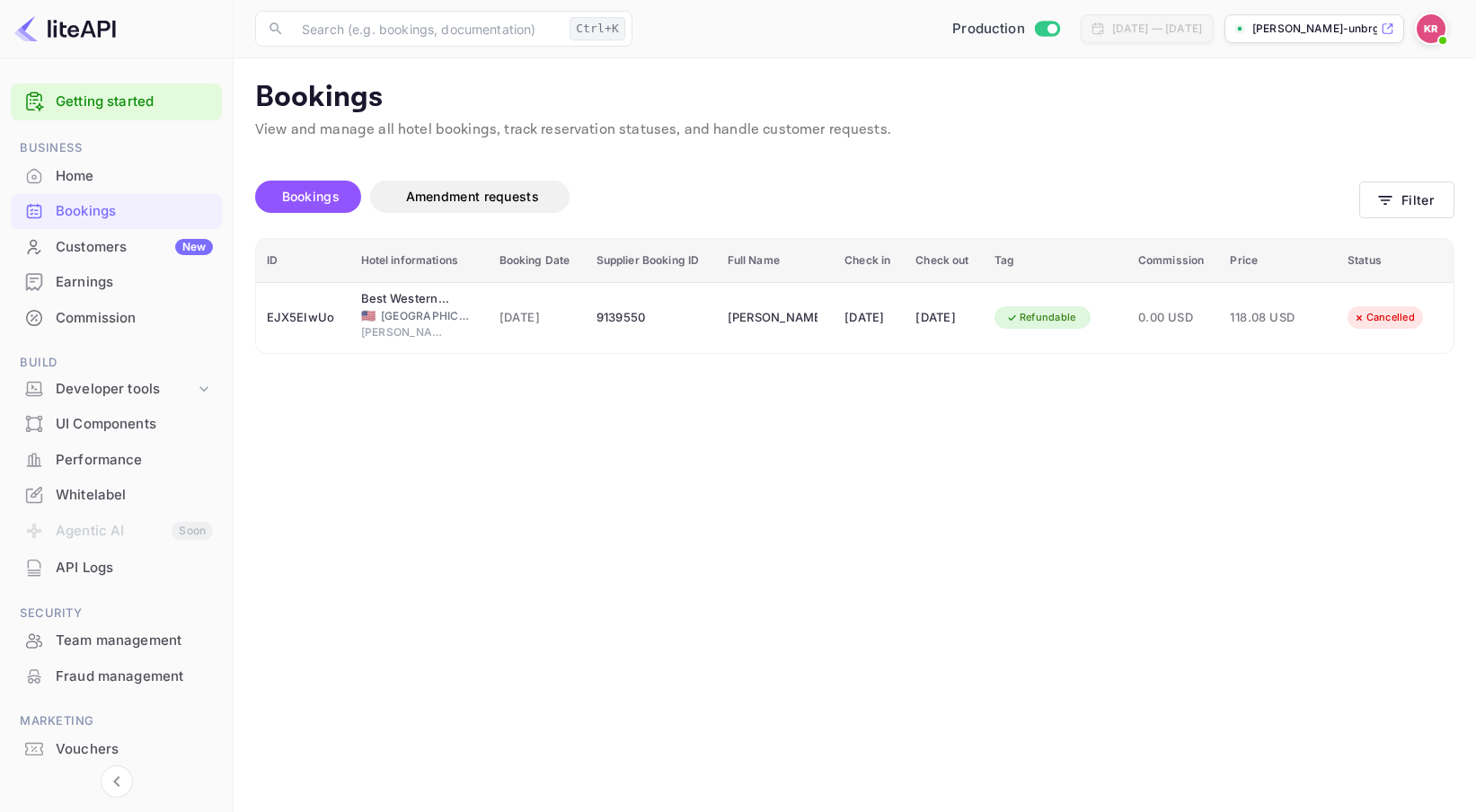
click at [1356, 111] on p "Bookings" at bounding box center [855, 97] width 1200 height 36
click at [1356, 198] on icon "button" at bounding box center [1386, 201] width 18 height 18
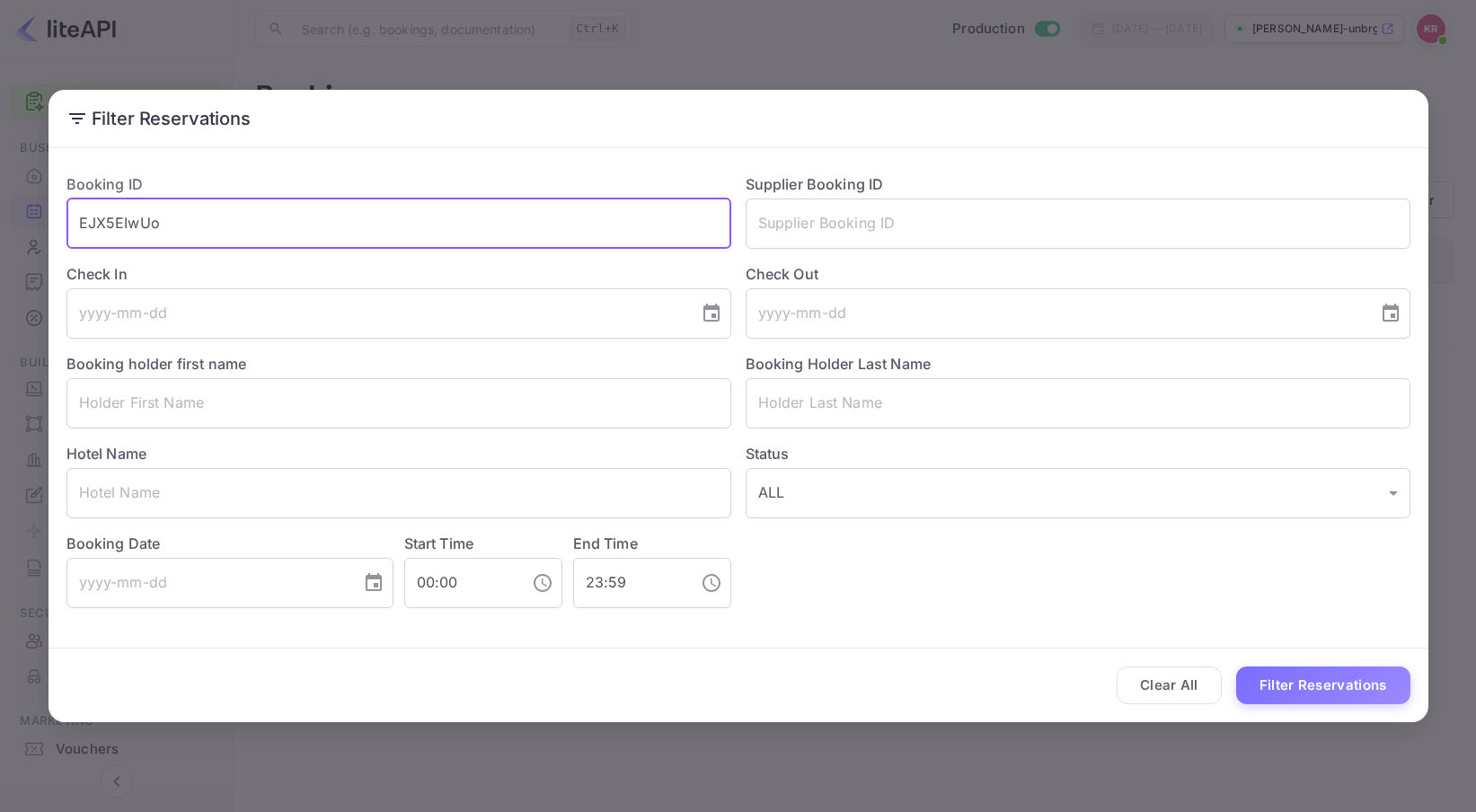
drag, startPoint x: 175, startPoint y: 225, endPoint x: -2, endPoint y: 229, distance: 177.0
click at [0, 229] on html "Getting started Business Home Bookings Customers New Earnings Commission Build …" at bounding box center [738, 406] width 1476 height 812
paste input "Q65Qfo1KY"
type input "Q65Qfo1KY"
click at [1236, 667] on button "Filter Reservations" at bounding box center [1323, 686] width 174 height 39
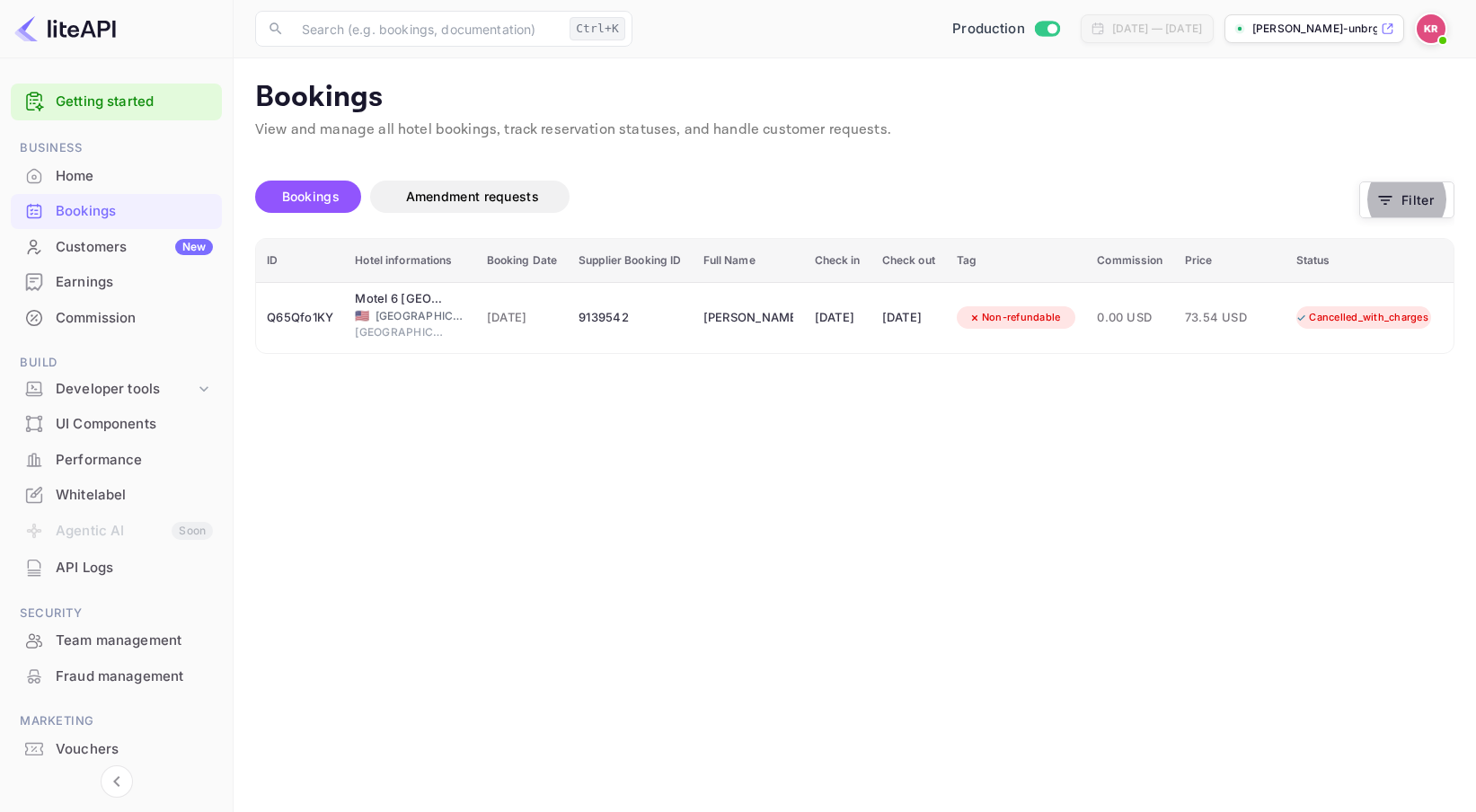
click at [1356, 26] on img at bounding box center [1430, 28] width 29 height 29
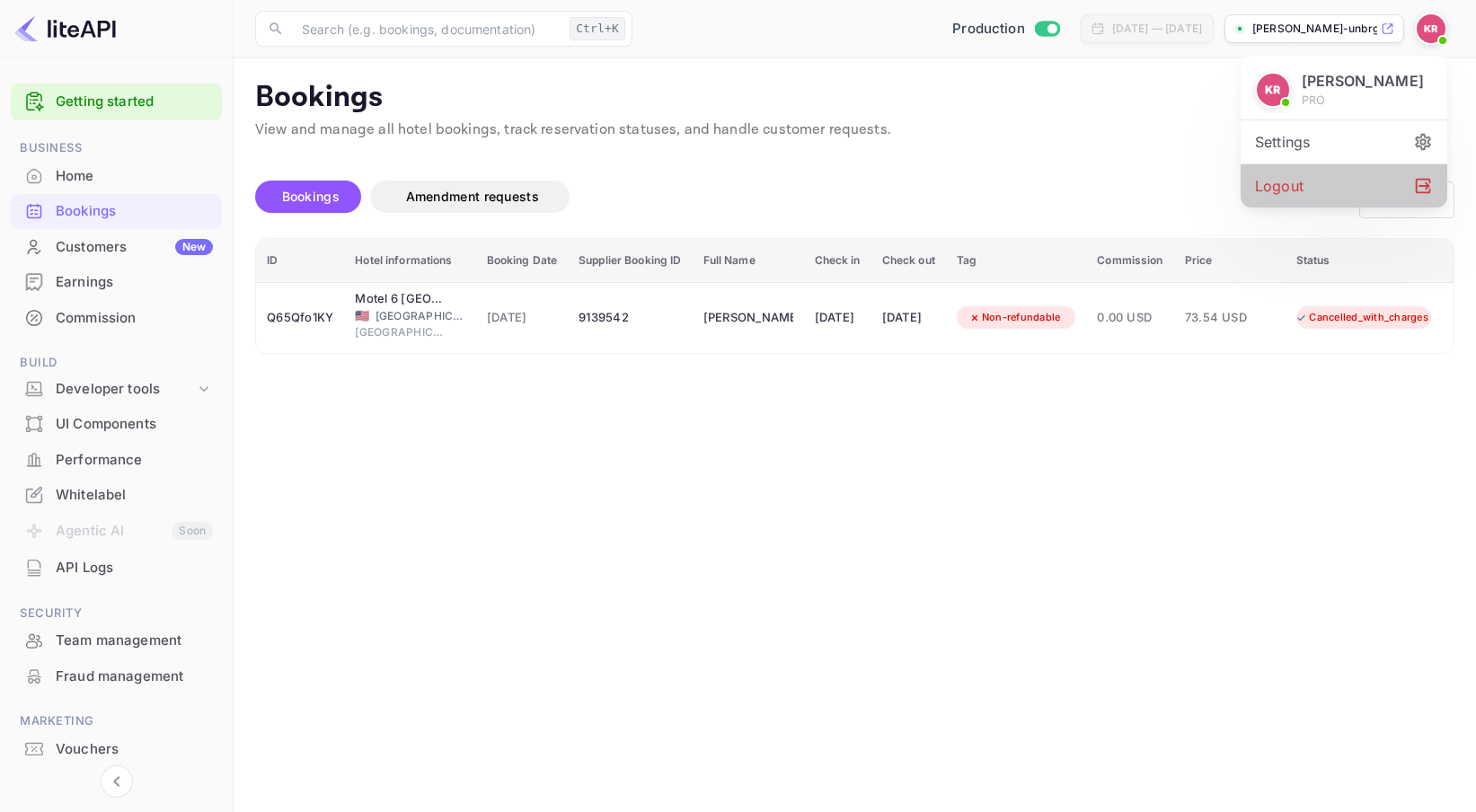
click at [1334, 186] on div "Logout" at bounding box center [1344, 185] width 207 height 43
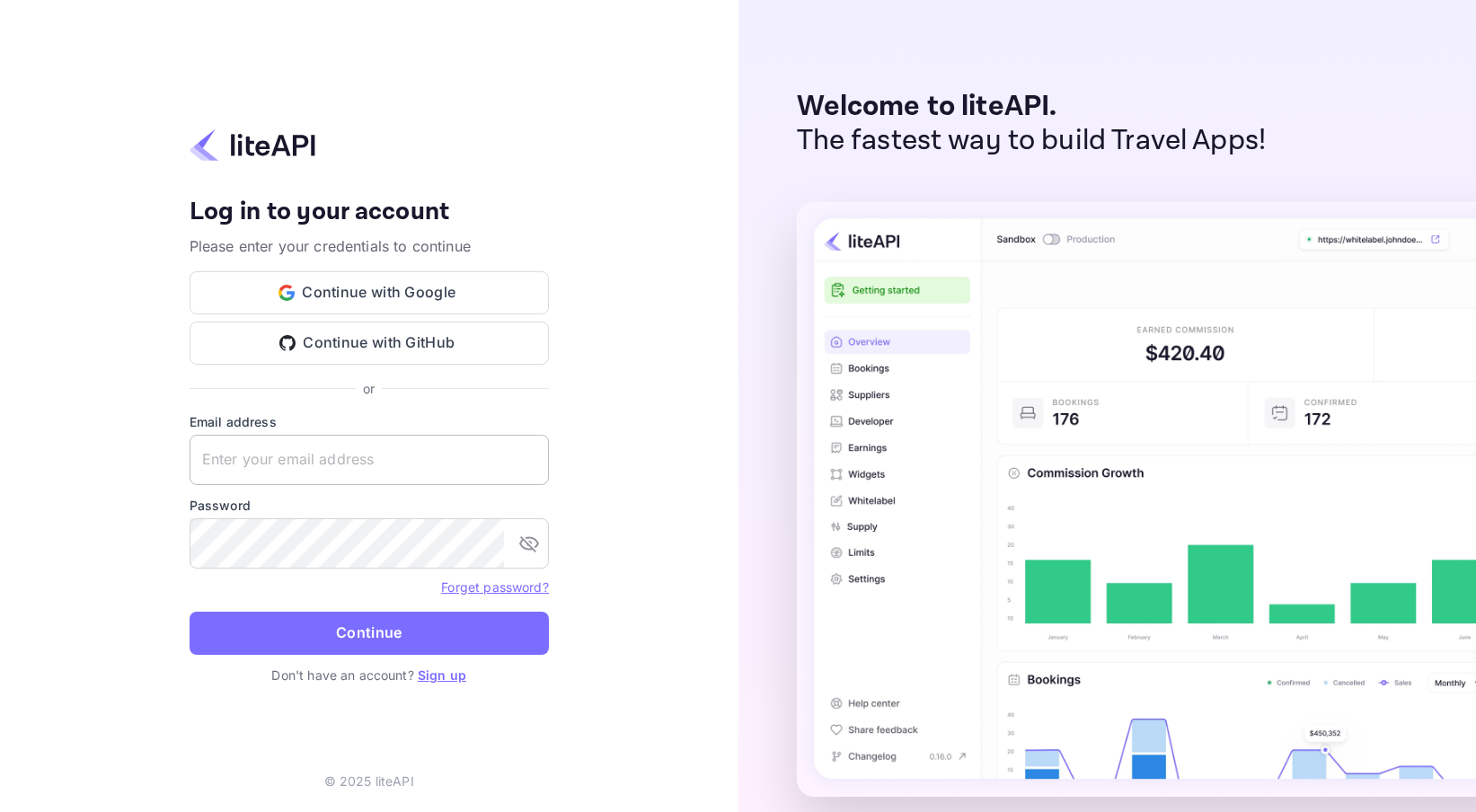
type input "nuiteedirectcug@hotelogical.com"
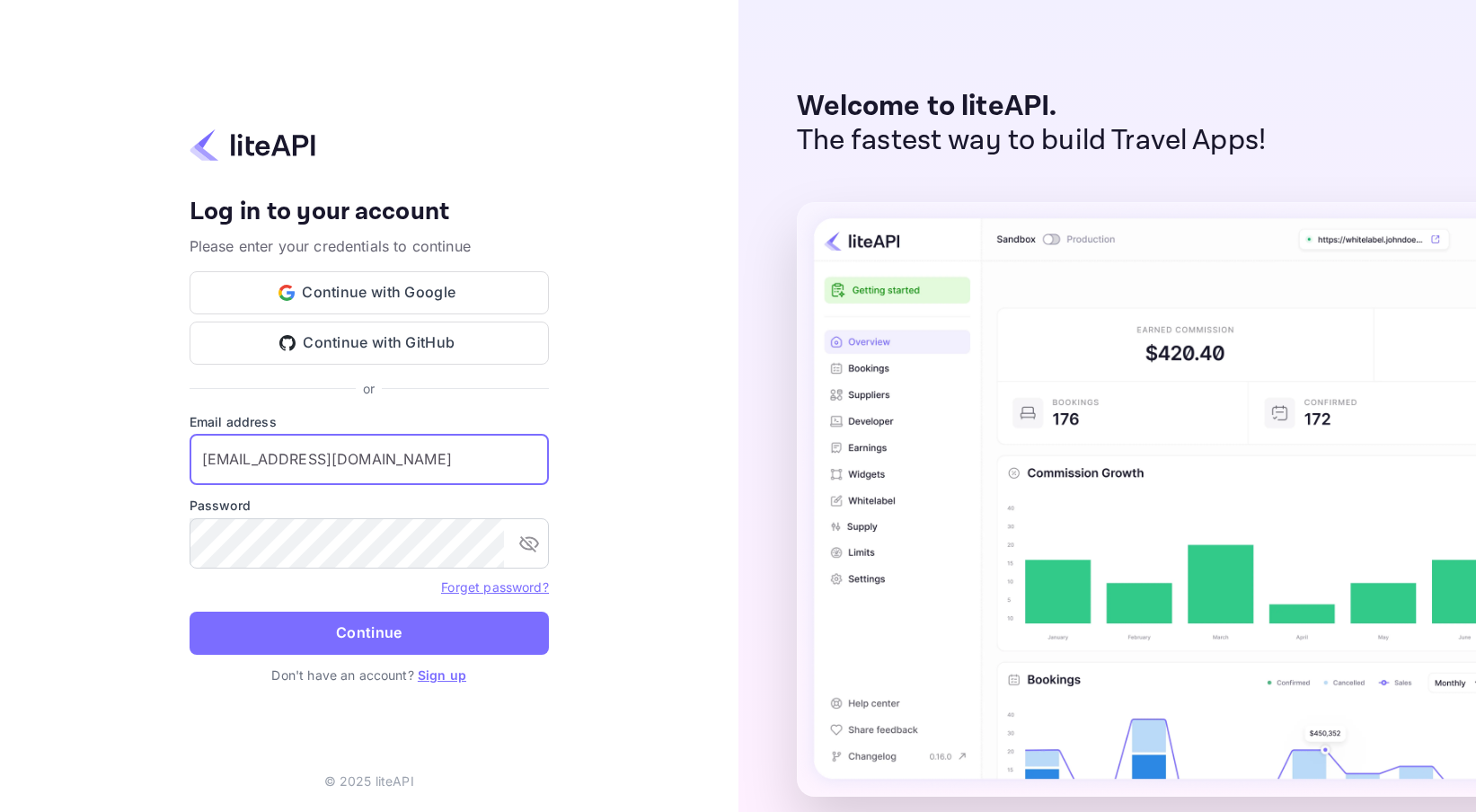
drag, startPoint x: 420, startPoint y: 465, endPoint x: 169, endPoint y: 467, distance: 251.0
click at [169, 467] on div "Your account has been created successfully, a confirmation link has been sent t…" at bounding box center [369, 406] width 738 height 812
click at [537, 543] on icon "toggle password visibility" at bounding box center [529, 544] width 22 height 22
click at [183, 536] on div "Your account has been created successfully, a confirmation link has been sent t…" at bounding box center [369, 406] width 738 height 812
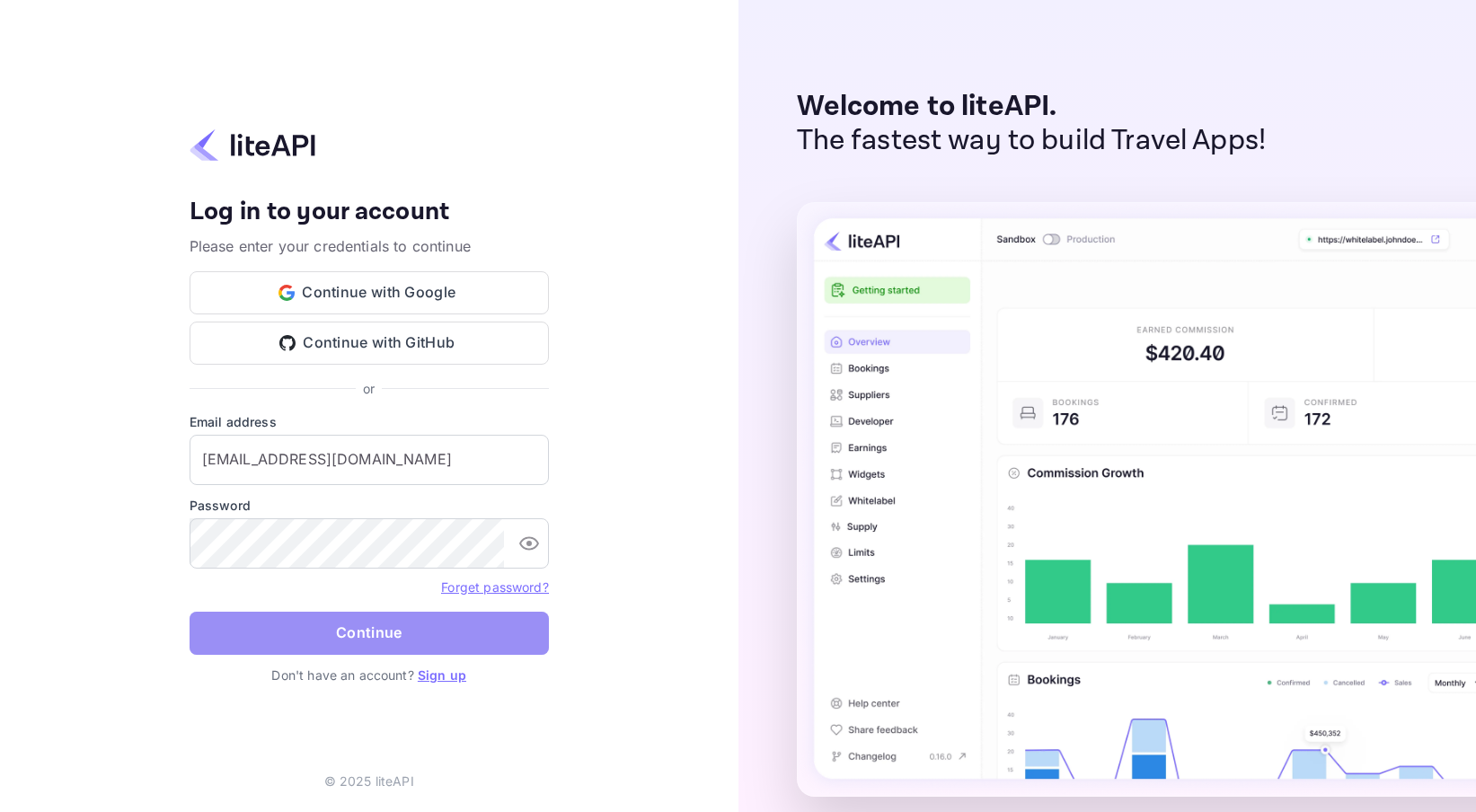
click at [276, 626] on button "Continue" at bounding box center [370, 632] width 360 height 43
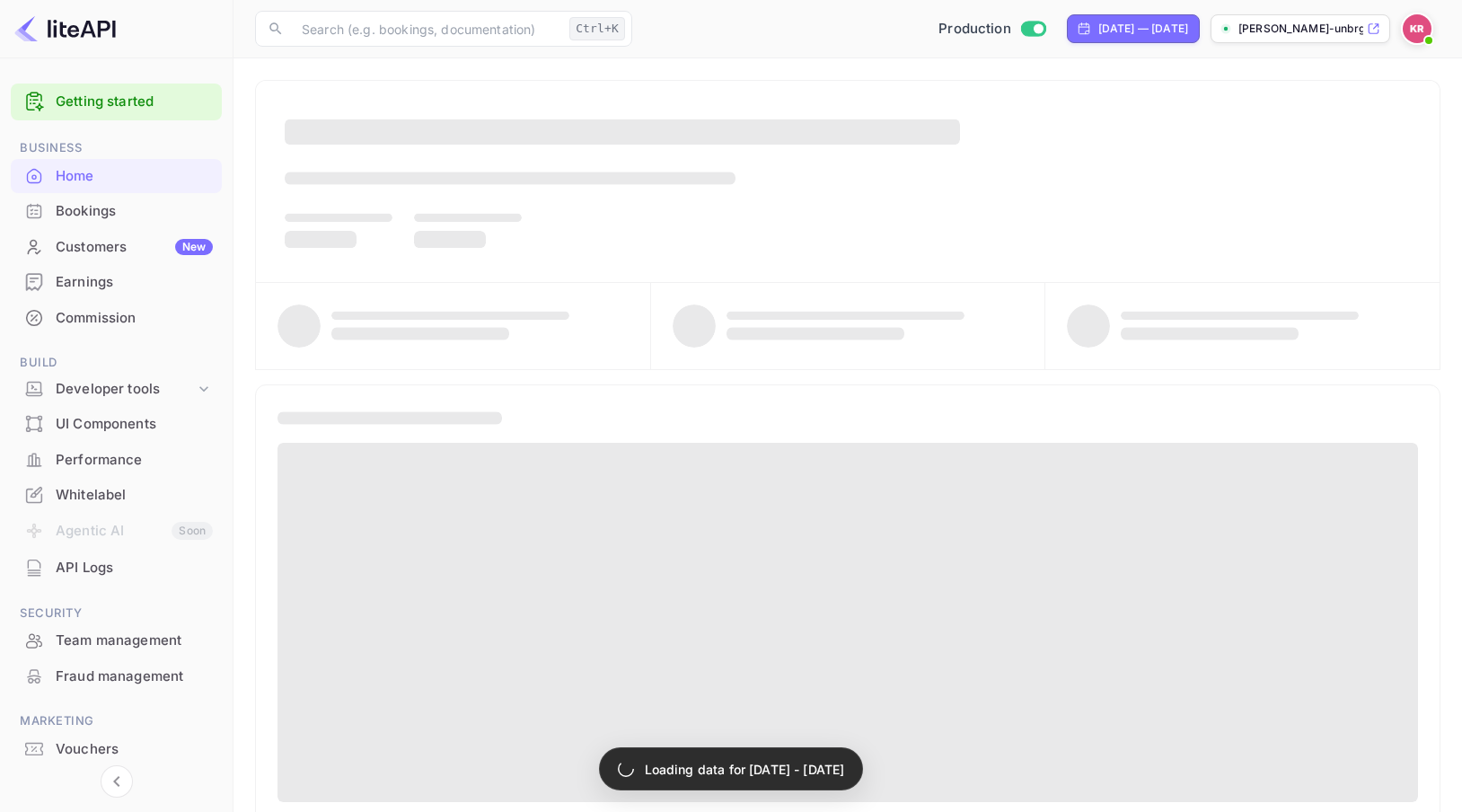
click at [89, 208] on div "Bookings" at bounding box center [134, 211] width 157 height 21
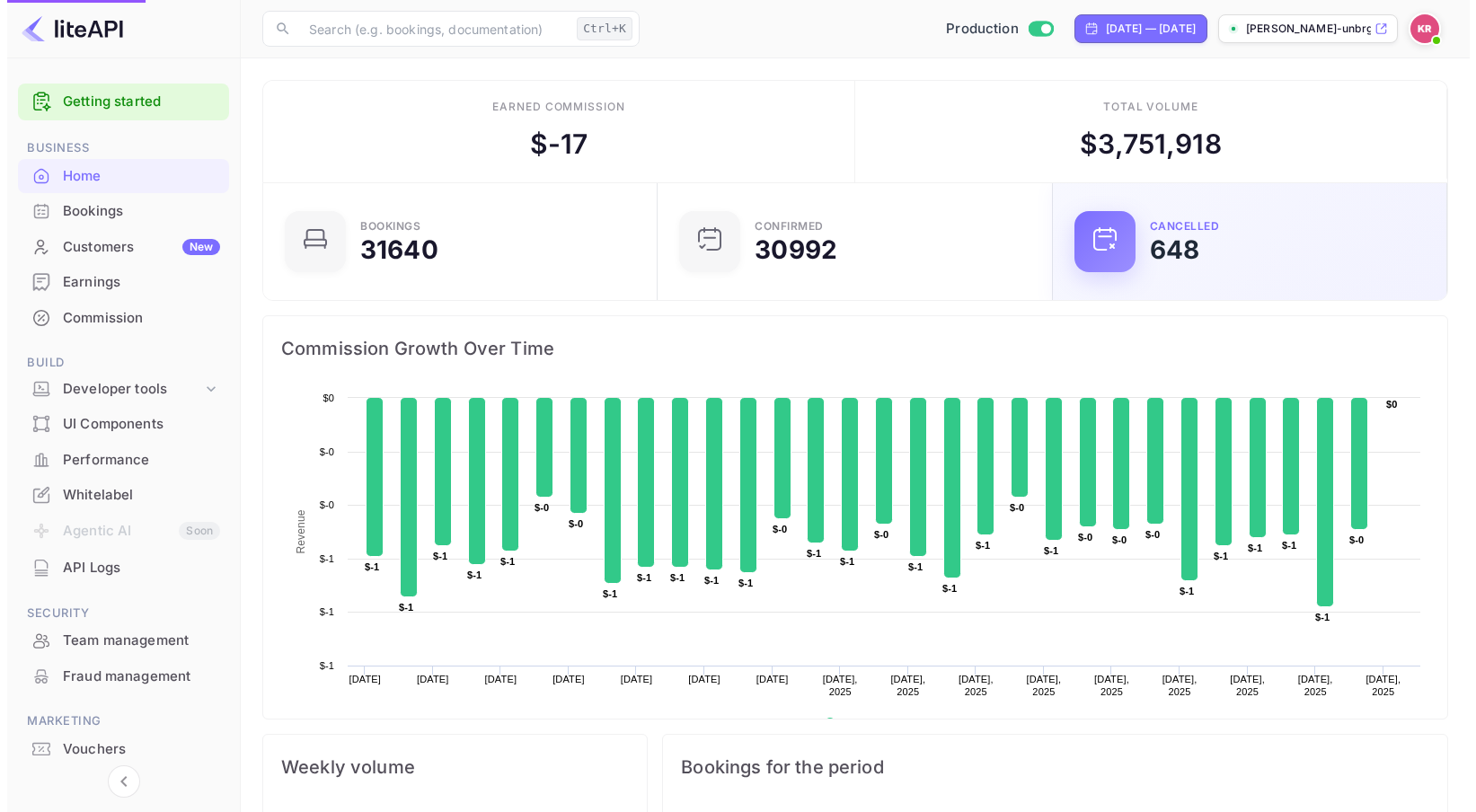
scroll to position [278, 371]
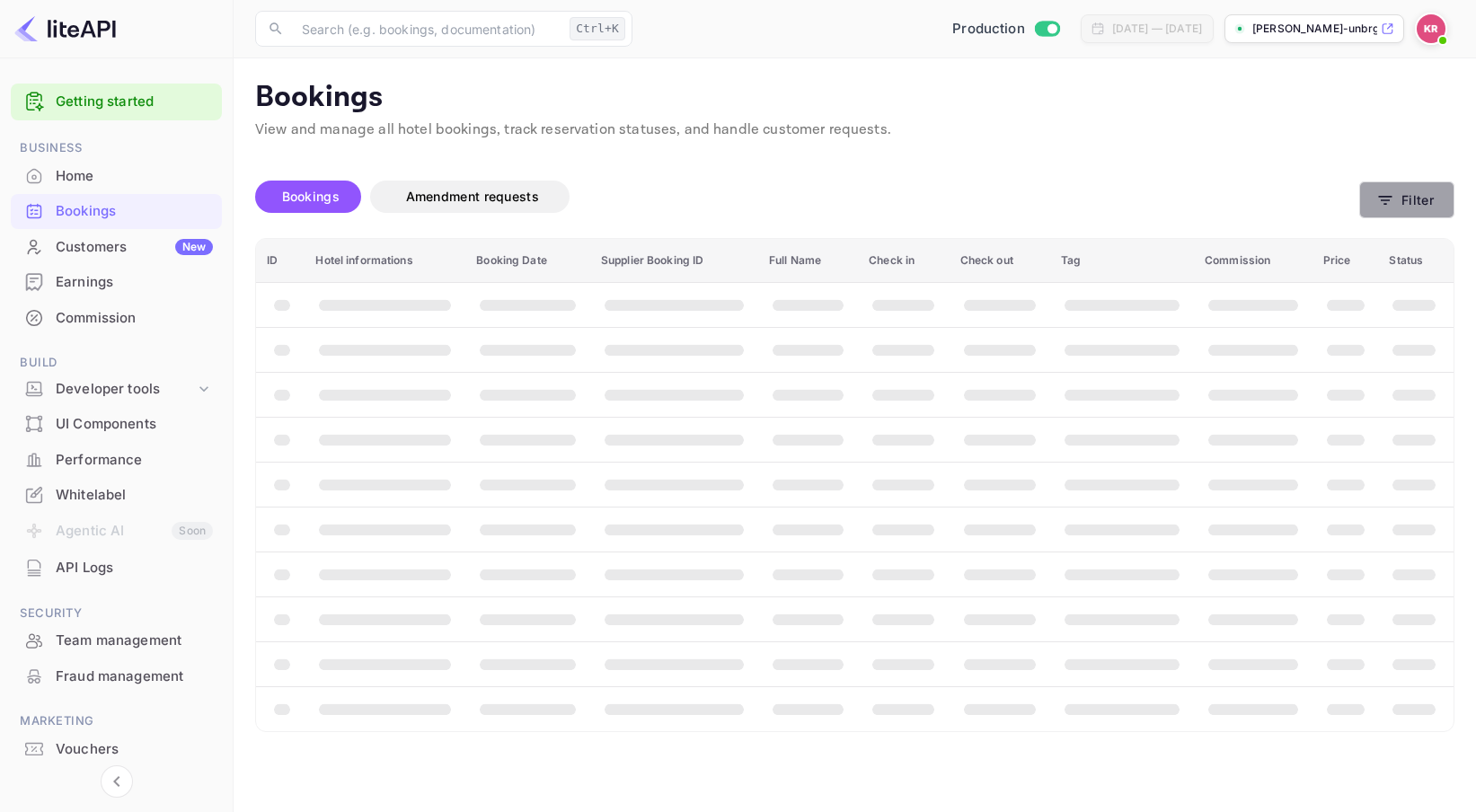
click at [1392, 200] on icon "button" at bounding box center [1386, 201] width 18 height 18
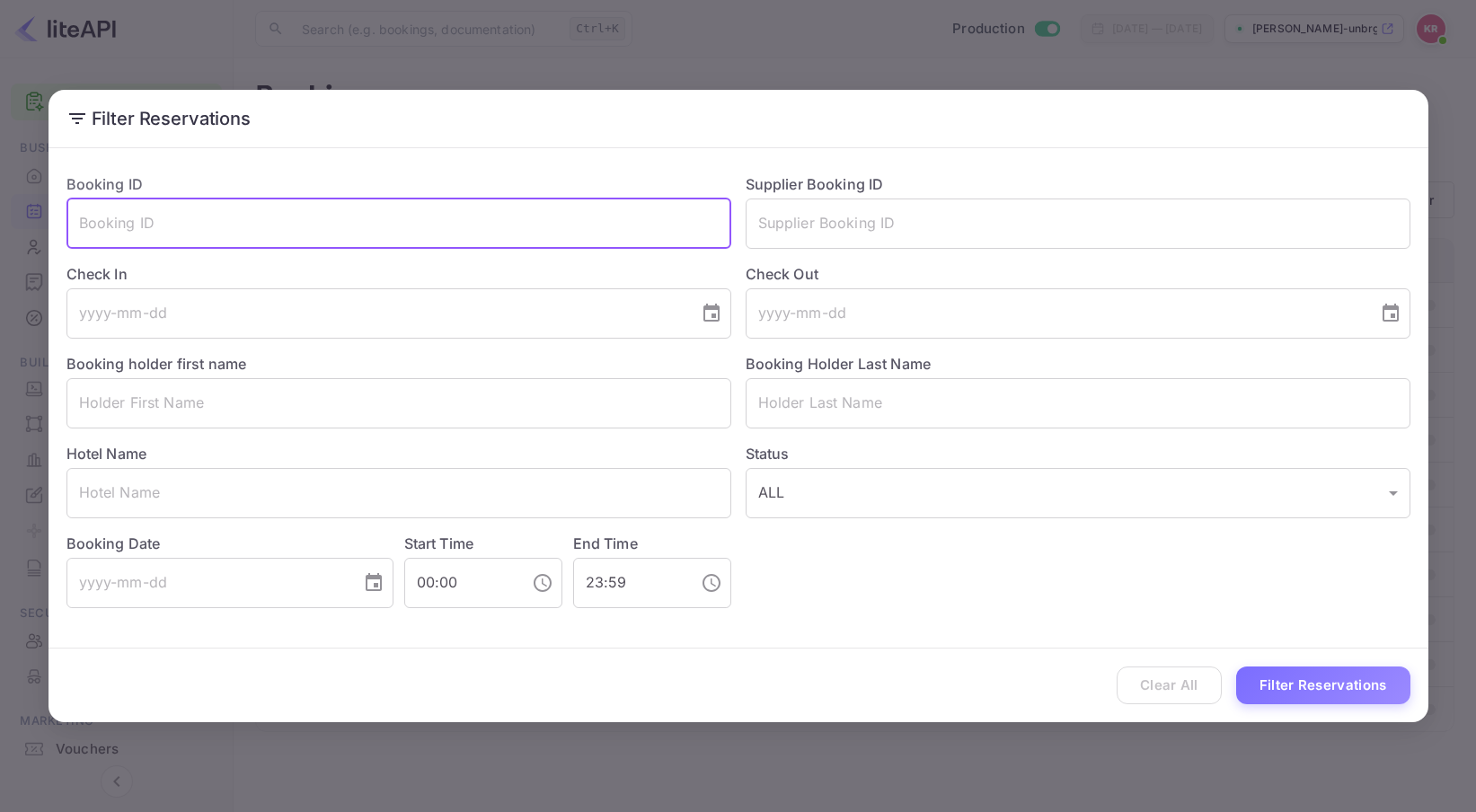
click at [103, 228] on input "text" at bounding box center [399, 224] width 665 height 51
paste input "WpQEbR8RG"
type input "WpQEbR8RG"
click at [1236, 667] on button "Filter Reservations" at bounding box center [1323, 686] width 174 height 39
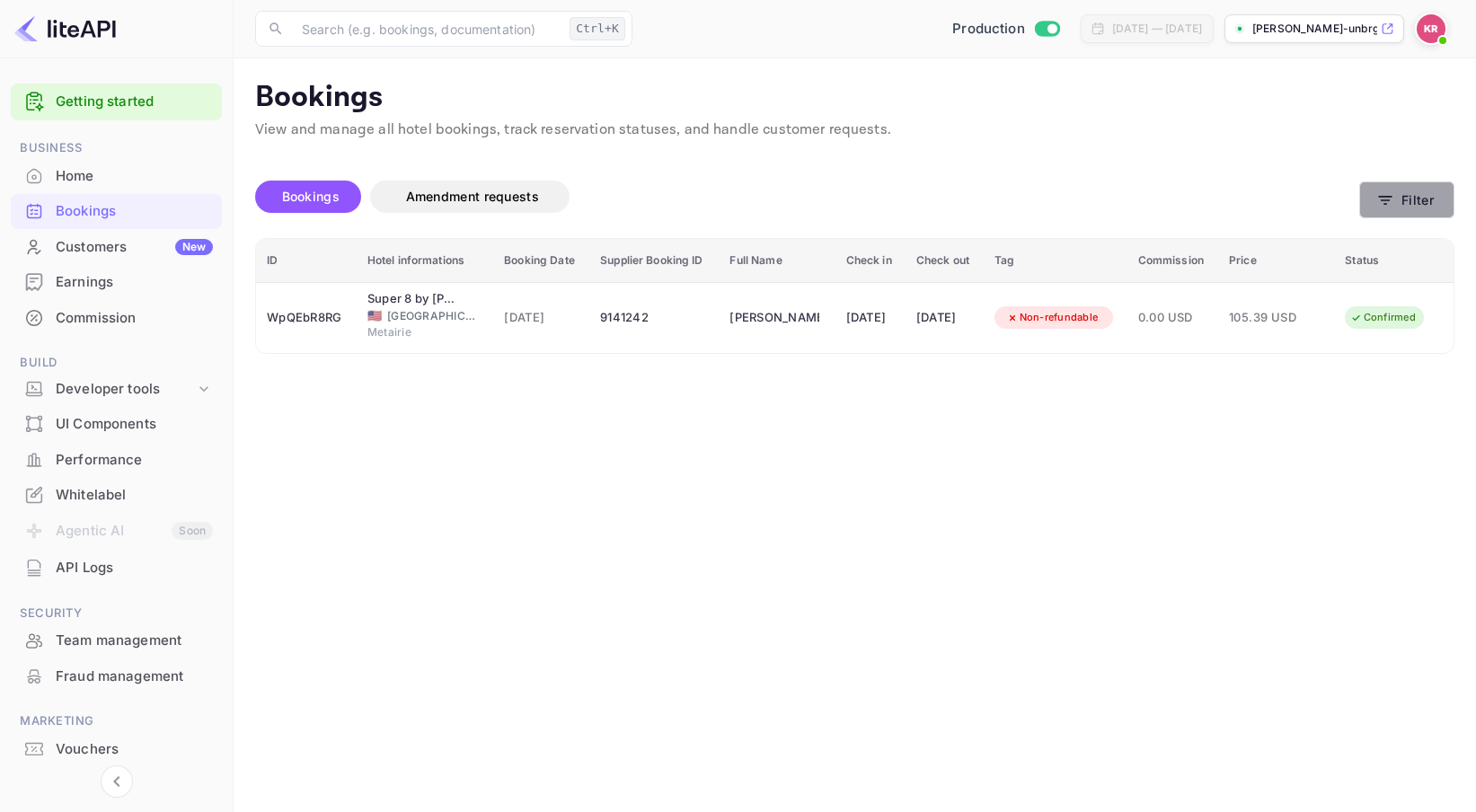
click at [1385, 202] on icon "button" at bounding box center [1386, 201] width 18 height 18
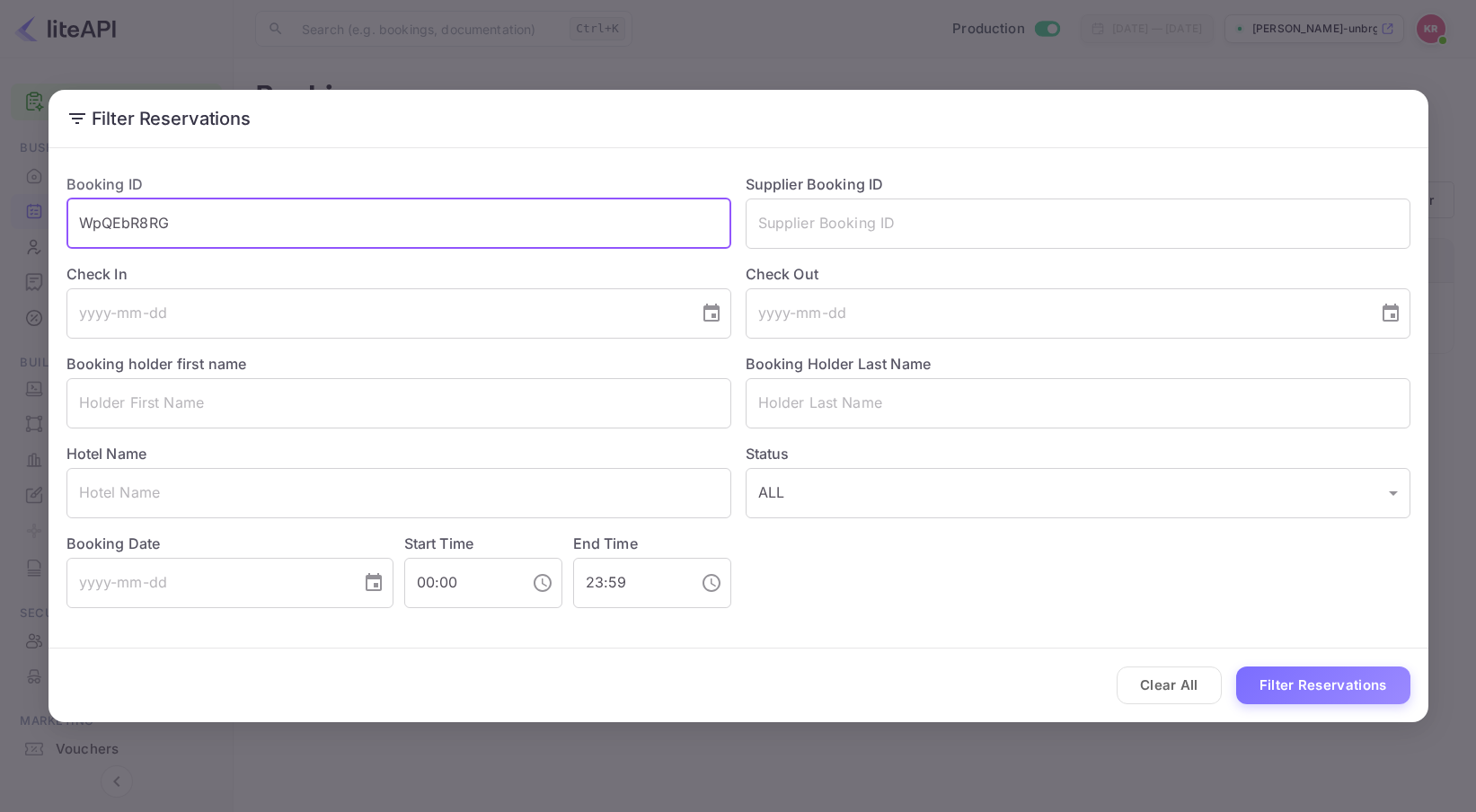
drag, startPoint x: 160, startPoint y: 224, endPoint x: -26, endPoint y: 238, distance: 186.5
click at [0, 238] on html "Getting started Business Home Bookings Customers New Earnings Commission Build …" at bounding box center [738, 406] width 1476 height 812
paste input "9czl-d_-p"
type input "9czl-d_-p"
click at [1236, 667] on button "Filter Reservations" at bounding box center [1323, 686] width 174 height 39
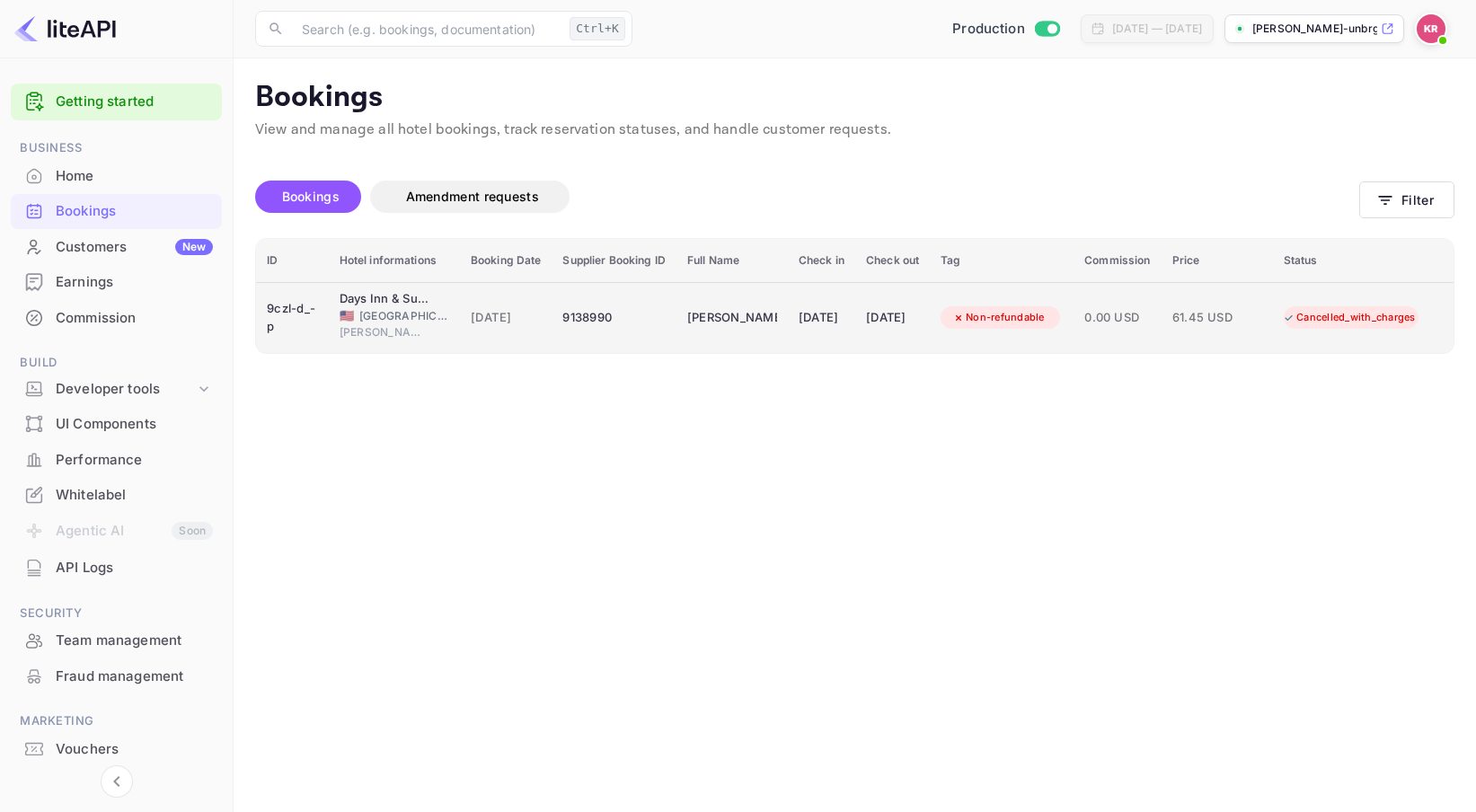
click at [563, 314] on div "9138990" at bounding box center [613, 317] width 102 height 29
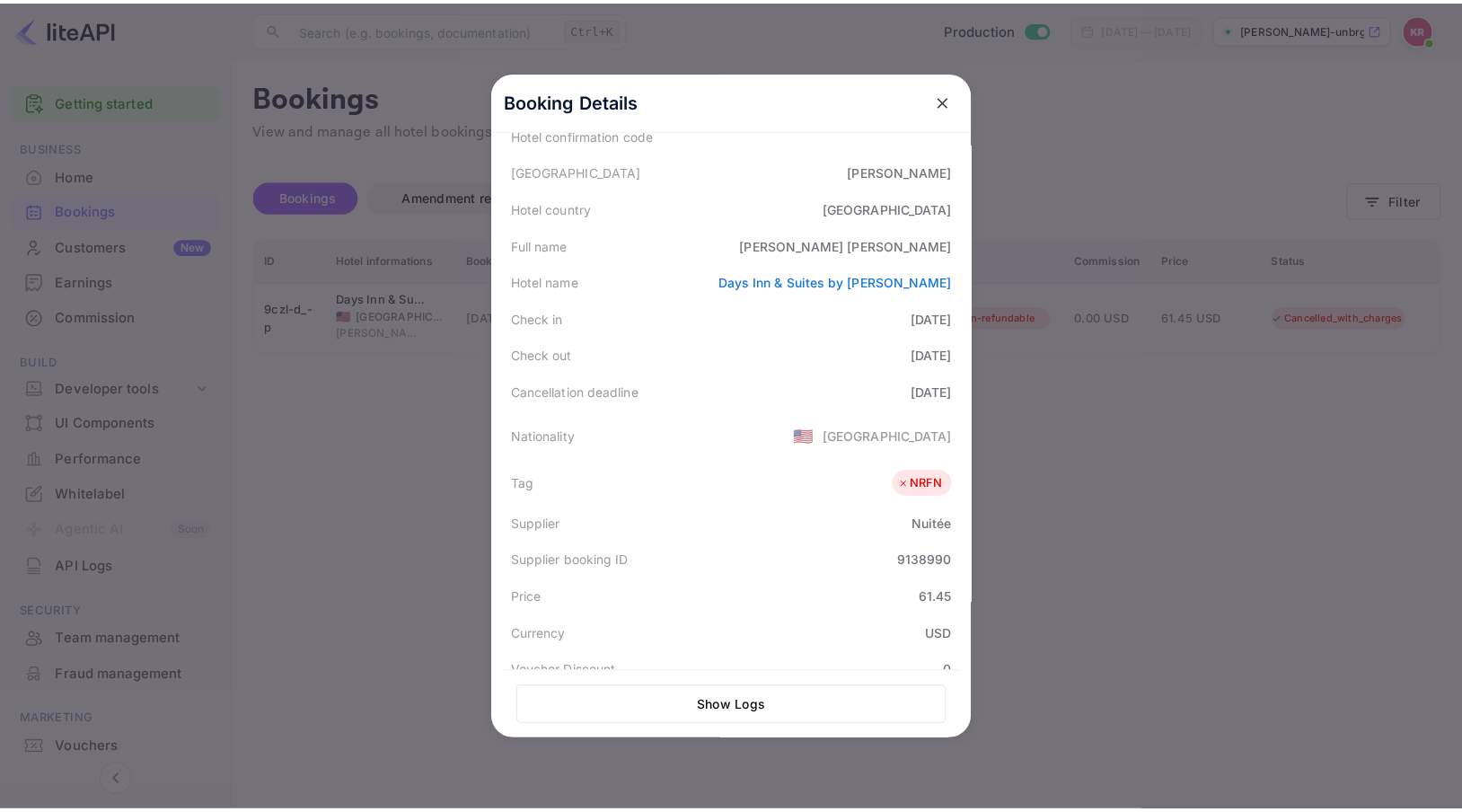
scroll to position [180, 0]
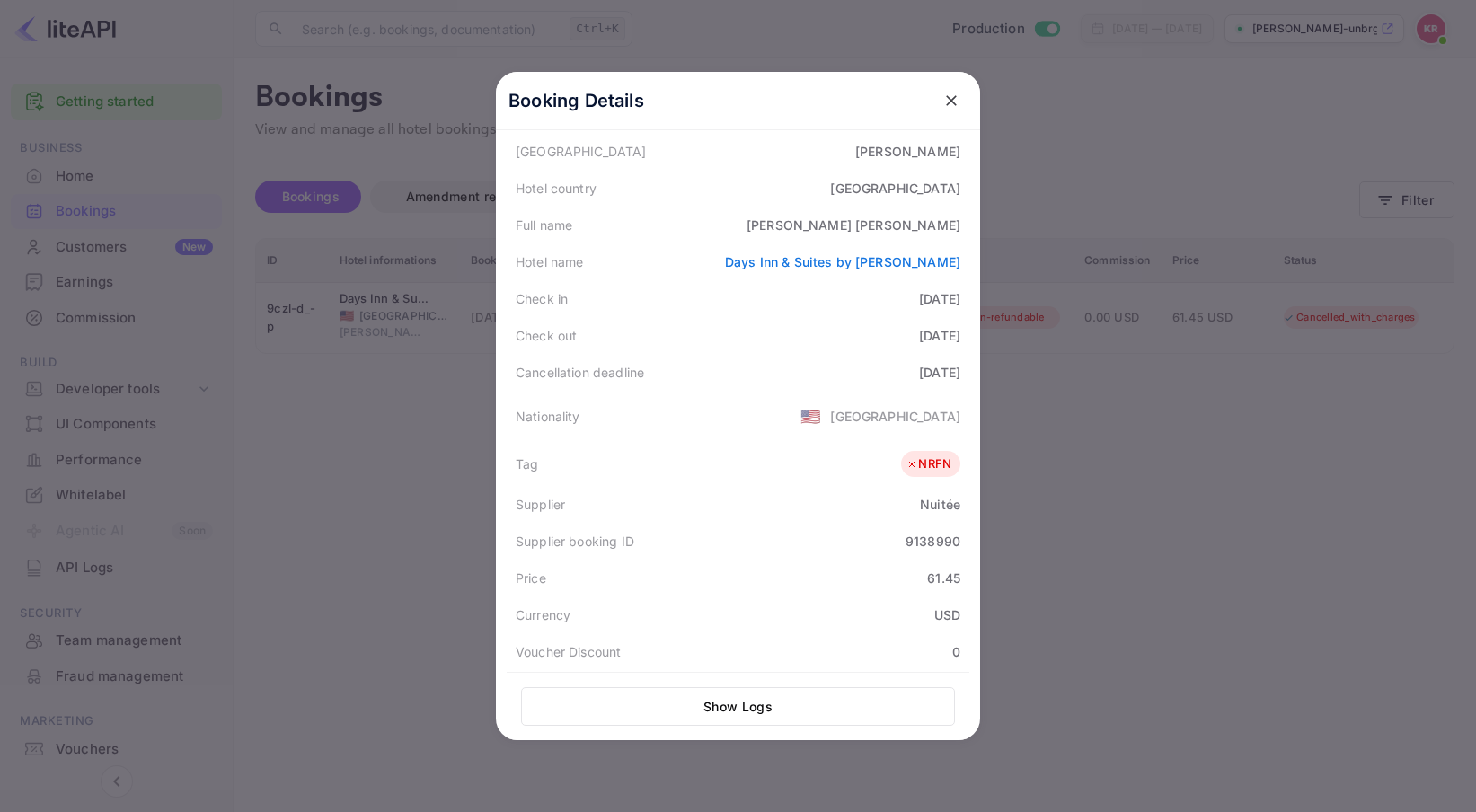
click at [905, 543] on div "9138990" at bounding box center [932, 541] width 55 height 19
copy div "9138990"
drag, startPoint x: 873, startPoint y: 227, endPoint x: 950, endPoint y: 232, distance: 77.2
click at [950, 232] on div "[PERSON_NAME]" at bounding box center [853, 225] width 214 height 19
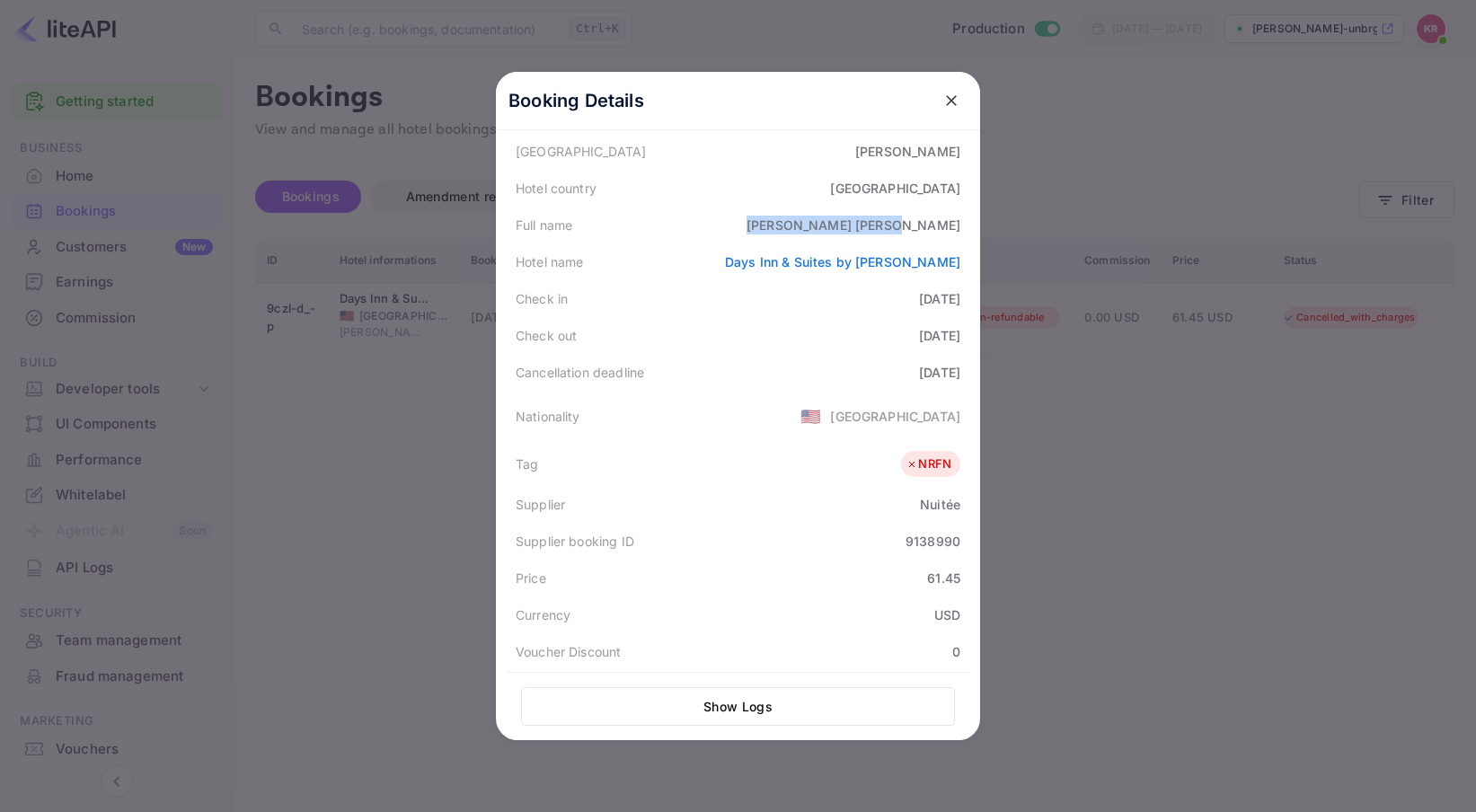
copy div "[PERSON_NAME]"
click at [942, 103] on icon "close" at bounding box center [951, 100] width 18 height 18
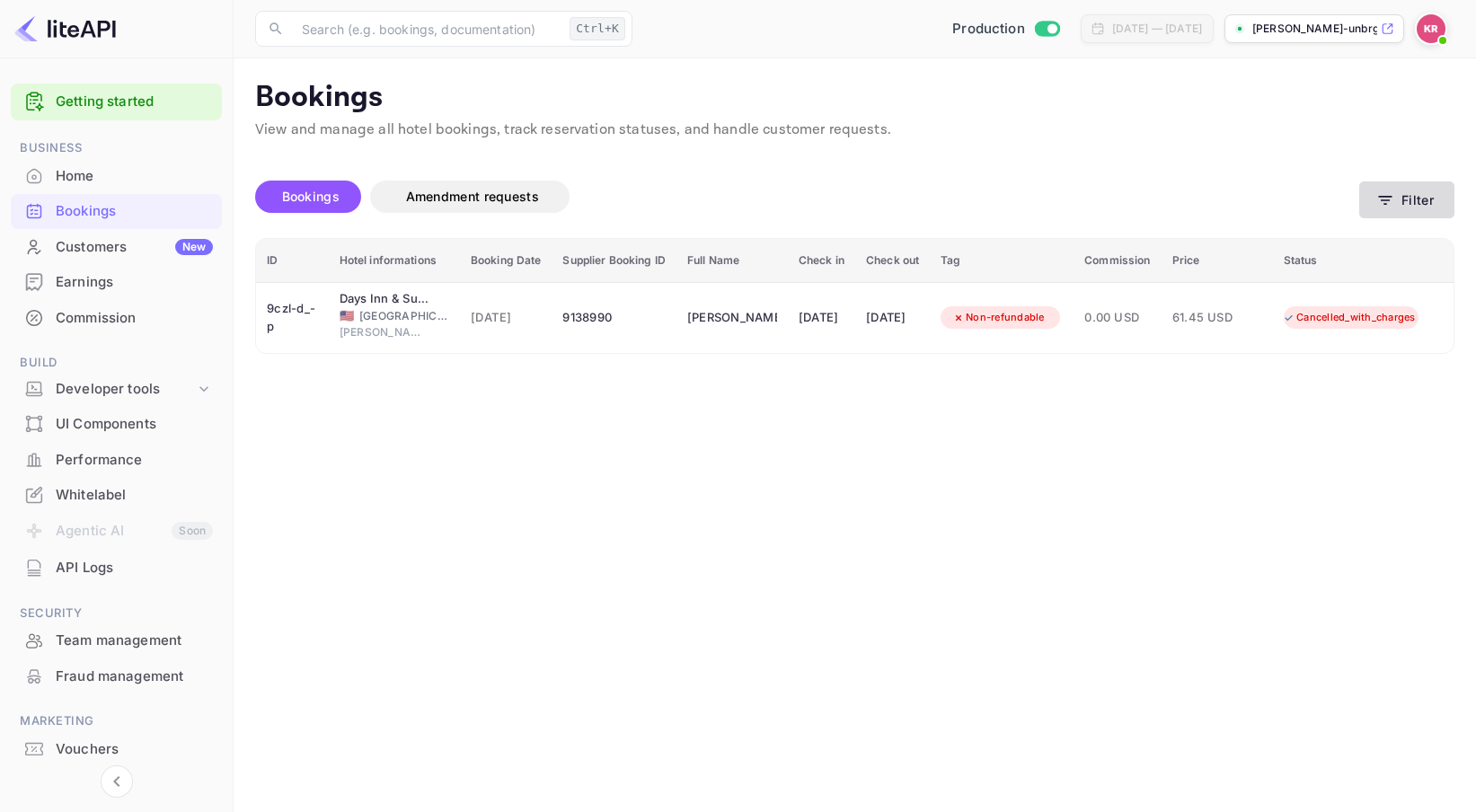
click at [1394, 197] on button "Filter" at bounding box center [1406, 200] width 95 height 37
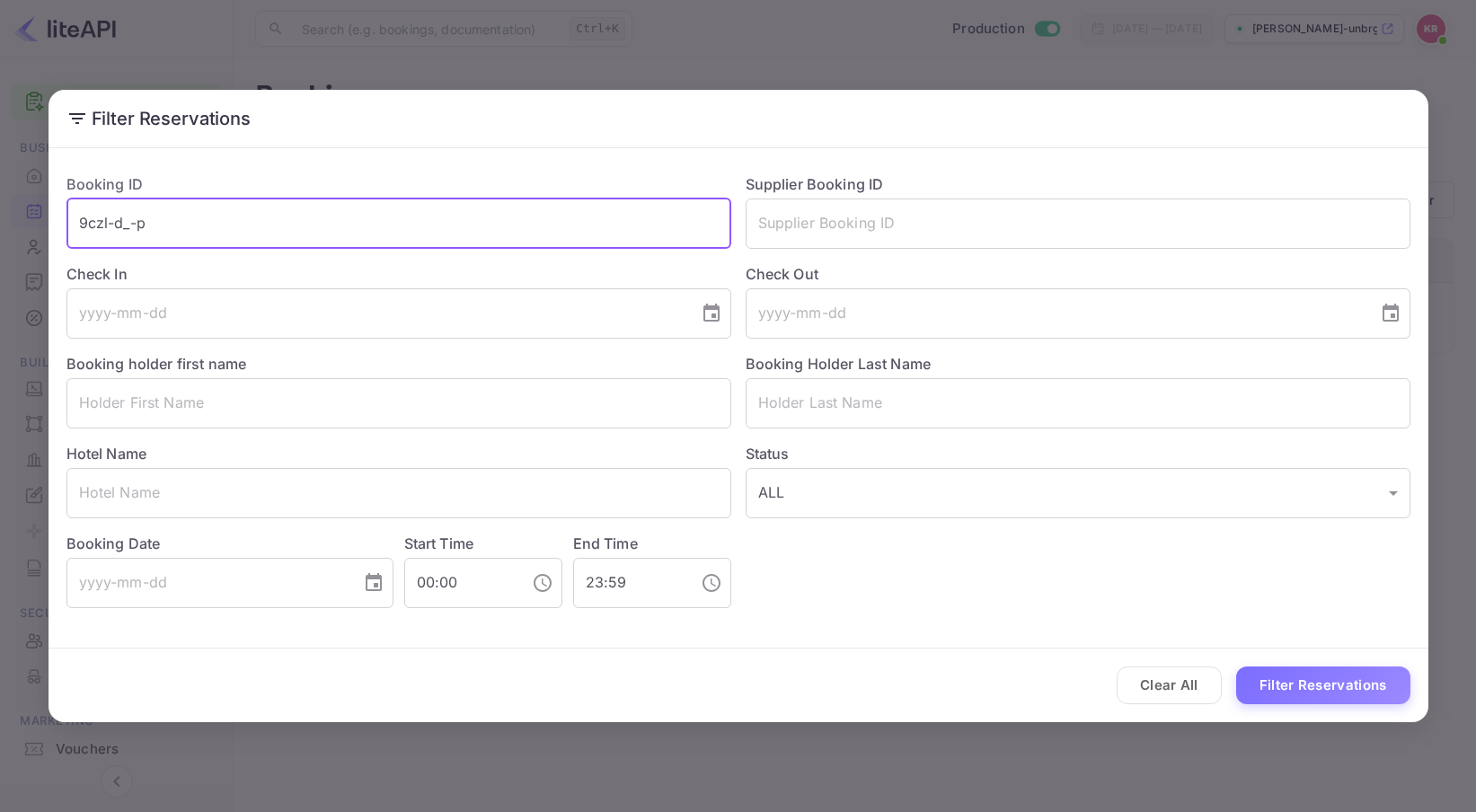
drag, startPoint x: 161, startPoint y: 222, endPoint x: -26, endPoint y: 229, distance: 187.1
click at [0, 229] on html "Getting started Business Home Bookings Customers New Earnings Commission Build …" at bounding box center [738, 406] width 1476 height 812
paste input "HGd9LJj_e"
type input "HGd9LJj_e"
click at [1236, 667] on button "Filter Reservations" at bounding box center [1323, 686] width 174 height 39
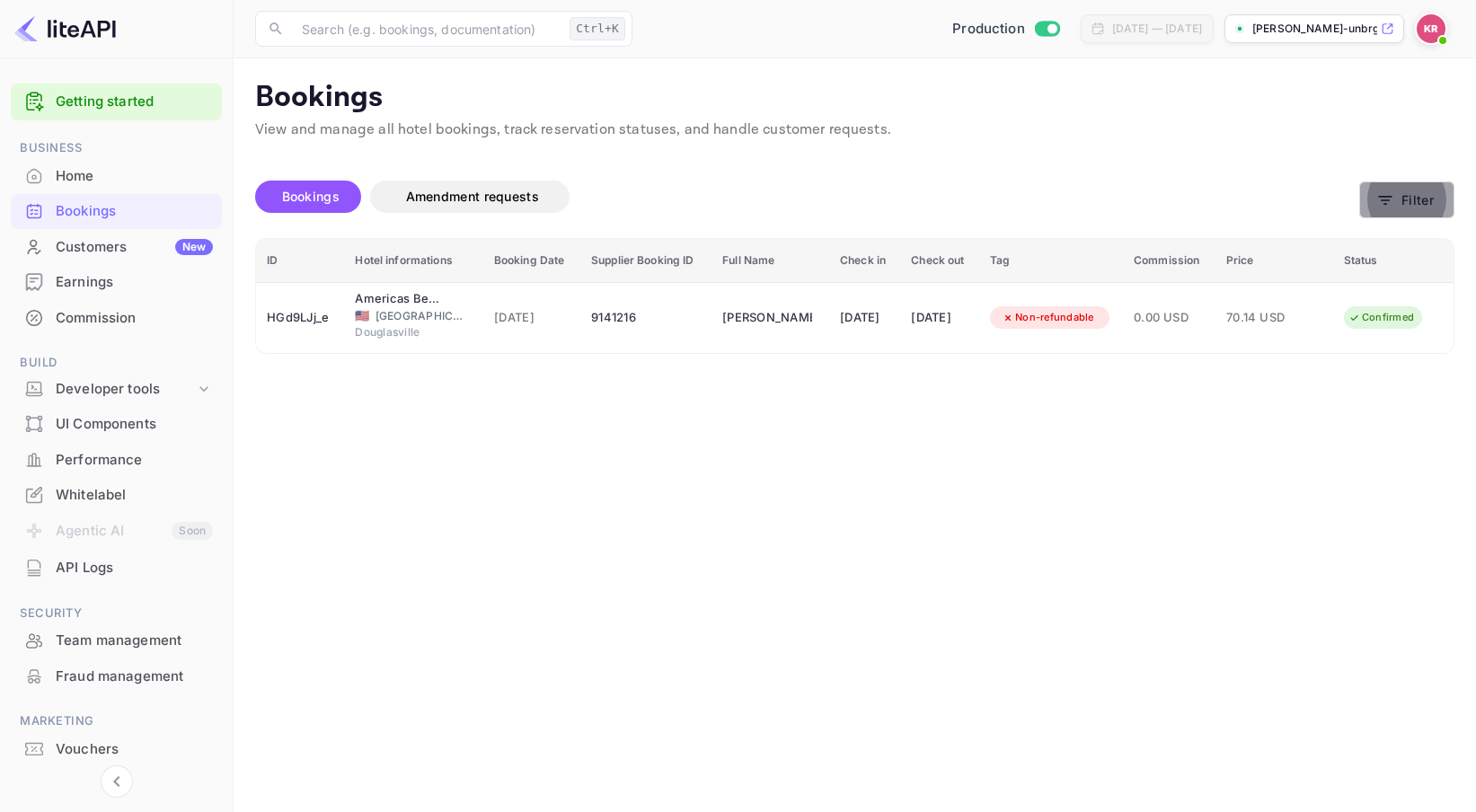
click at [1404, 195] on button "Filter" at bounding box center [1406, 200] width 95 height 37
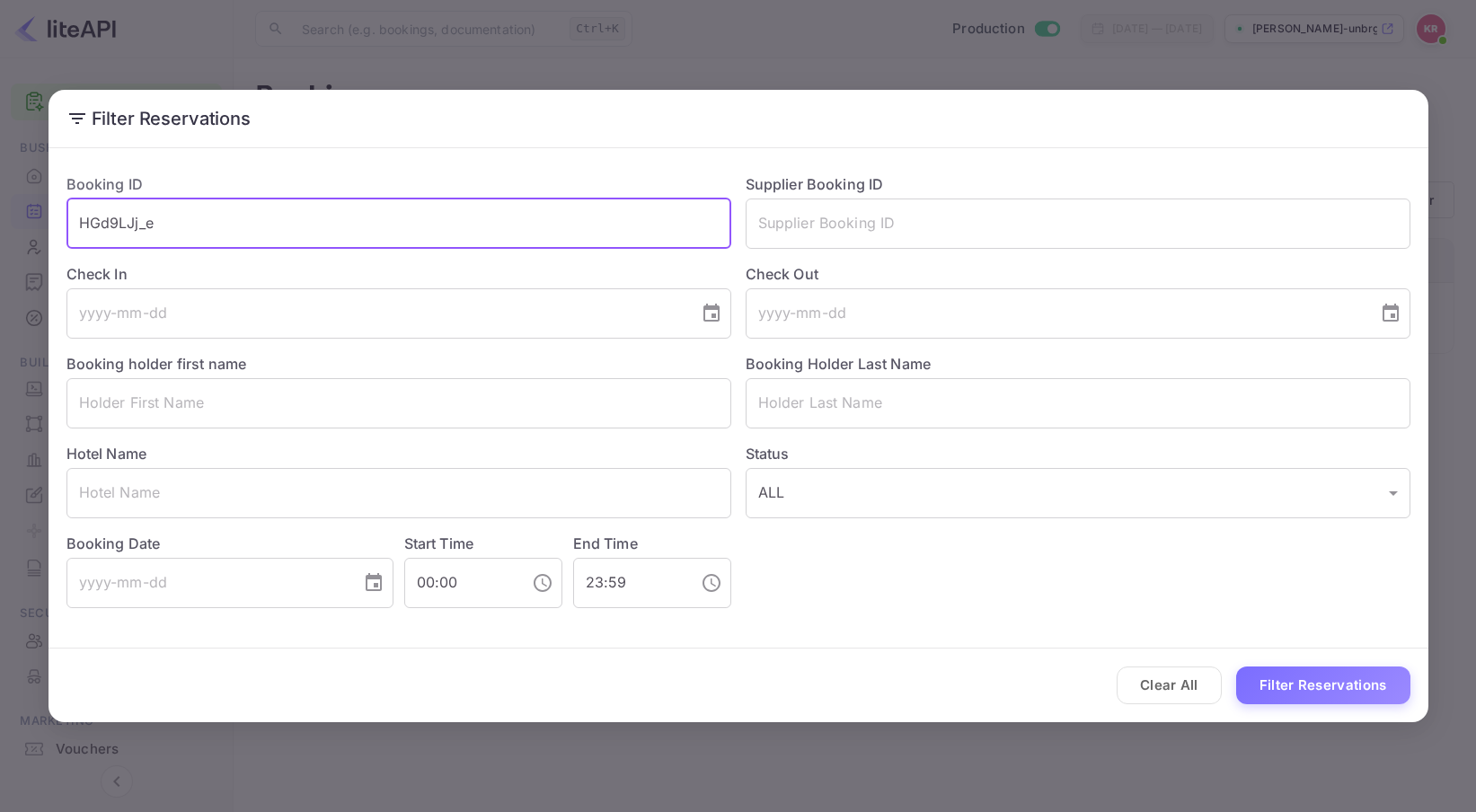
drag, startPoint x: 163, startPoint y: 229, endPoint x: -26, endPoint y: 217, distance: 189.4
click at [0, 217] on html "Getting started Business Home Bookings Customers New Earnings Commission Build …" at bounding box center [738, 406] width 1476 height 812
paste input "e8BMVLi8s"
type input "e8BMVLi8s"
click at [1236, 667] on button "Filter Reservations" at bounding box center [1323, 686] width 174 height 39
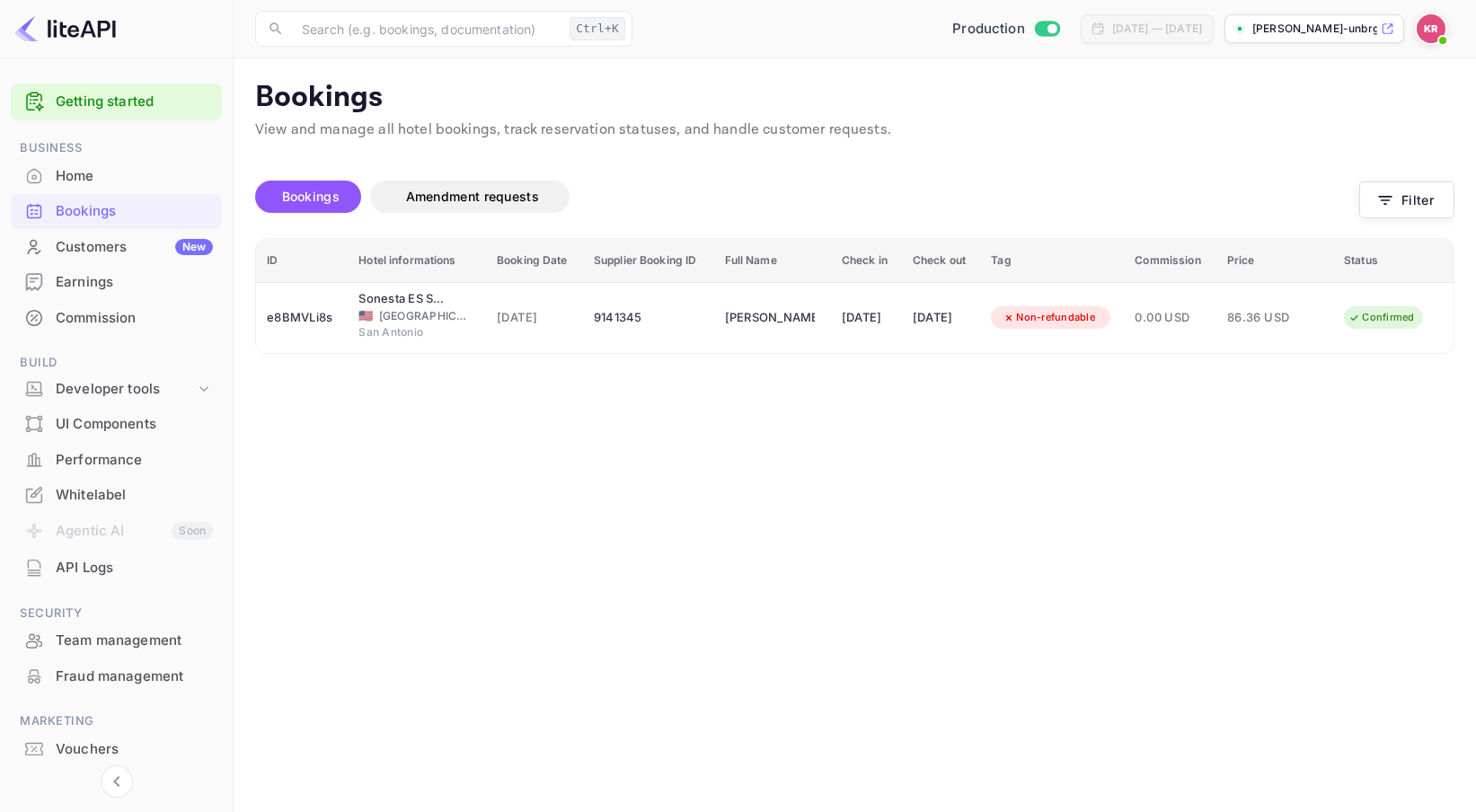
click at [322, 192] on span "Bookings" at bounding box center [311, 196] width 58 height 15
click at [1409, 199] on button "Filter" at bounding box center [1406, 200] width 95 height 37
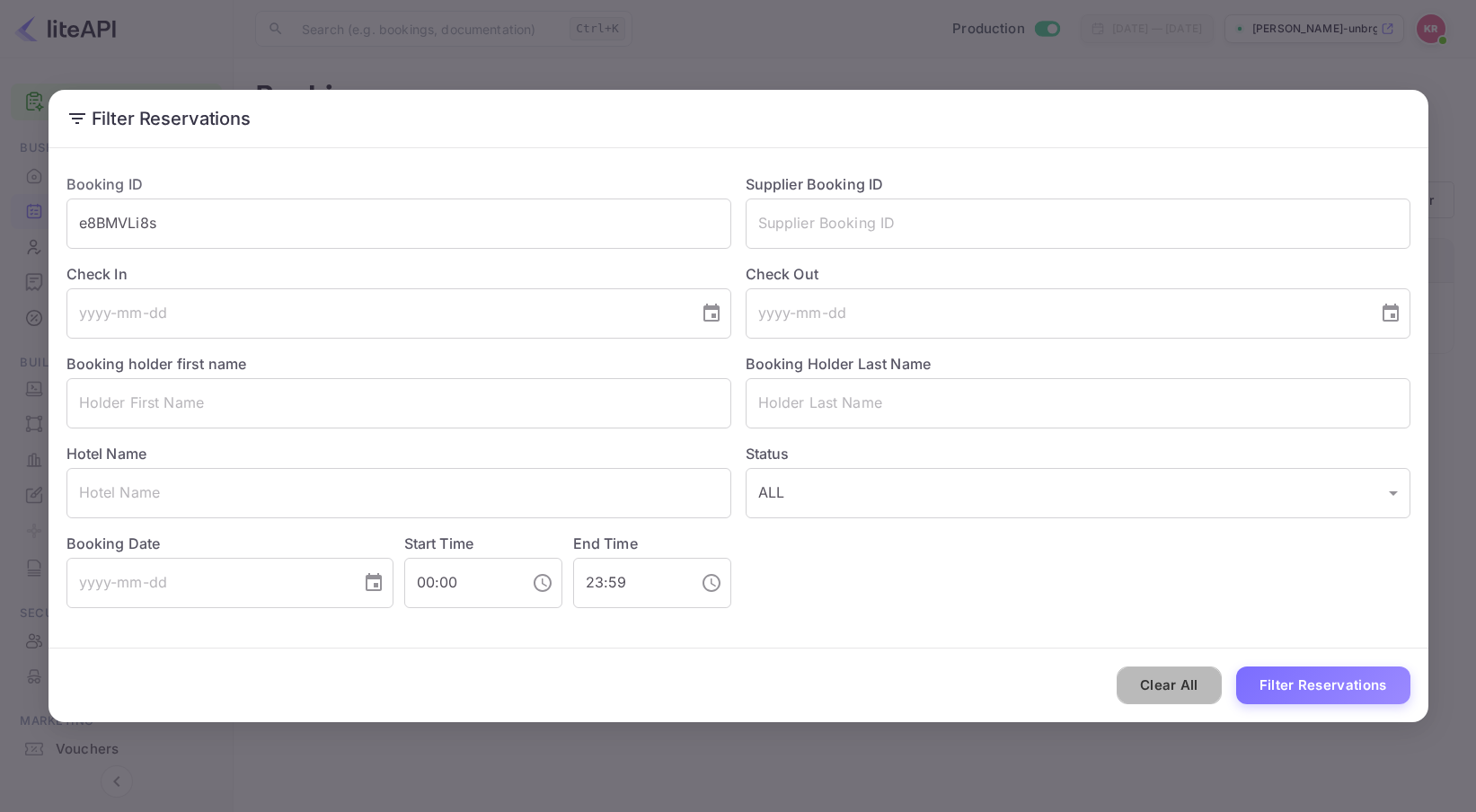
click at [1178, 681] on button "Clear All" at bounding box center [1169, 686] width 105 height 39
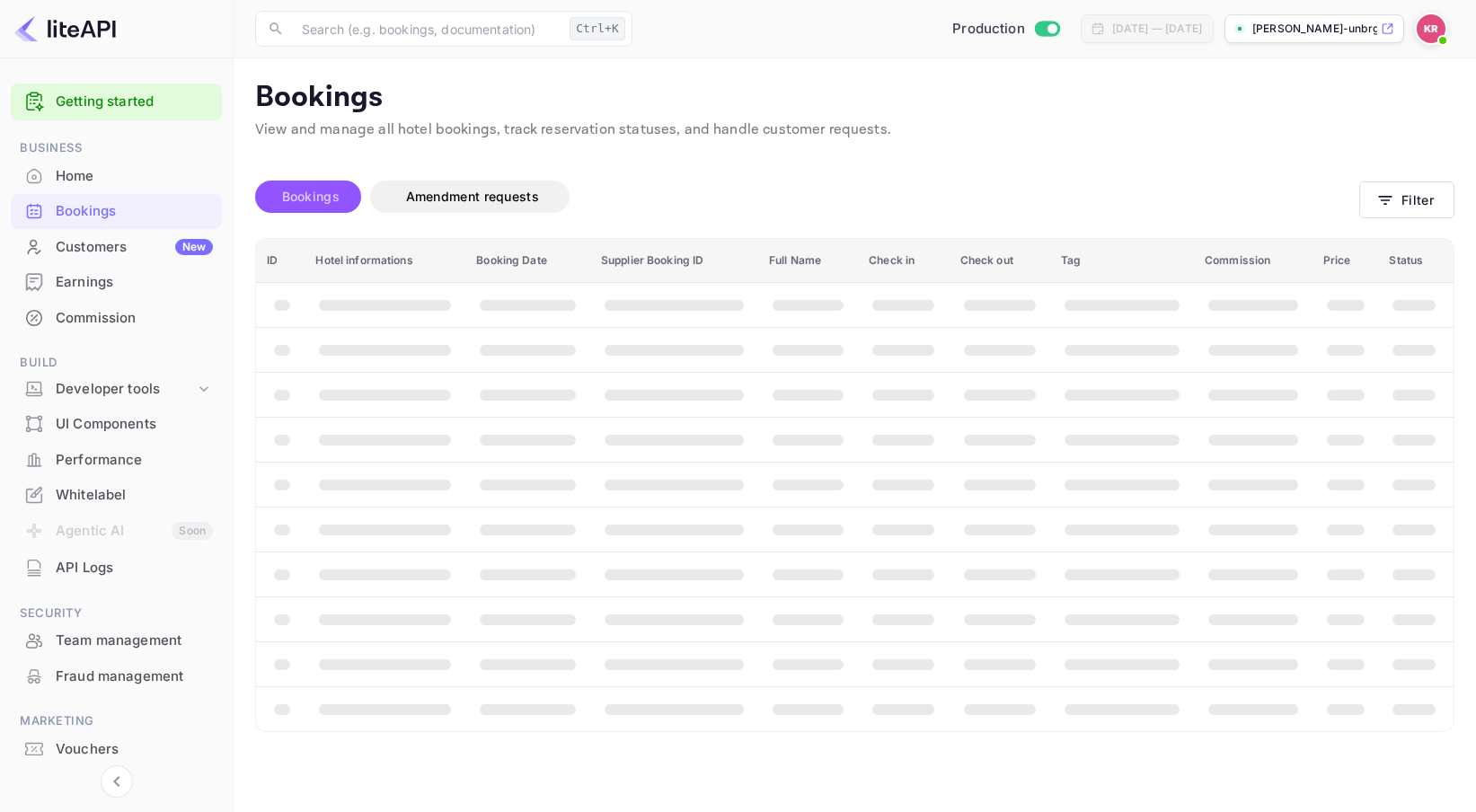
click at [318, 198] on span "Bookings" at bounding box center [311, 196] width 58 height 15
click at [1389, 202] on icon "button" at bounding box center [1386, 201] width 18 height 18
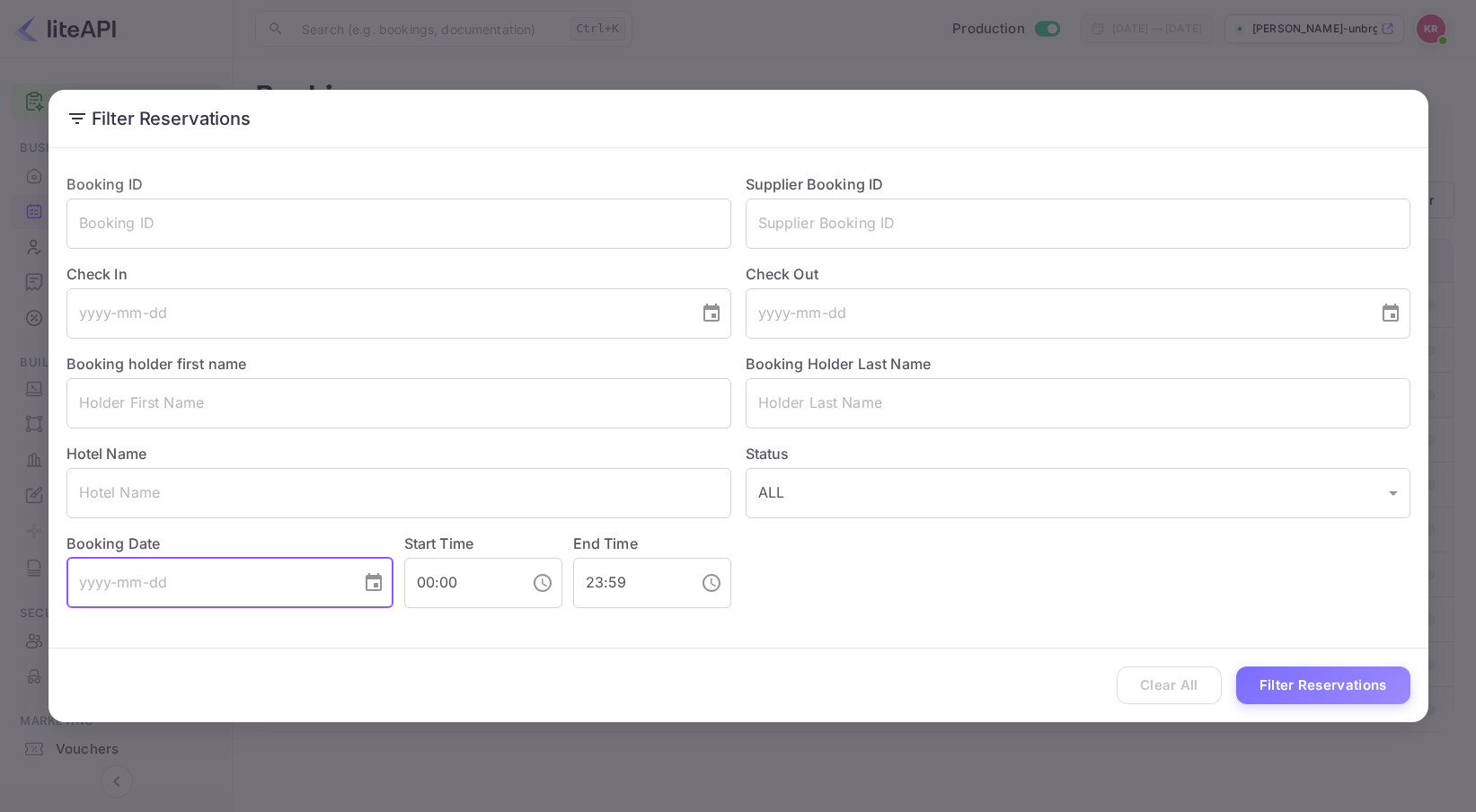
click at [81, 583] on input "tel" at bounding box center [208, 582] width 282 height 51
click at [382, 583] on icon "Choose date" at bounding box center [374, 583] width 22 height 22
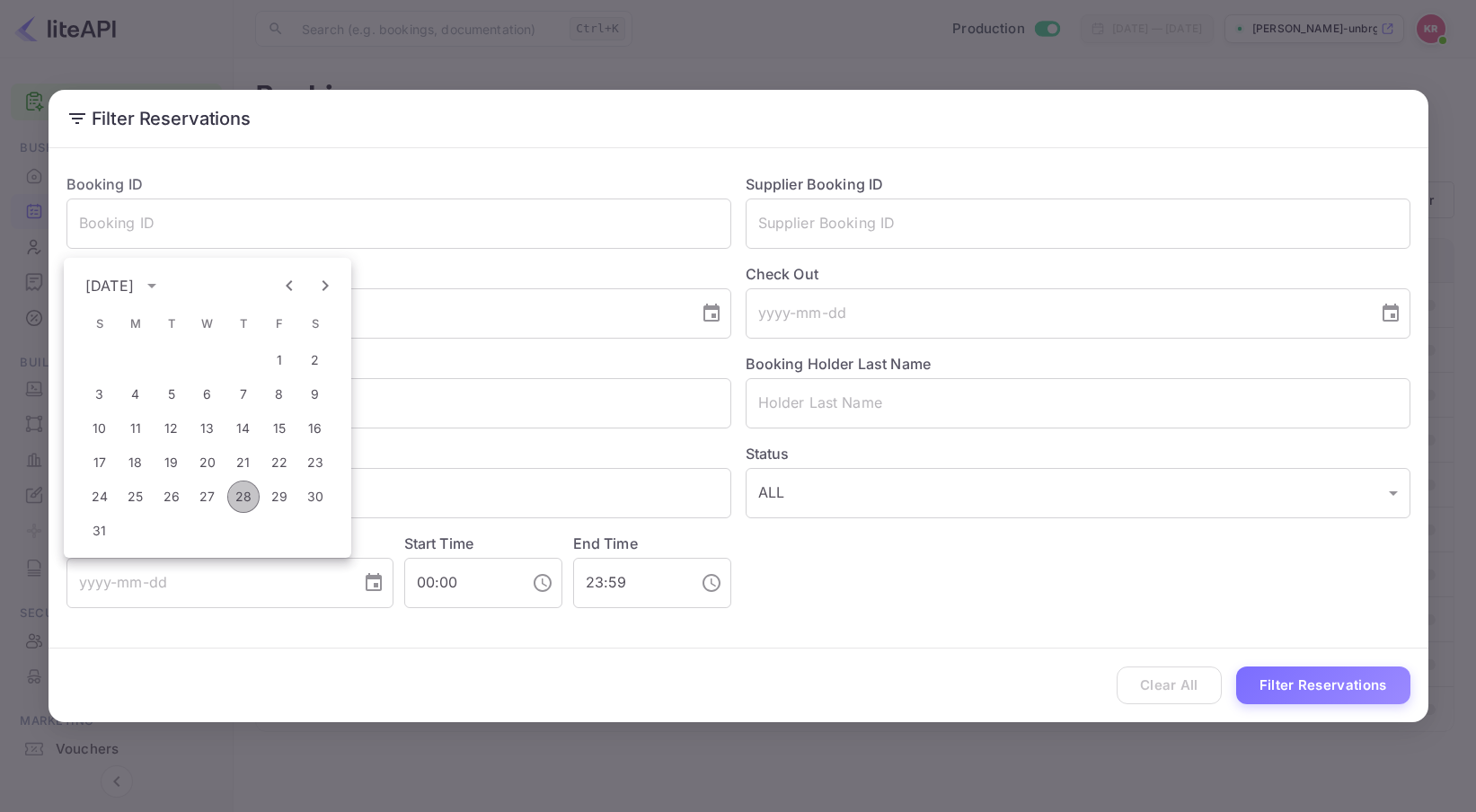
click at [239, 498] on button "28" at bounding box center [244, 497] width 33 height 33
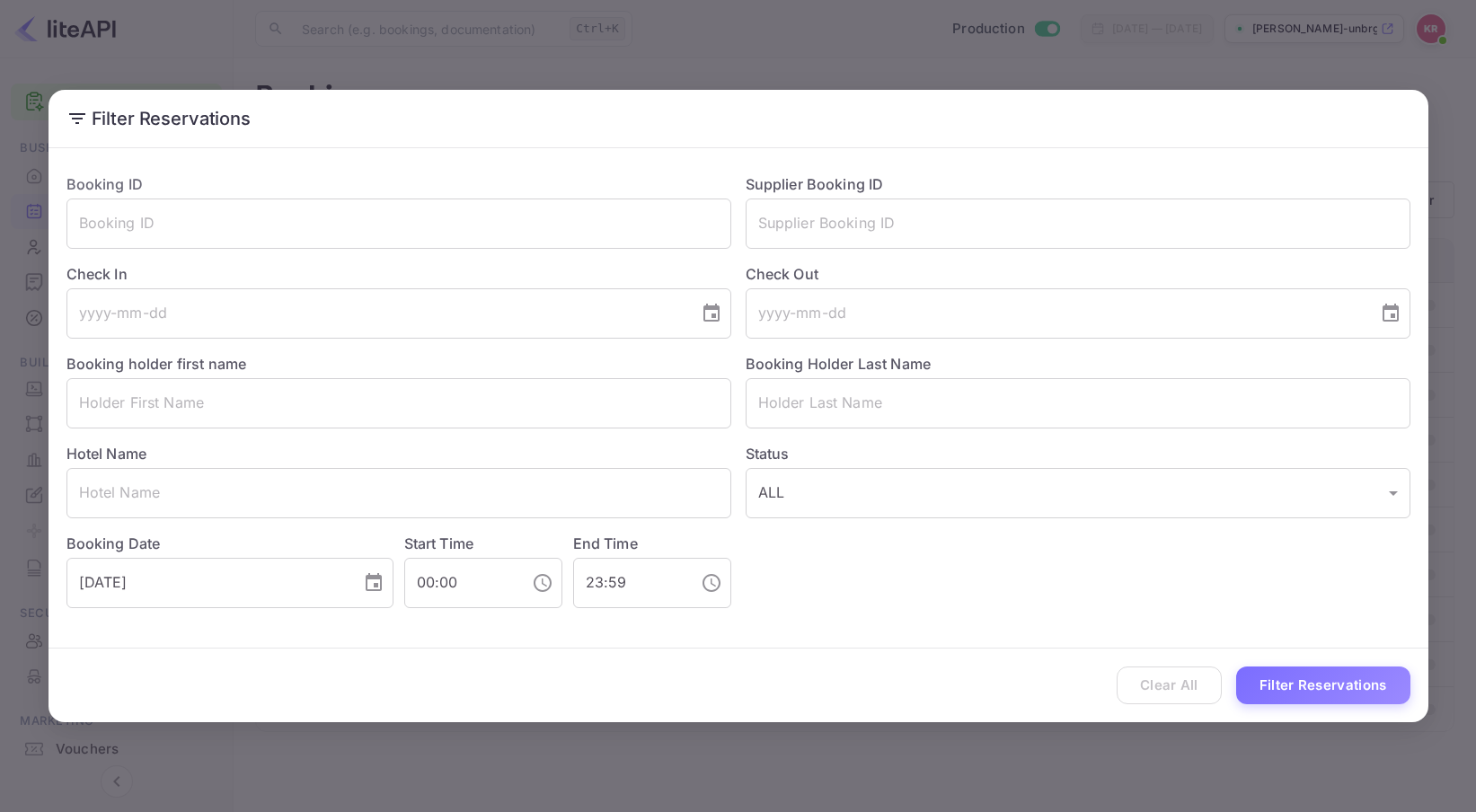
type input "[DATE]"
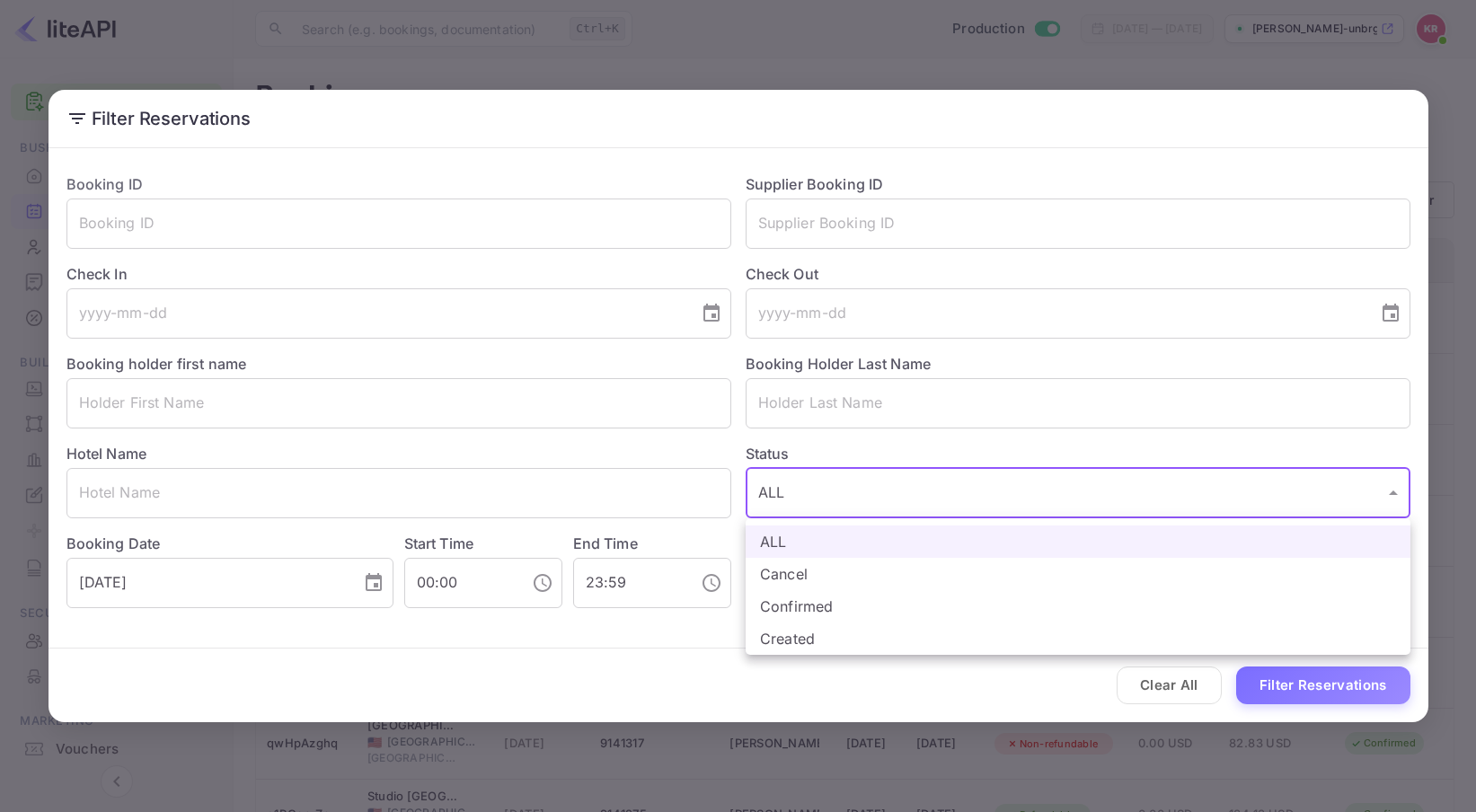
click at [1374, 496] on body "Getting started Business Home Bookings Customers New Earnings Commission Build …" at bounding box center [738, 534] width 1476 height 1068
click at [786, 574] on li "Cancel" at bounding box center [1077, 573] width 665 height 33
type input "CANCELLED"
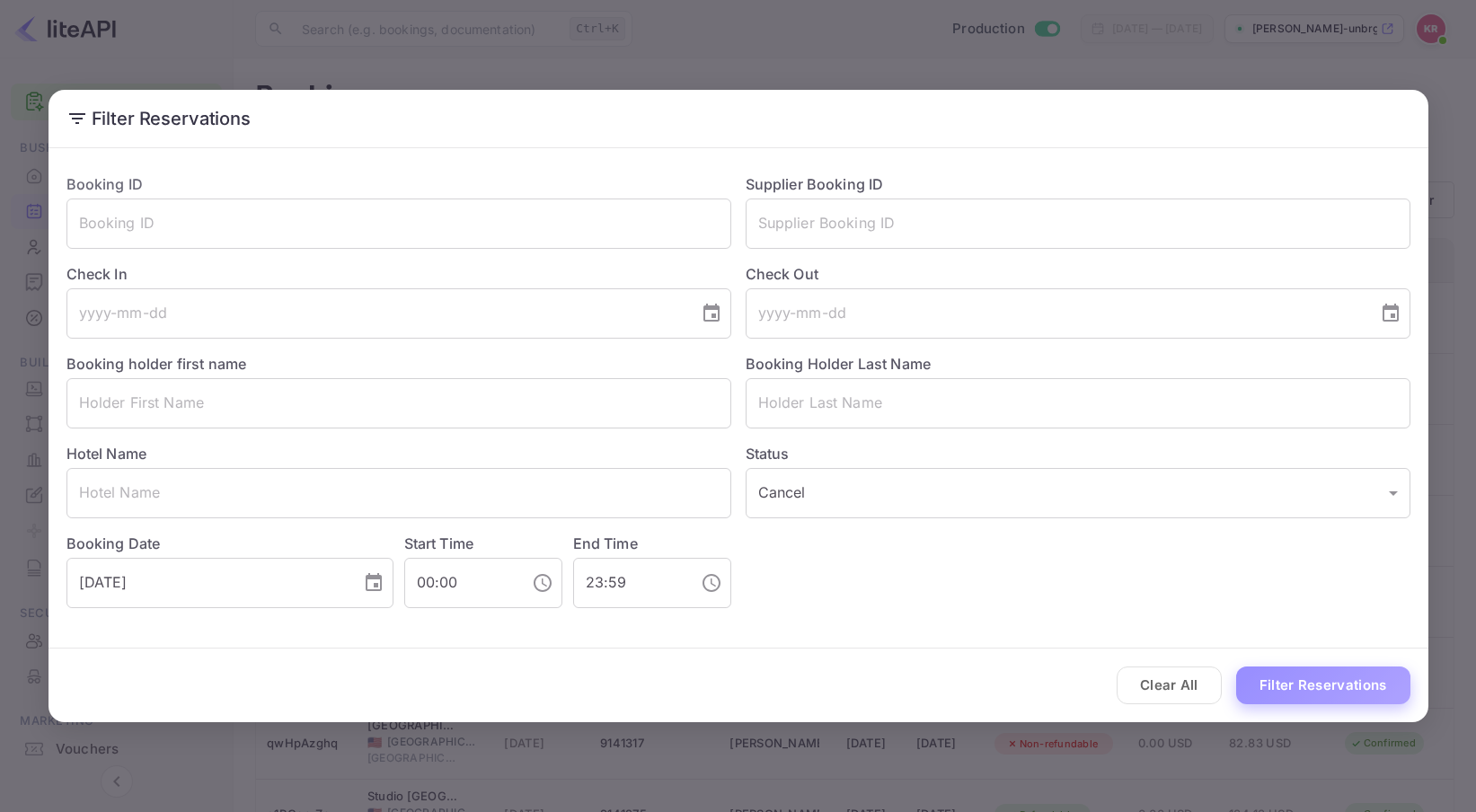
click at [1337, 686] on button "Filter Reservations" at bounding box center [1323, 686] width 174 height 39
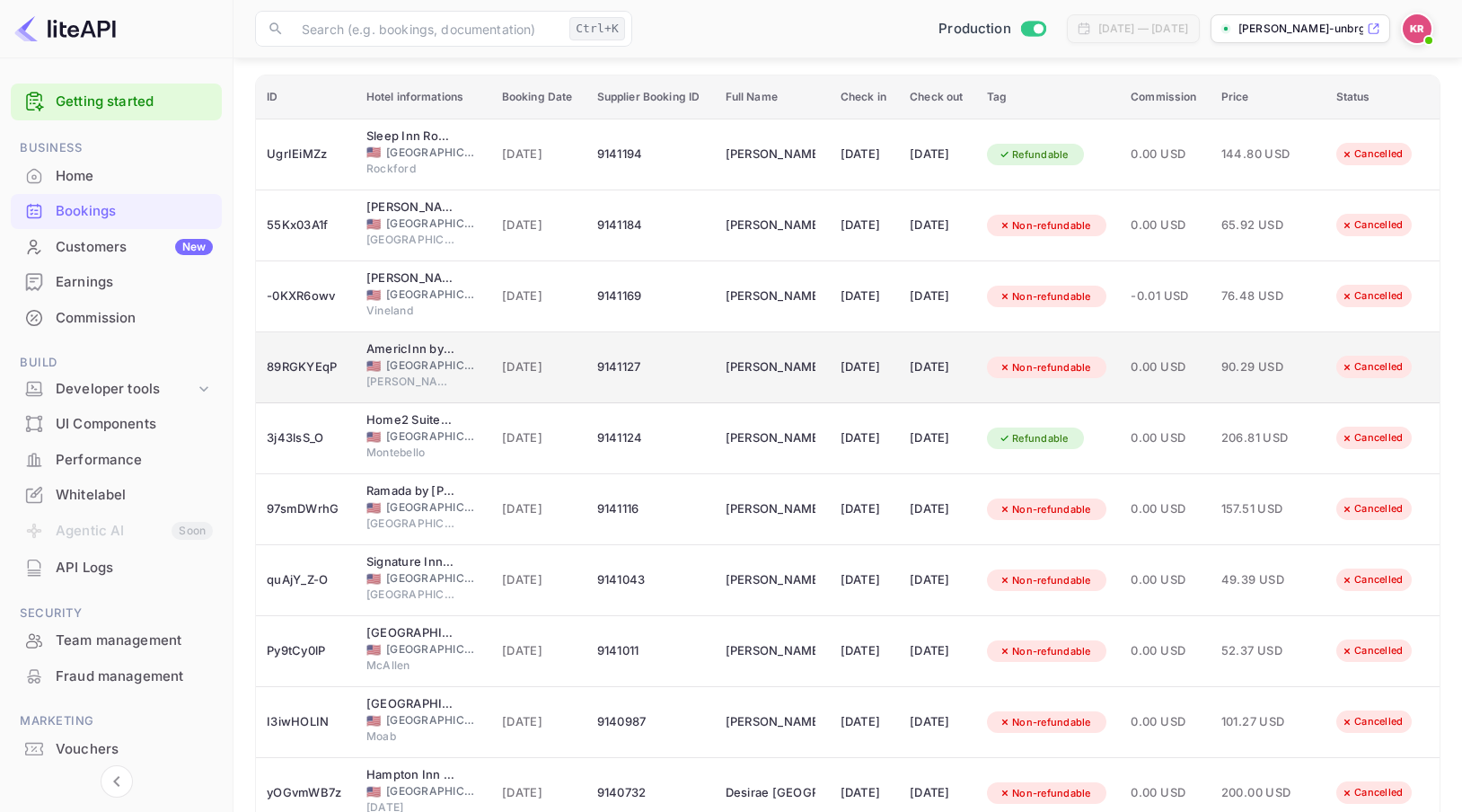
scroll to position [0, 0]
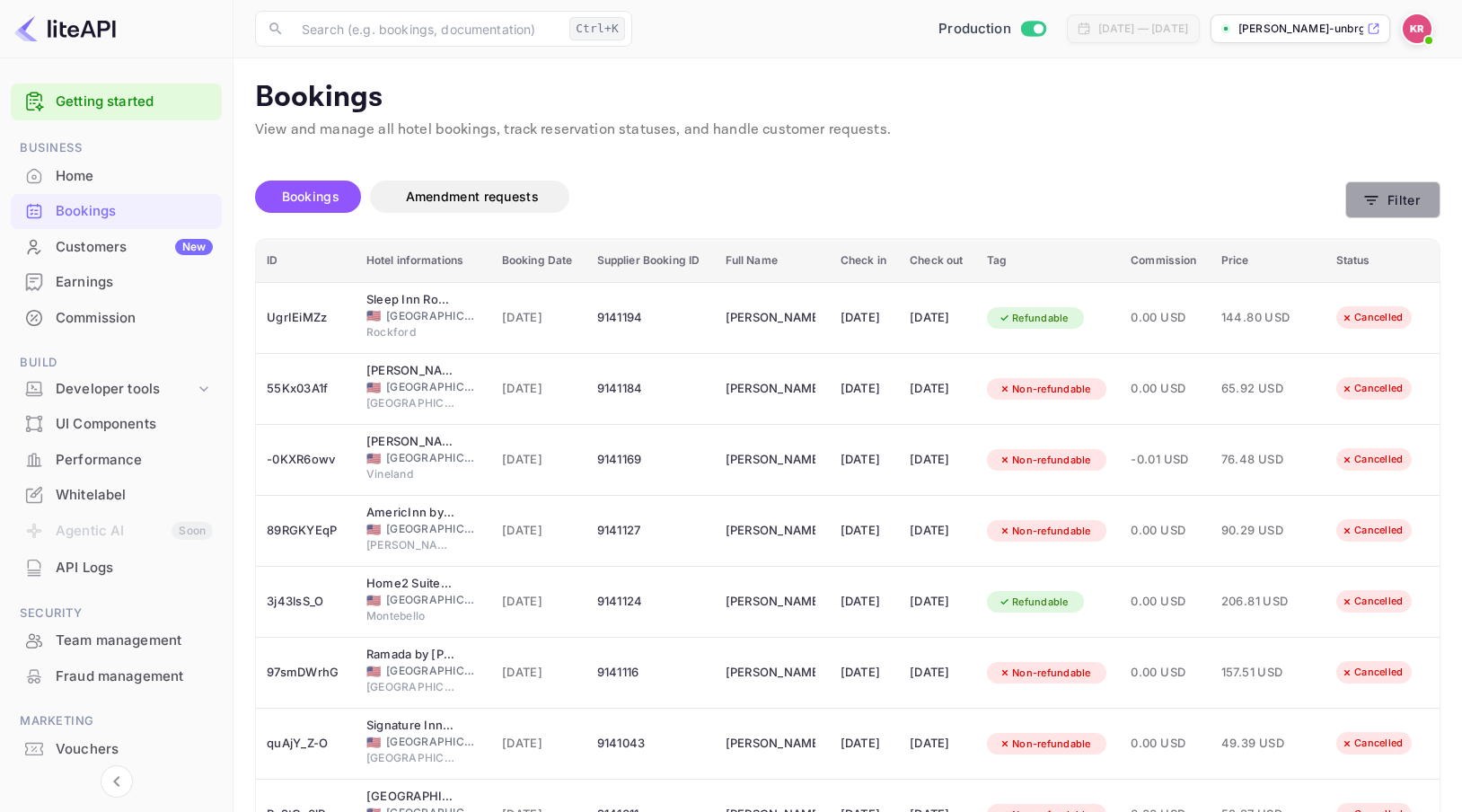
click at [1401, 206] on button "Filter" at bounding box center [1393, 200] width 95 height 37
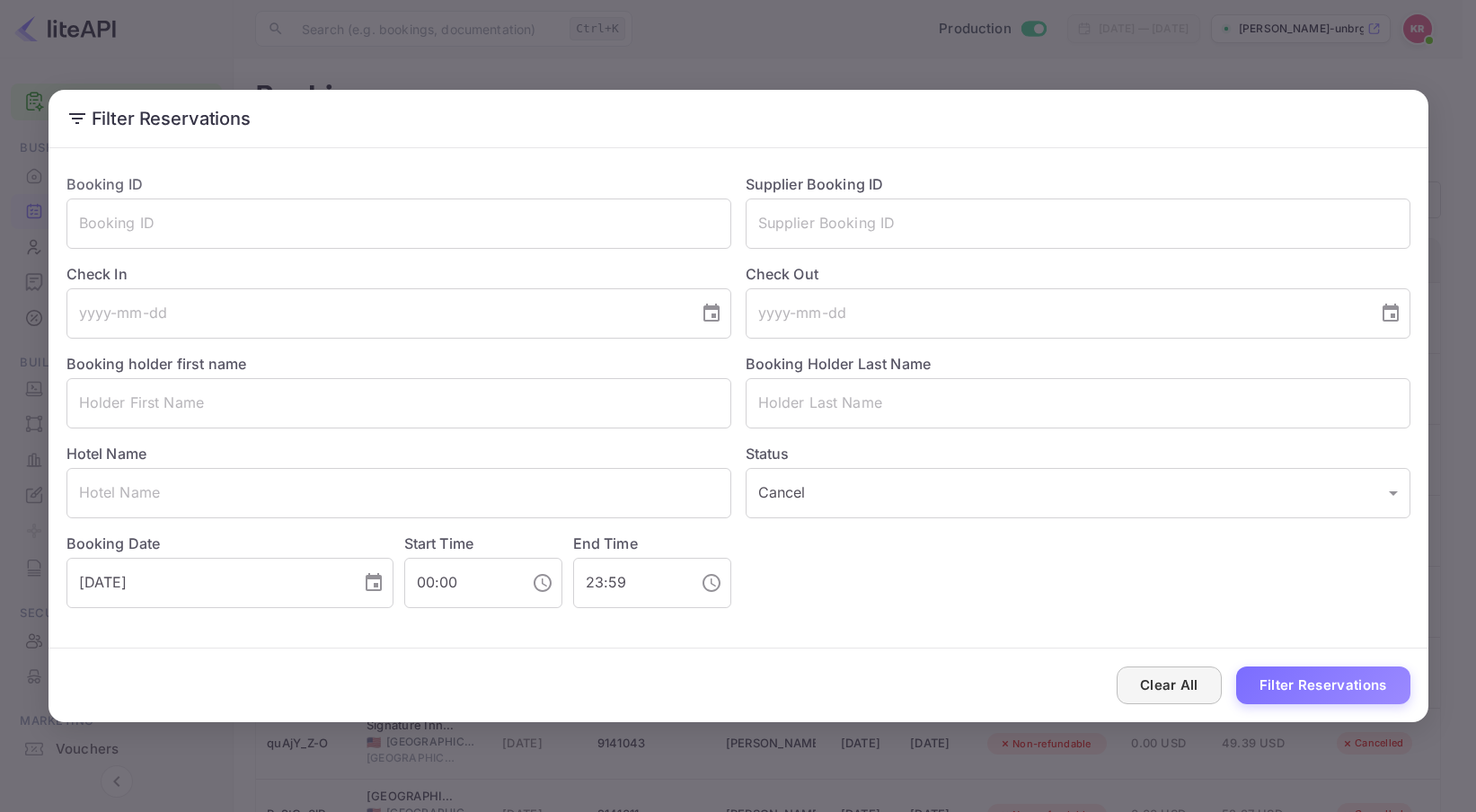
click at [1164, 682] on button "Clear All" at bounding box center [1169, 686] width 105 height 39
type input "ALL"
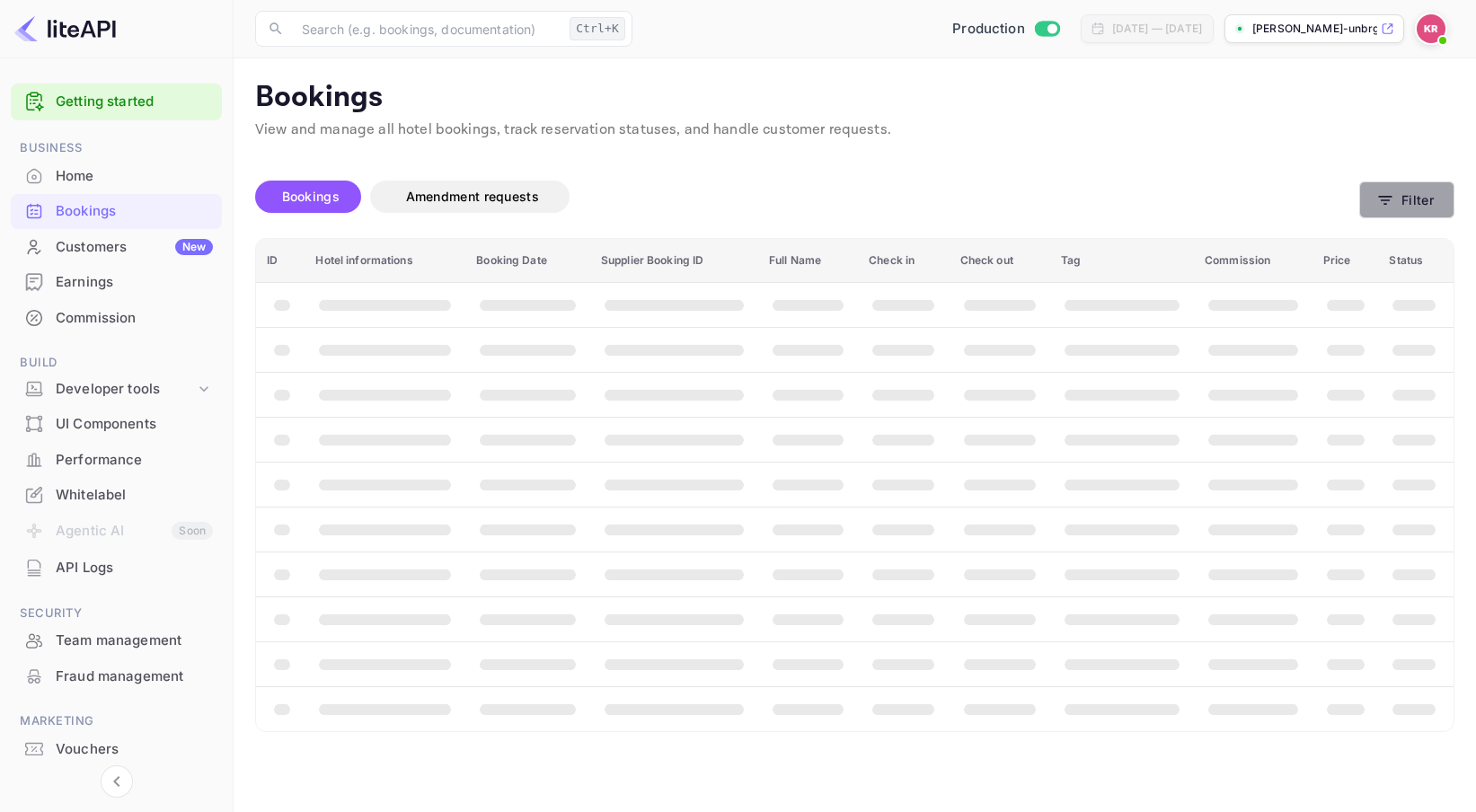
click at [1367, 207] on button "Filter" at bounding box center [1406, 200] width 95 height 37
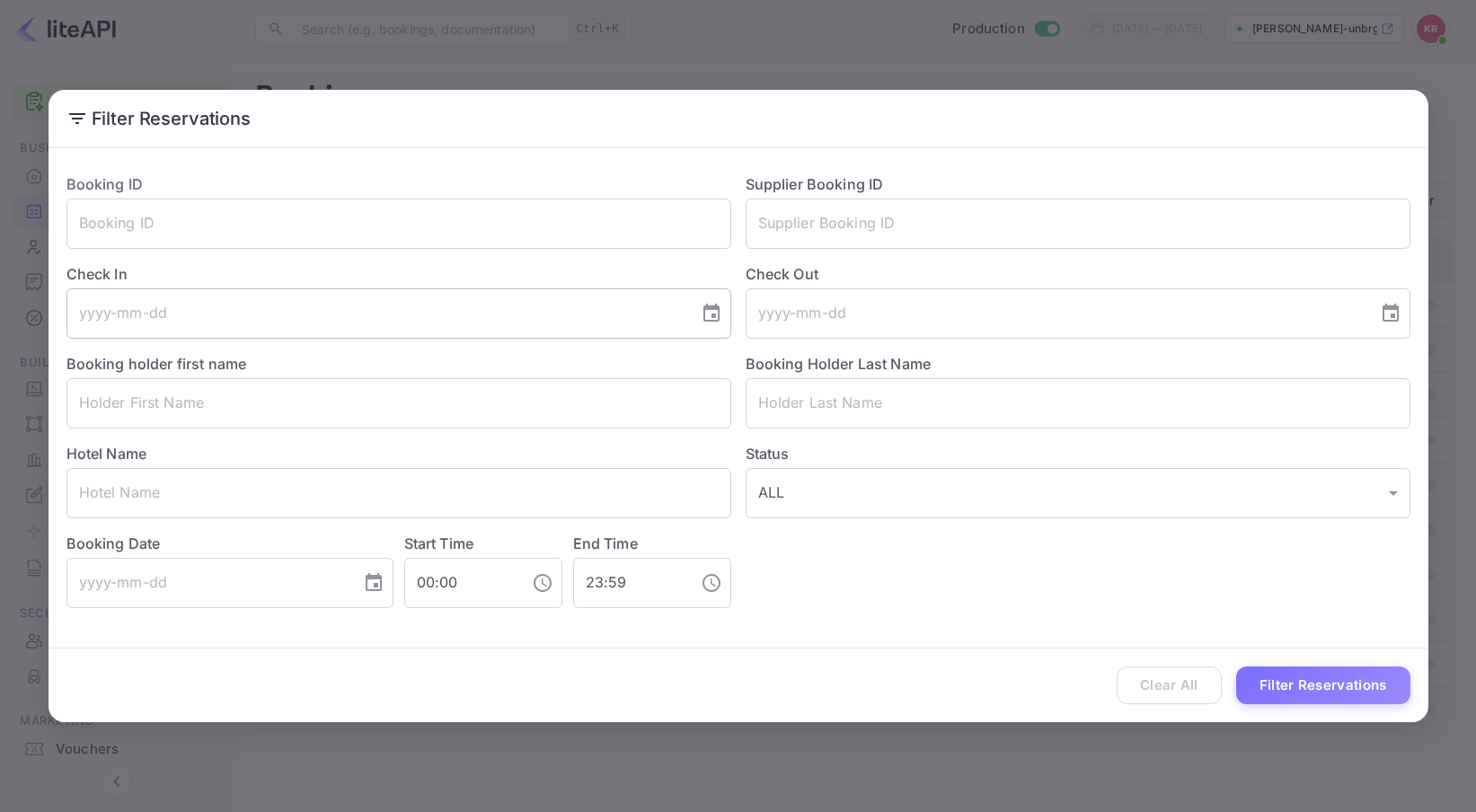
click at [710, 318] on icon "Choose date" at bounding box center [712, 314] width 22 height 22
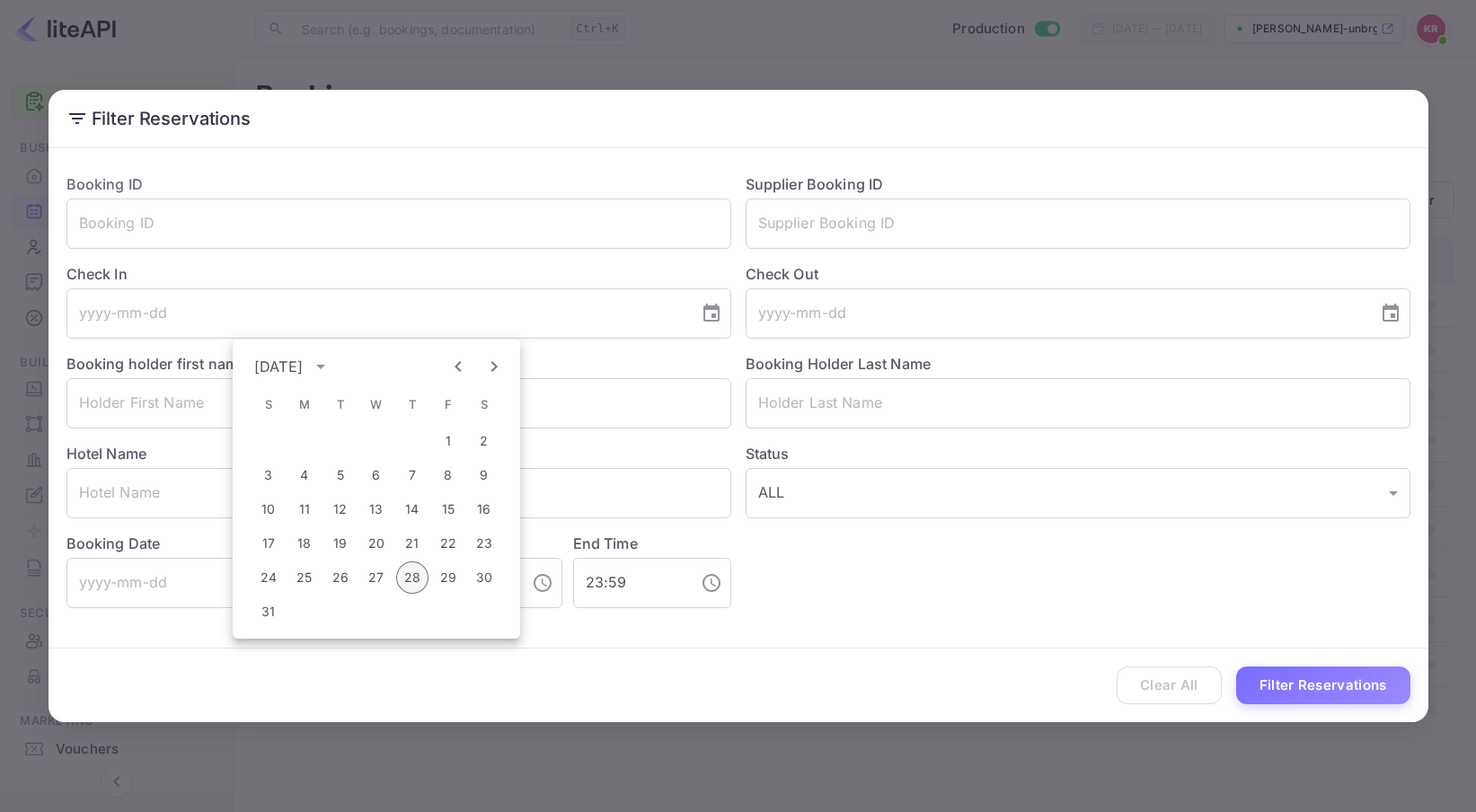
click at [410, 573] on button "28" at bounding box center [412, 577] width 33 height 33
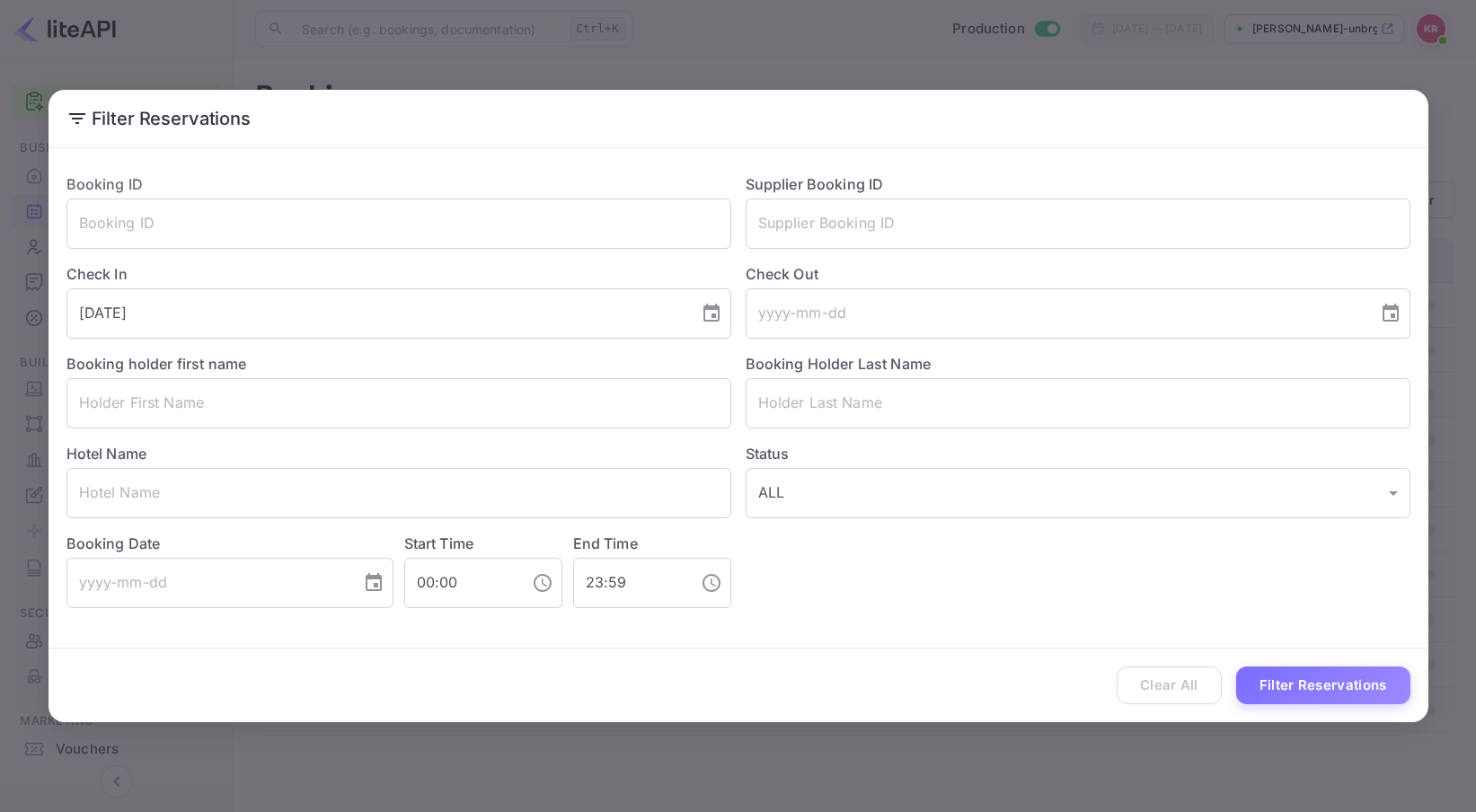
type input "[DATE]"
click at [855, 495] on body "Getting started Business Home Bookings Customers New Earnings Commission Build …" at bounding box center [738, 406] width 1476 height 812
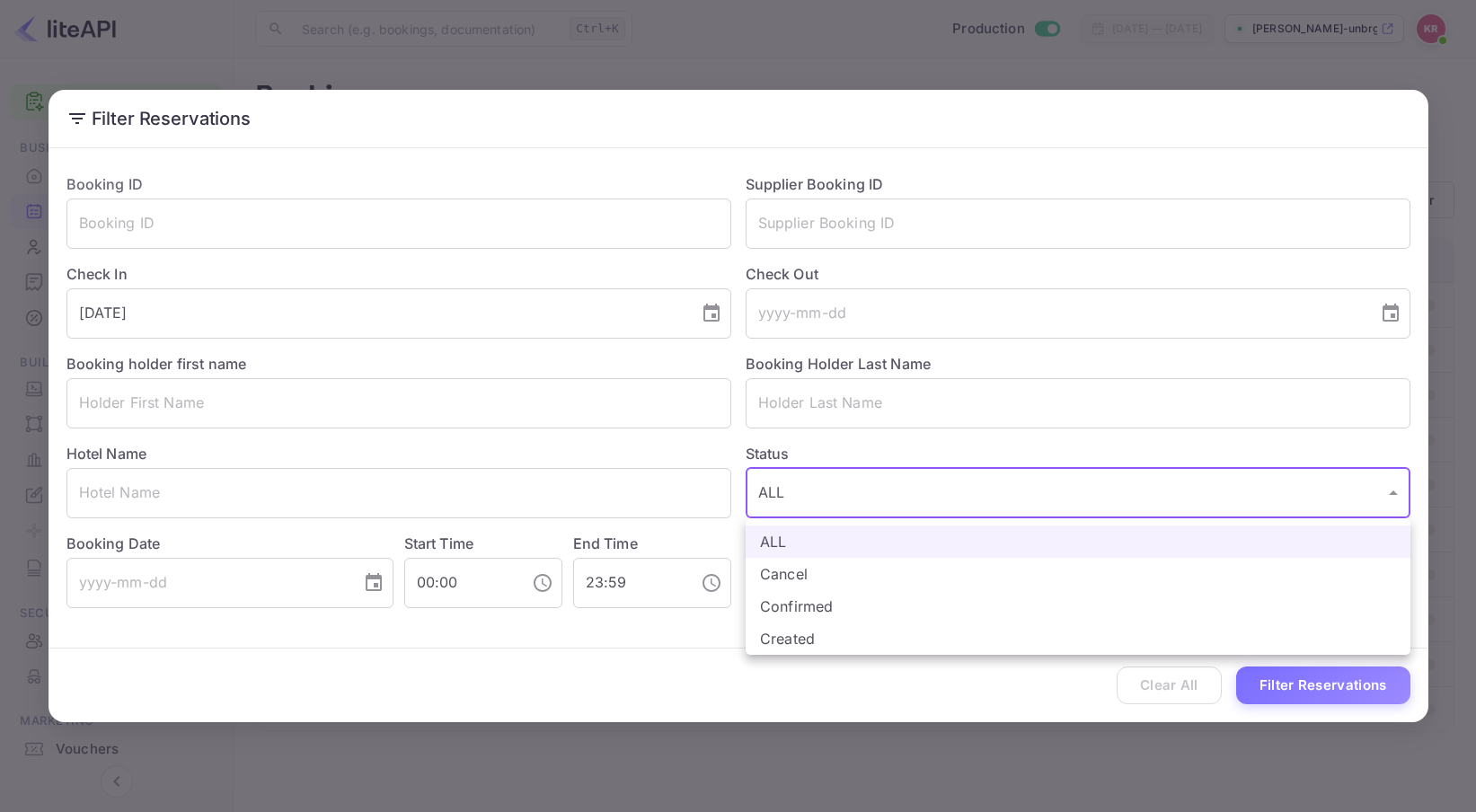
click at [809, 573] on li "Cancel" at bounding box center [1077, 573] width 665 height 33
type input "CANCELLED"
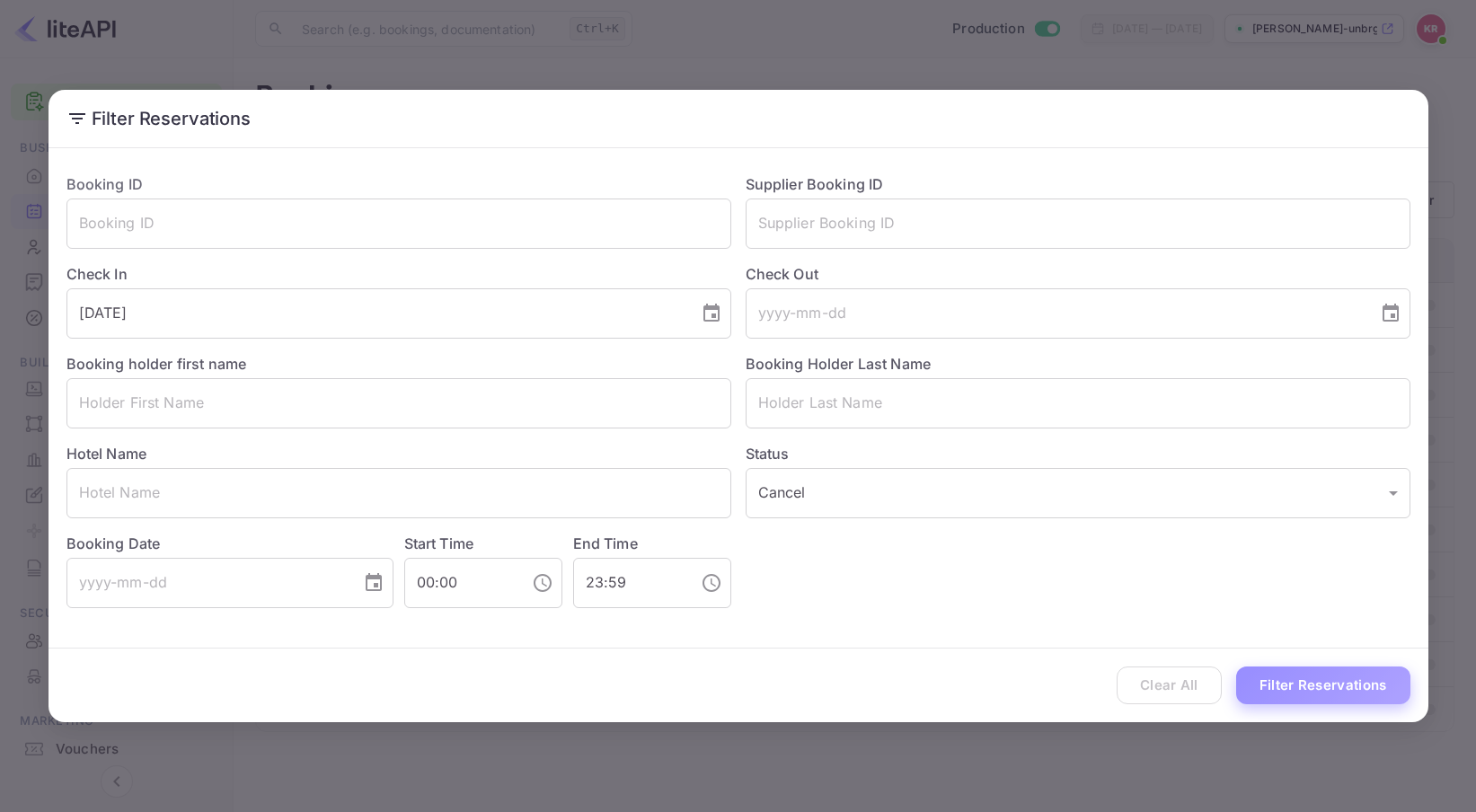
click at [1303, 687] on button "Filter Reservations" at bounding box center [1323, 686] width 174 height 39
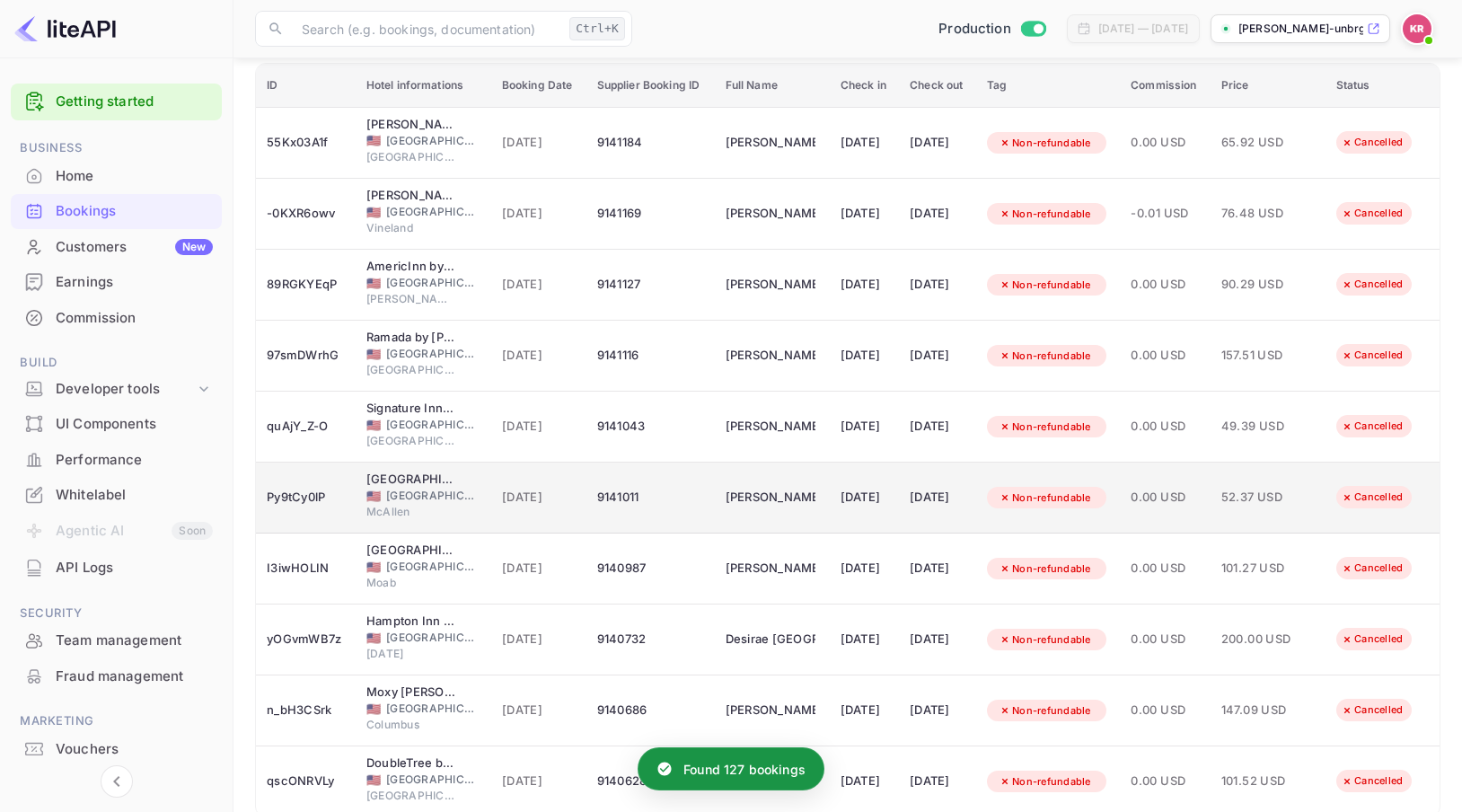
scroll to position [180, 0]
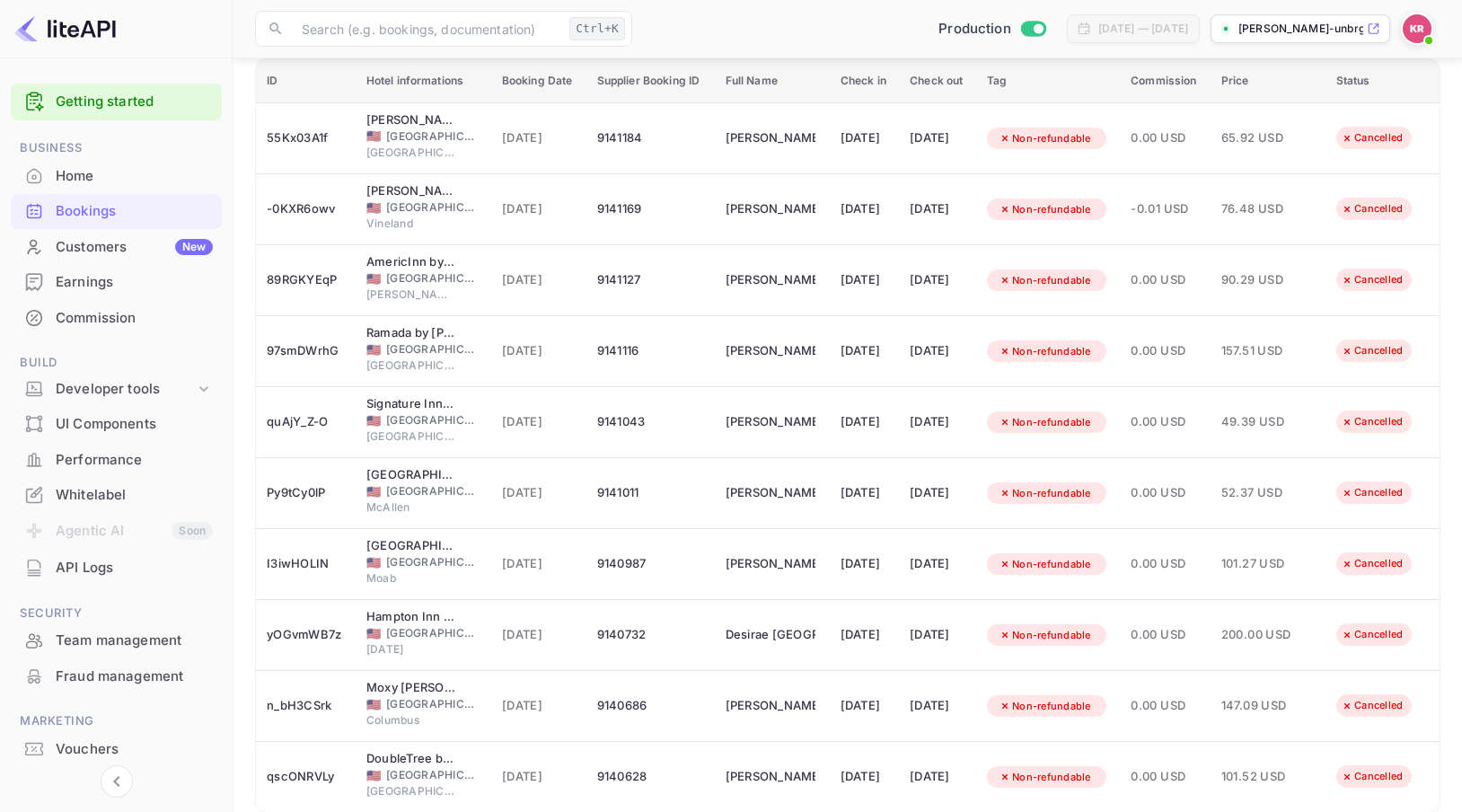
click at [742, 5] on div "​ Ctrl+K ​ Production [DATE] — [DATE] [PERSON_NAME]-unbrg.[PERSON_NAME]..." at bounding box center [848, 29] width 1228 height 58
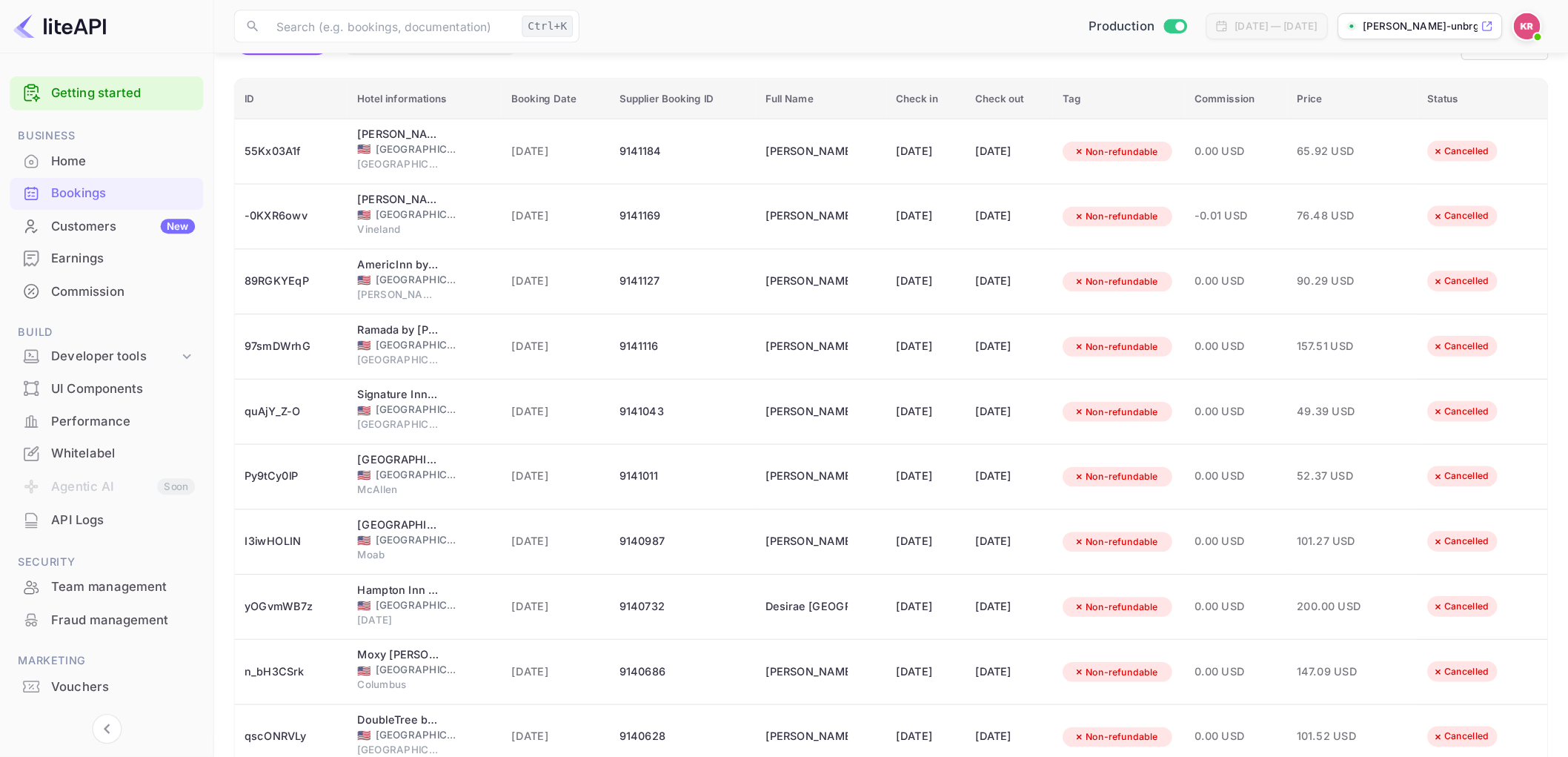
scroll to position [125, 0]
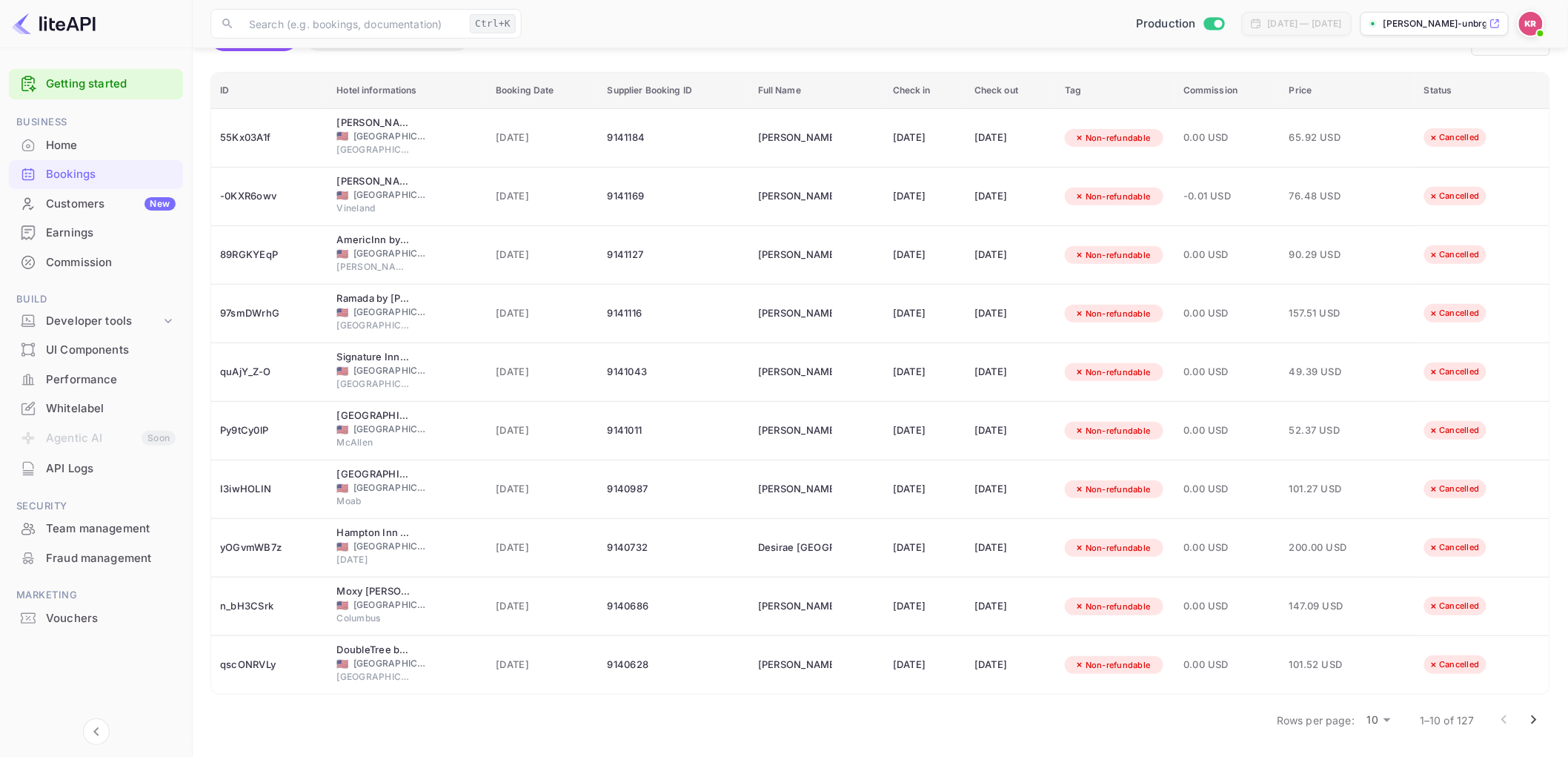
drag, startPoint x: 1356, startPoint y: 1, endPoint x: 1205, endPoint y: 57, distance: 161.0
click at [1205, 57] on div "Bookings Amendment requests" at bounding box center [841, 42] width 1261 height 35
click at [1206, 669] on icon "Go to next page" at bounding box center [1534, 719] width 5 height 9
click at [1206, 669] on icon "Go to next page" at bounding box center [1534, 720] width 18 height 18
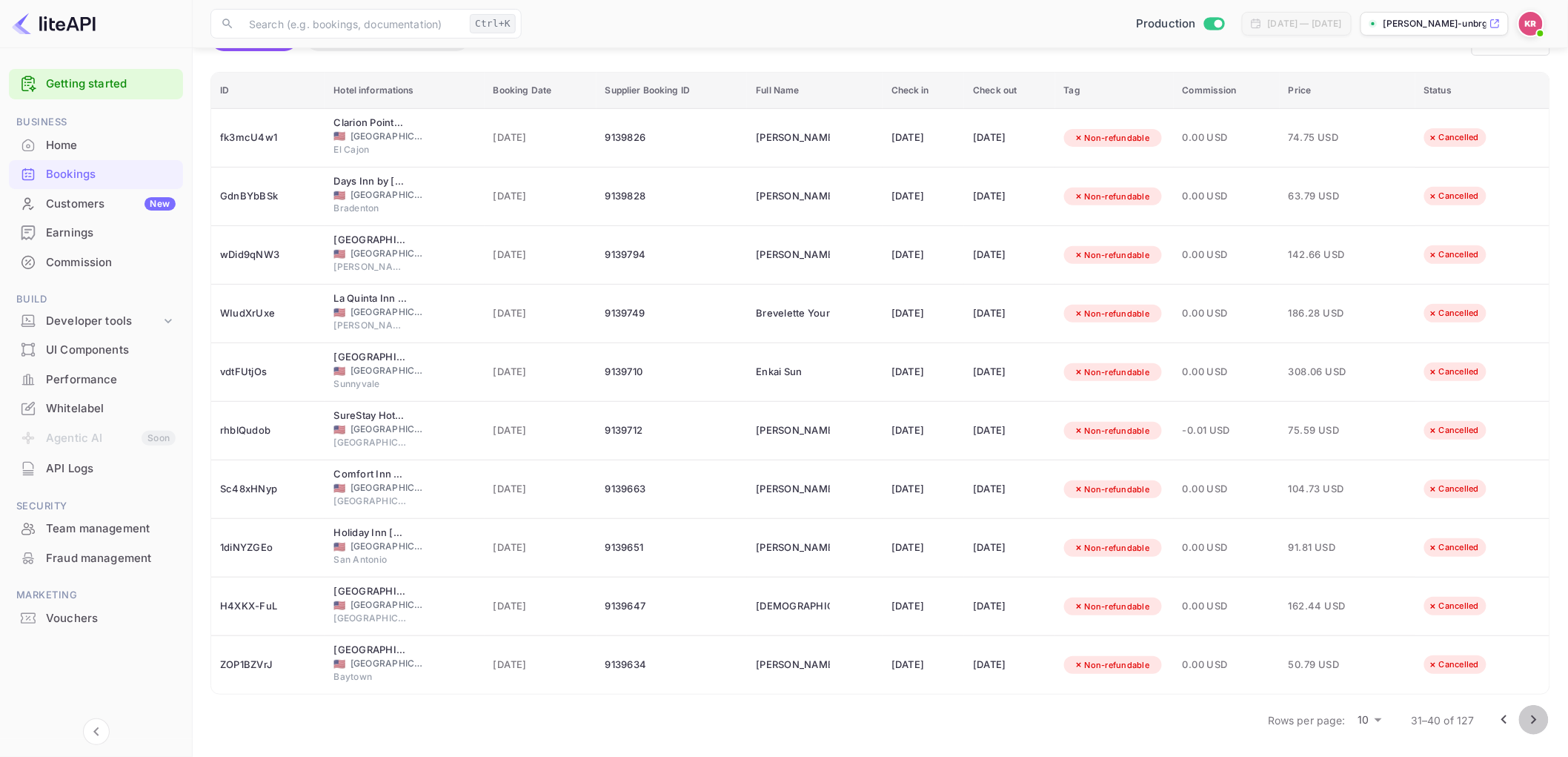
click at [1206, 669] on icon "Go to next page" at bounding box center [1534, 720] width 18 height 18
click at [1206, 669] on icon "Go to next page" at bounding box center [1534, 719] width 5 height 9
click at [1206, 669] on icon "Go to next page" at bounding box center [1534, 720] width 18 height 18
click at [1206, 669] on icon "Go to next page" at bounding box center [1534, 719] width 5 height 9
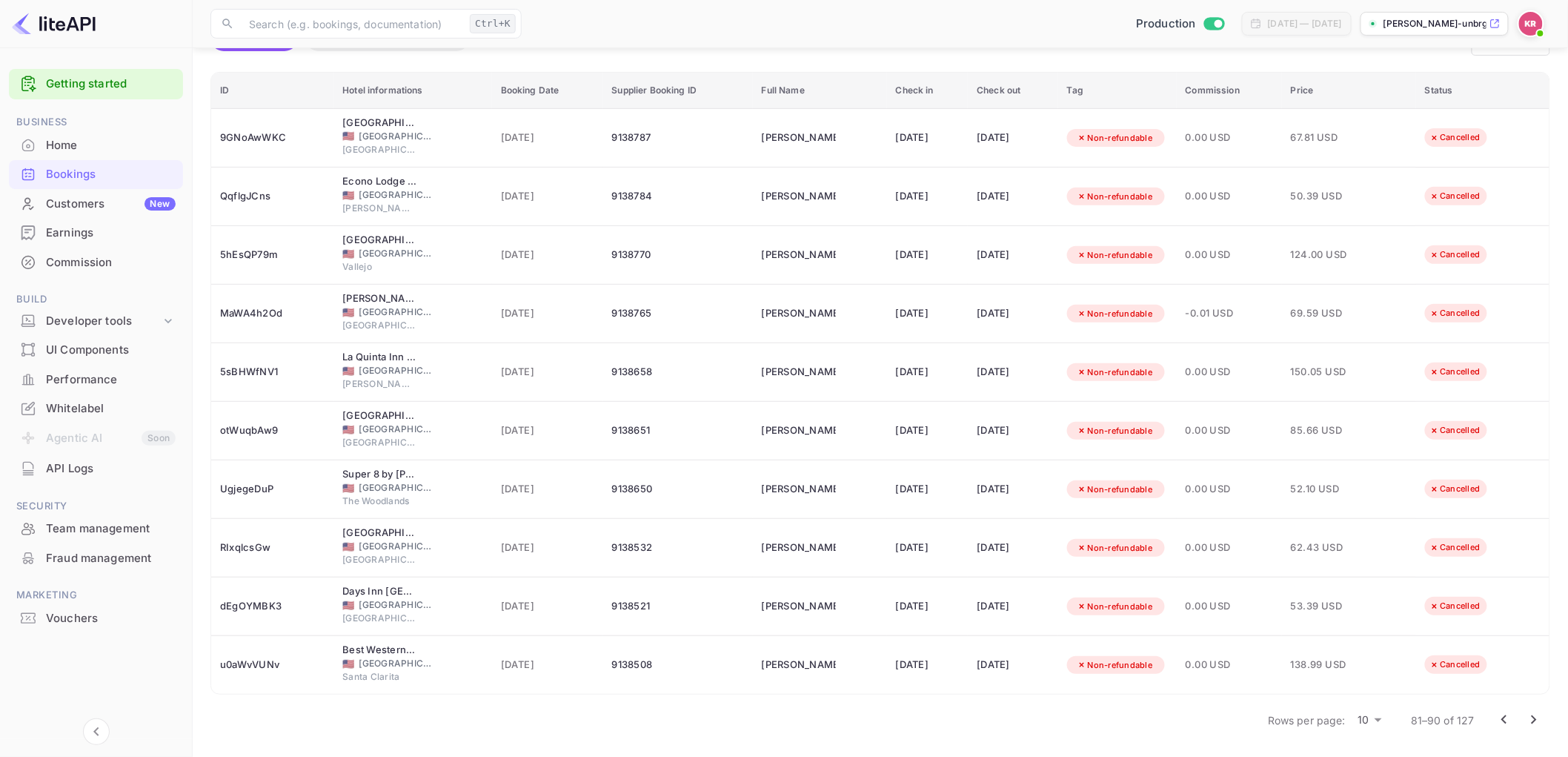
click at [1206, 669] on icon "Go to next page" at bounding box center [1534, 720] width 18 height 18
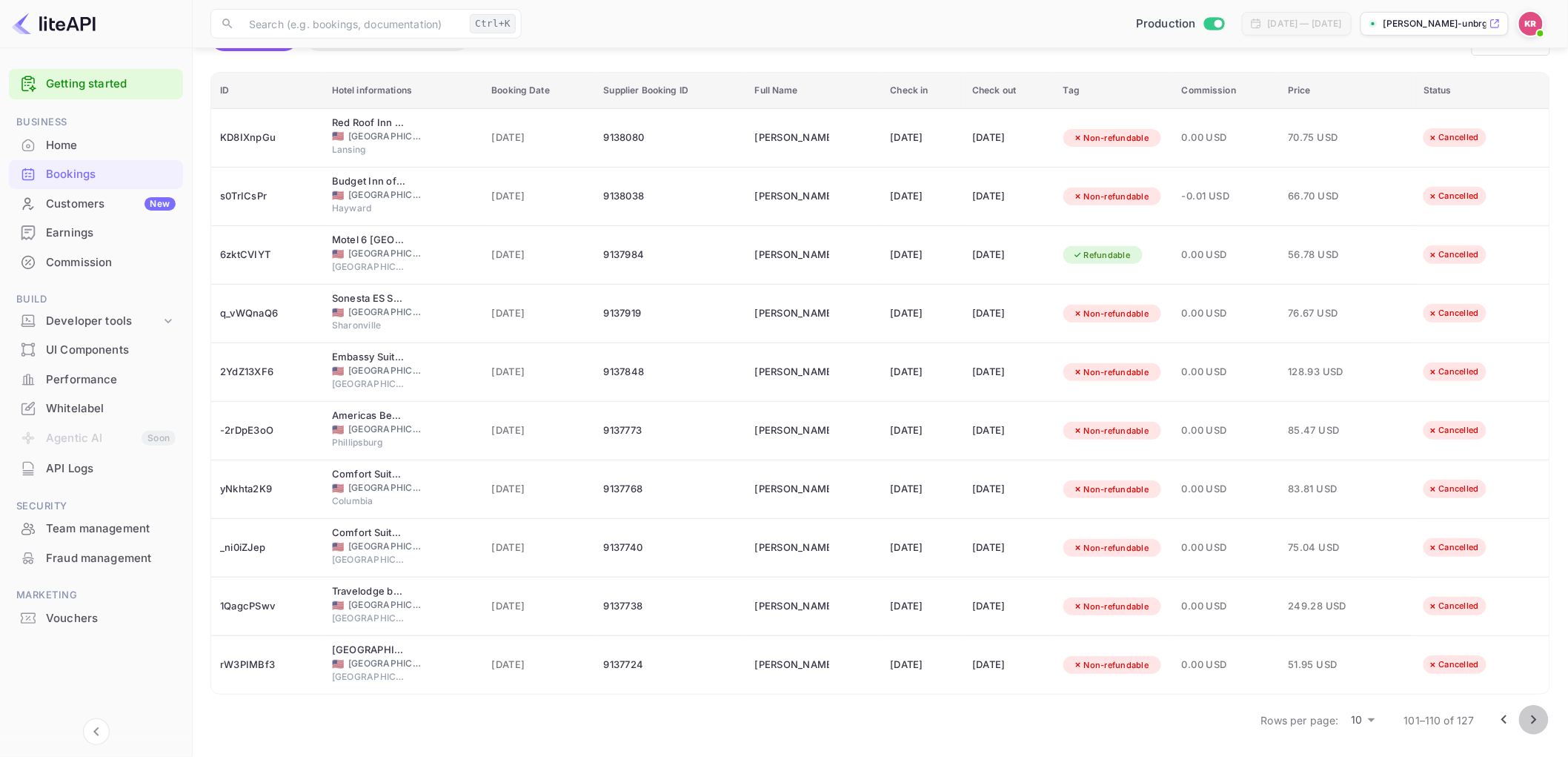
drag, startPoint x: 1535, startPoint y: 720, endPoint x: 1521, endPoint y: 727, distance: 15.7
click at [1206, 669] on icon "Go to next page" at bounding box center [1534, 720] width 18 height 18
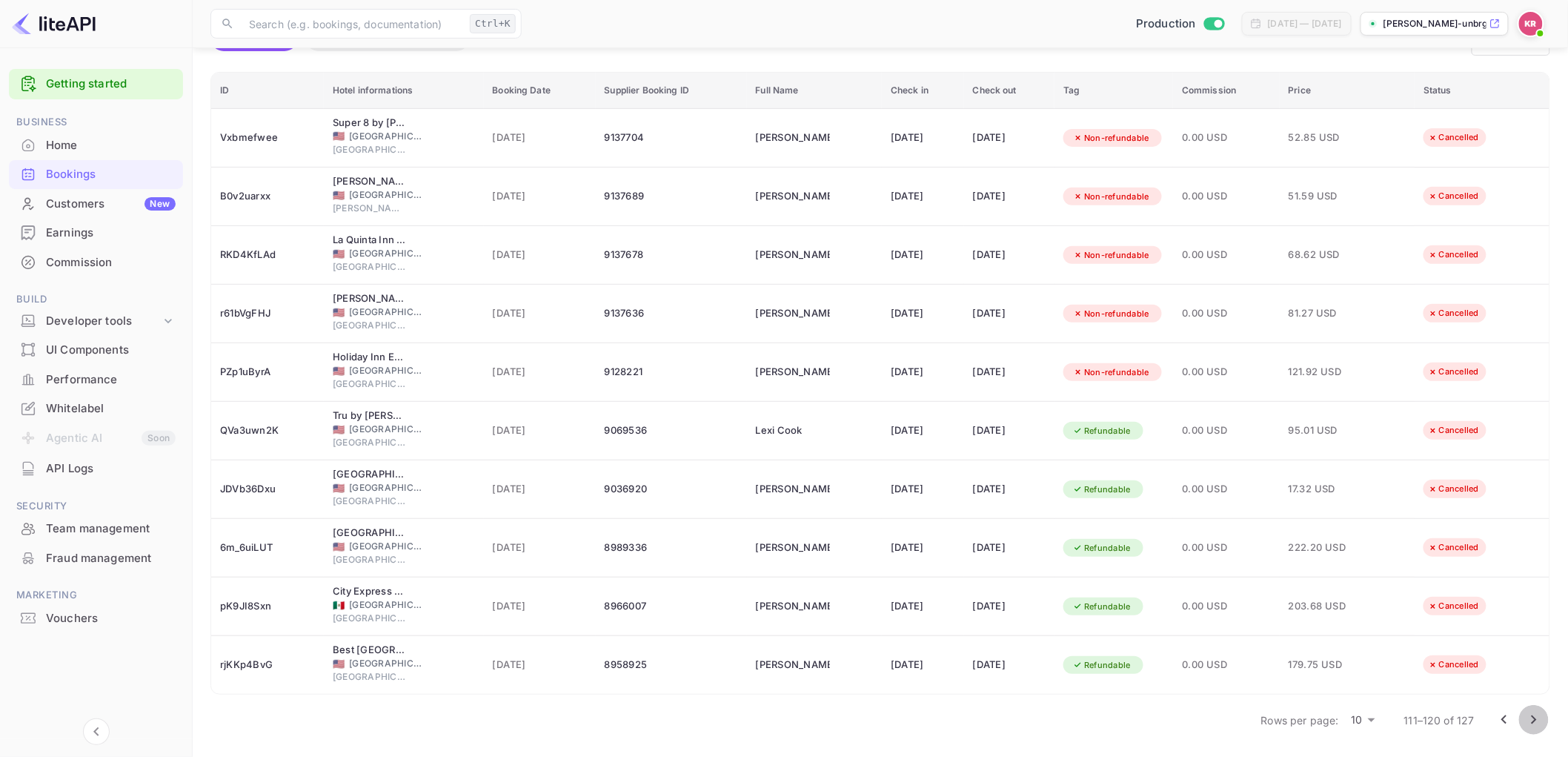
click at [1206, 669] on icon "Go to next page" at bounding box center [1534, 720] width 18 height 18
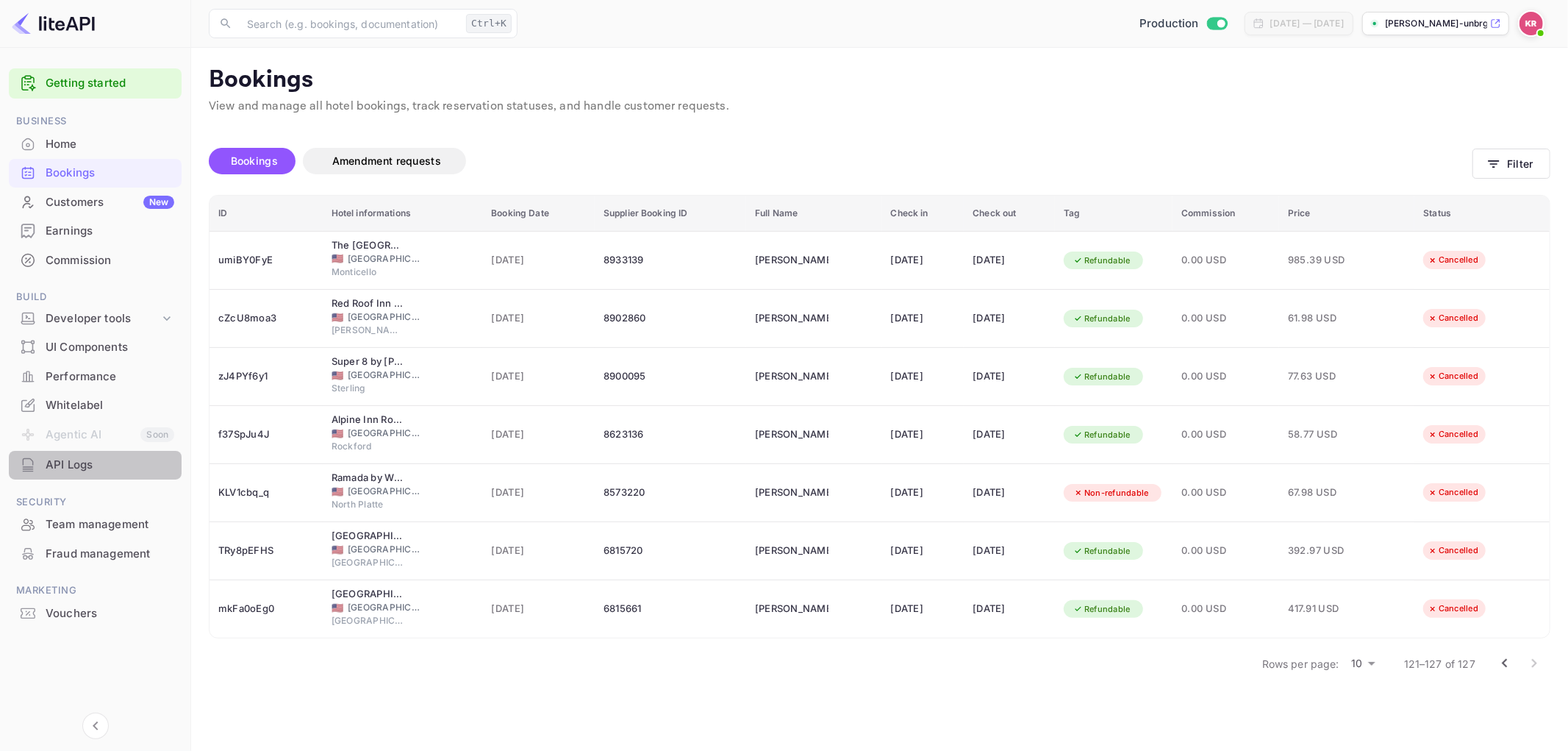
click at [65, 462] on div "API Logs" at bounding box center [110, 465] width 128 height 17
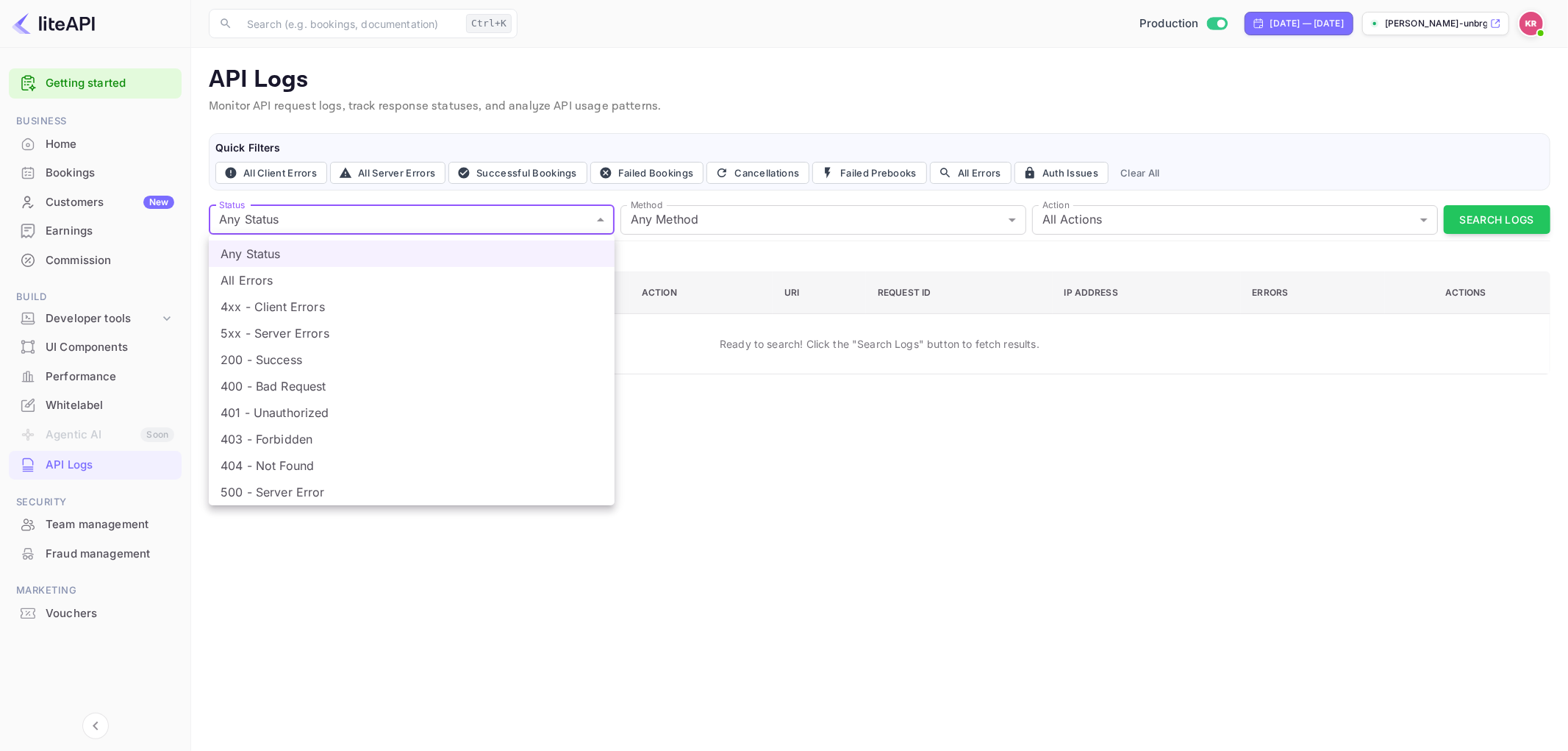
click at [600, 215] on body "Getting started Business Home Bookings Customers New Earnings Commission Build …" at bounding box center [784, 375] width 1568 height 751
click at [599, 216] on div at bounding box center [784, 375] width 1568 height 751
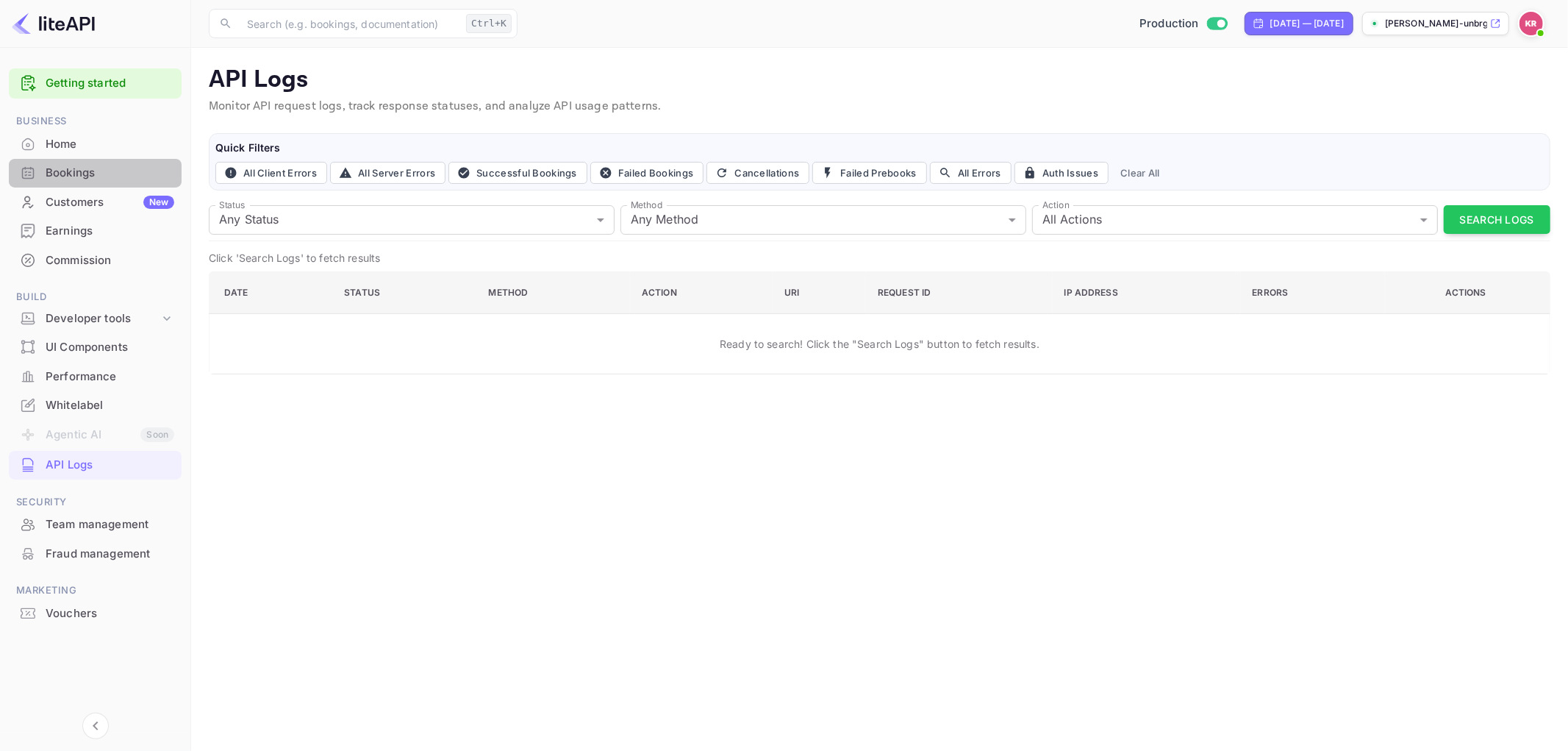
click at [54, 179] on div "Bookings" at bounding box center [110, 172] width 128 height 17
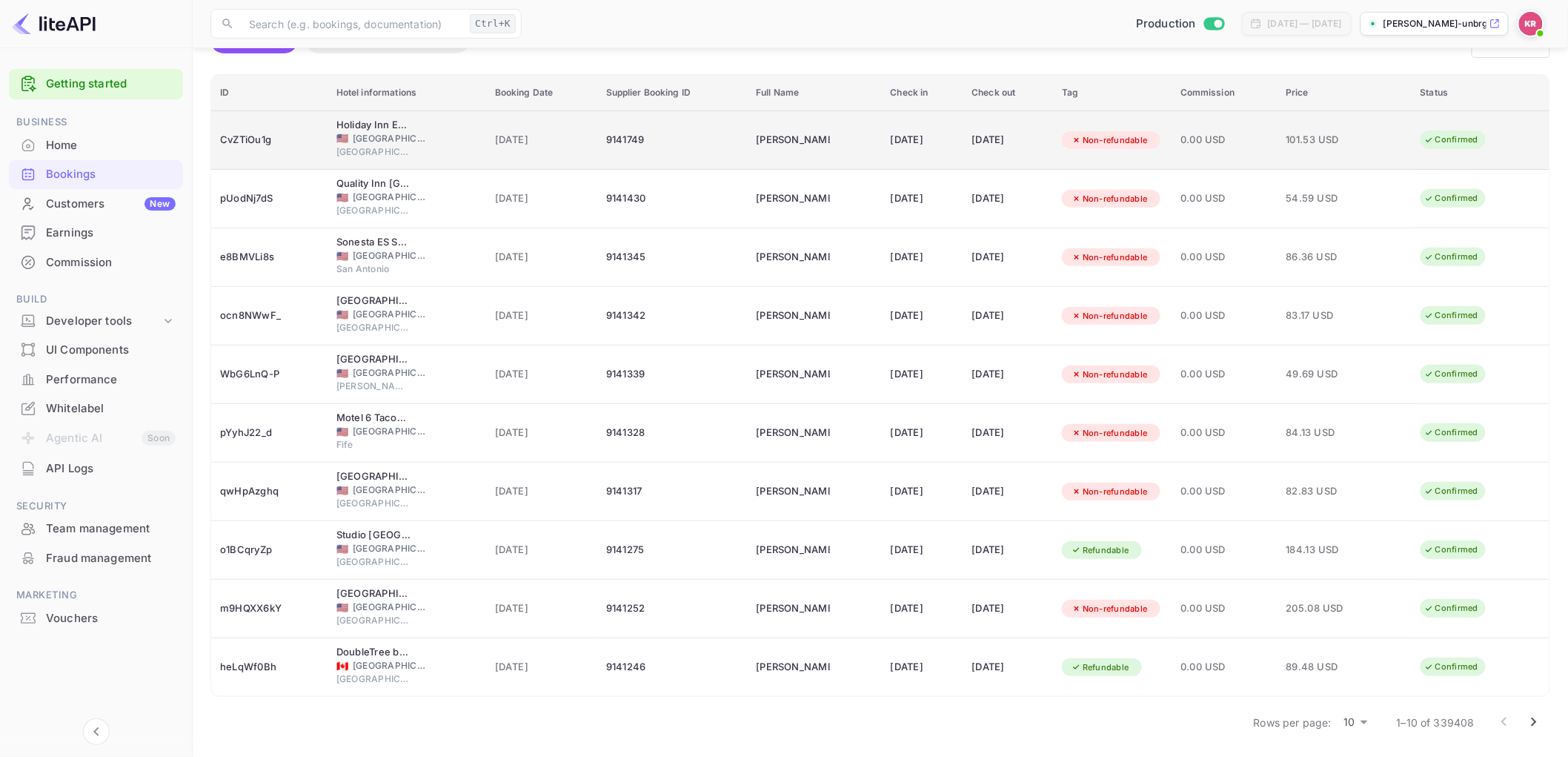
scroll to position [125, 0]
